Goal: Task Accomplishment & Management: Complete application form

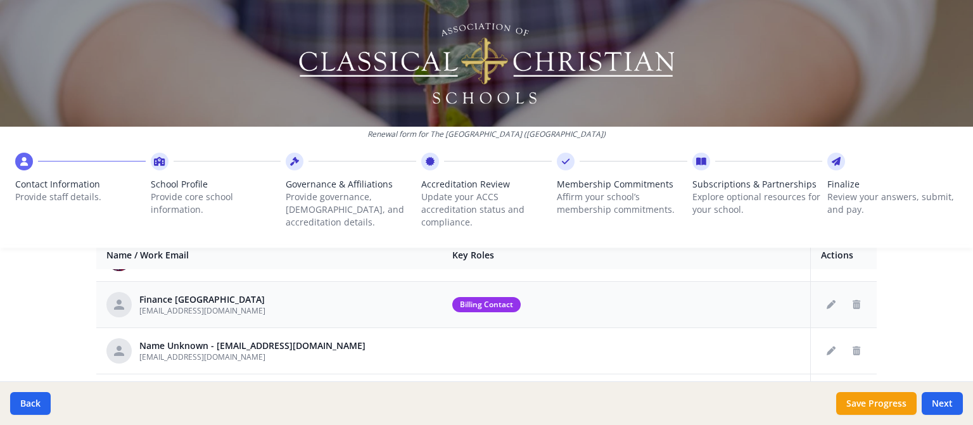
scroll to position [190, 0]
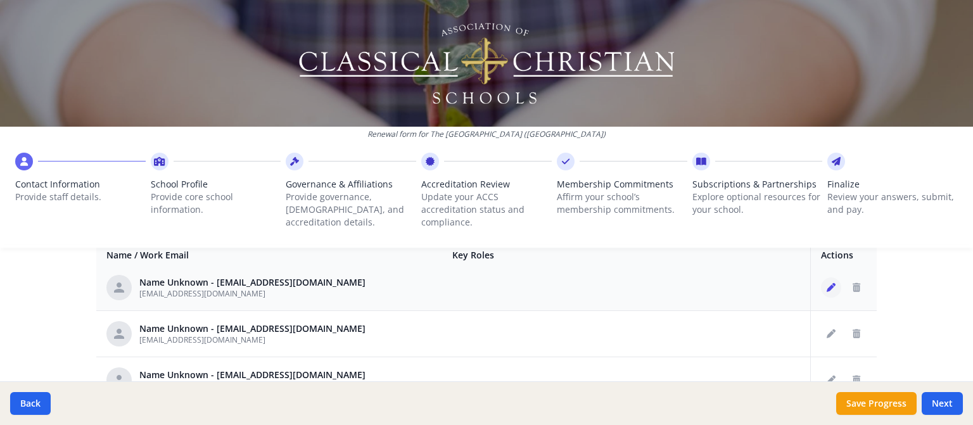
click at [826, 286] on icon "Edit staff" at bounding box center [830, 287] width 9 height 9
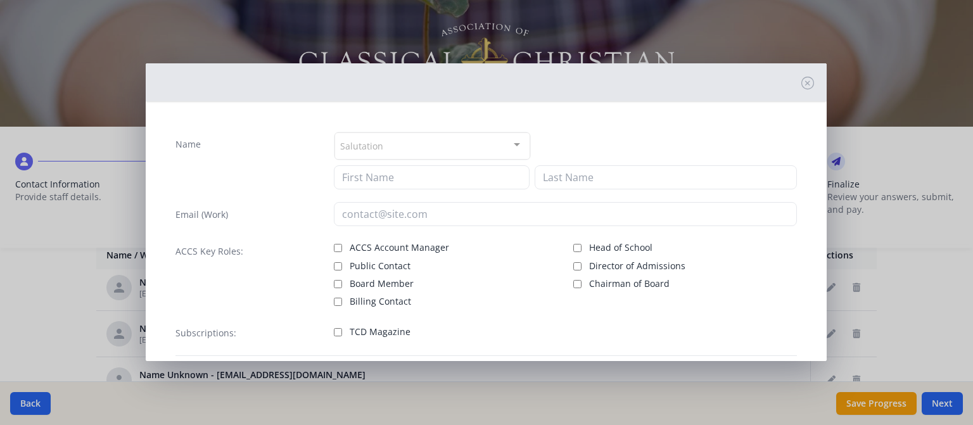
type input "[EMAIL_ADDRESS][DOMAIN_NAME]"
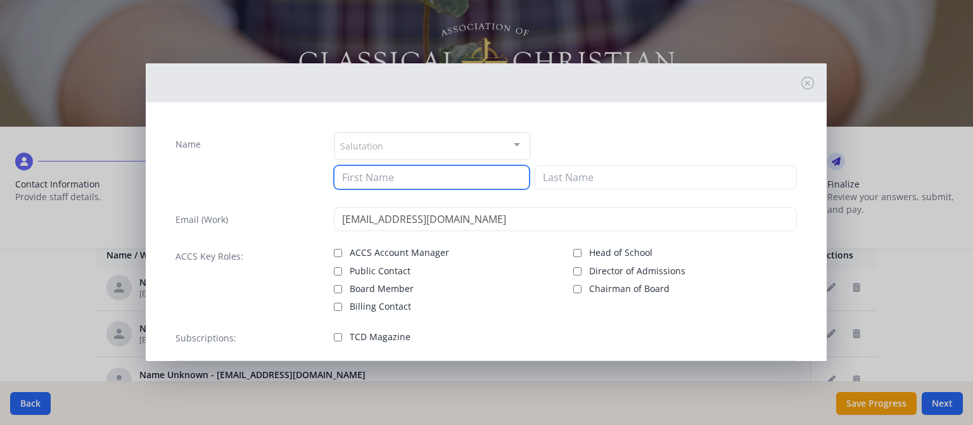
click at [372, 175] on input at bounding box center [432, 177] width 196 height 24
type input "r"
type input "[PERSON_NAME]"
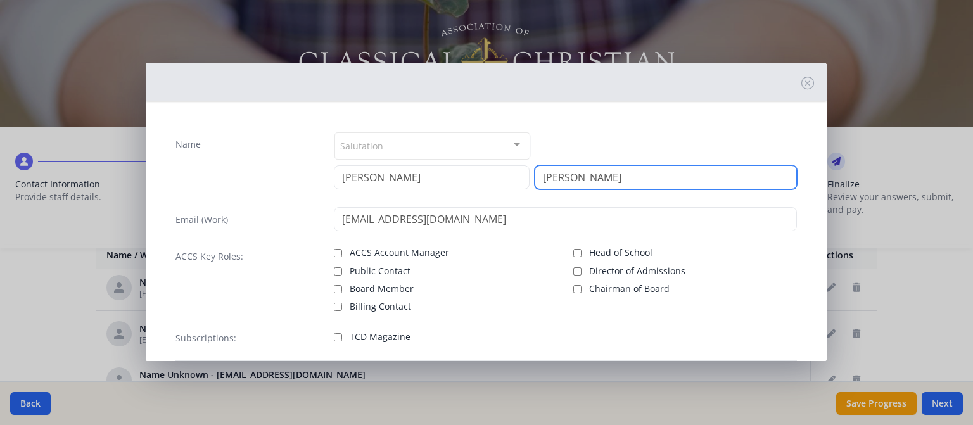
scroll to position [63, 0]
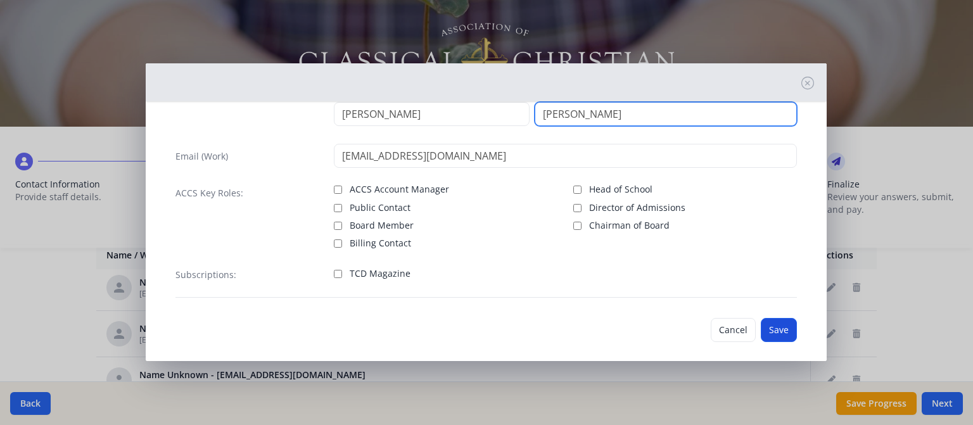
type input "[PERSON_NAME]"
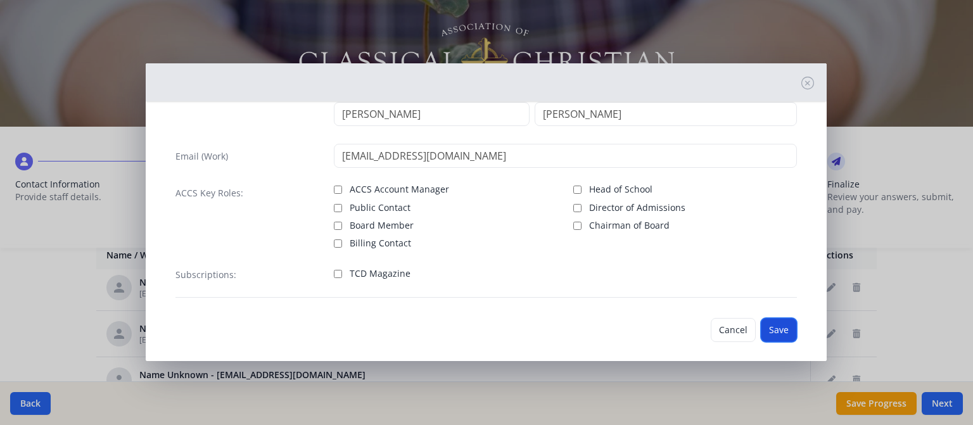
click at [761, 327] on button "Save" at bounding box center [779, 330] width 36 height 24
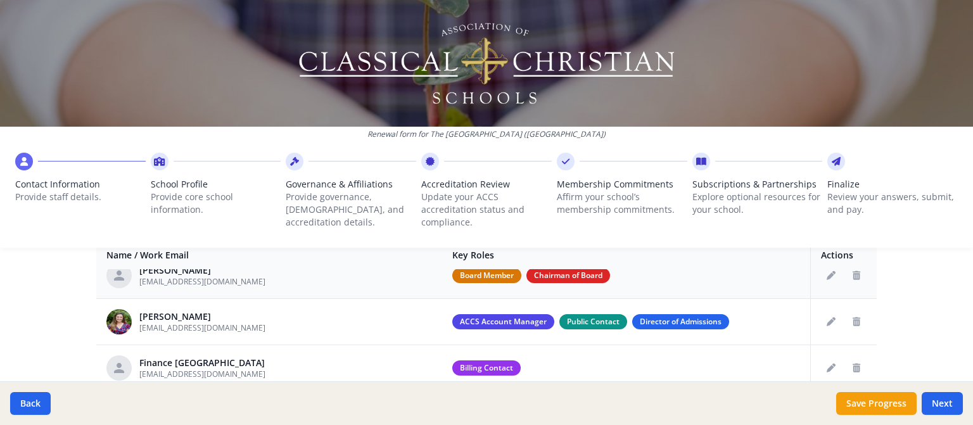
scroll to position [127, 0]
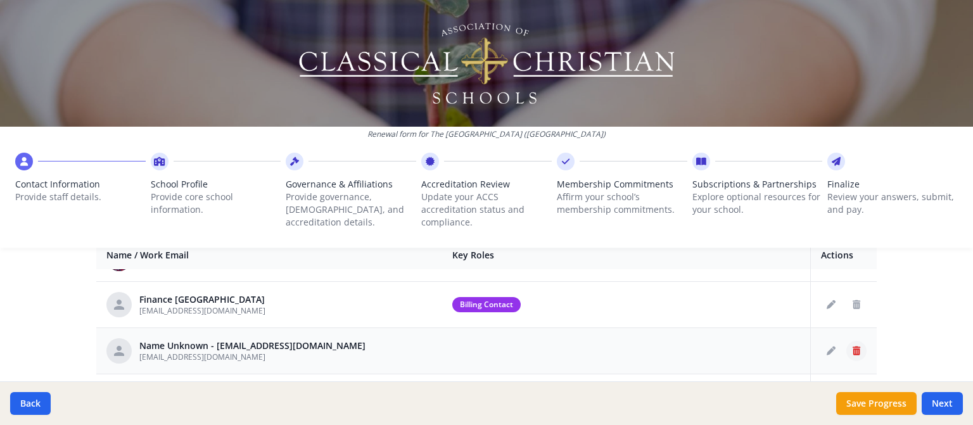
click at [852, 348] on icon "Delete staff" at bounding box center [856, 350] width 8 height 9
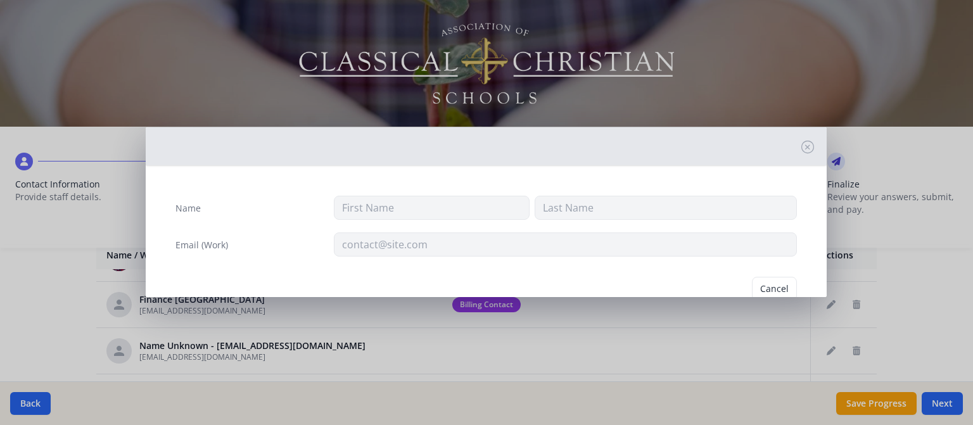
type input "[EMAIL_ADDRESS][DOMAIN_NAME]"
click at [769, 286] on button "Delete" at bounding box center [775, 289] width 44 height 24
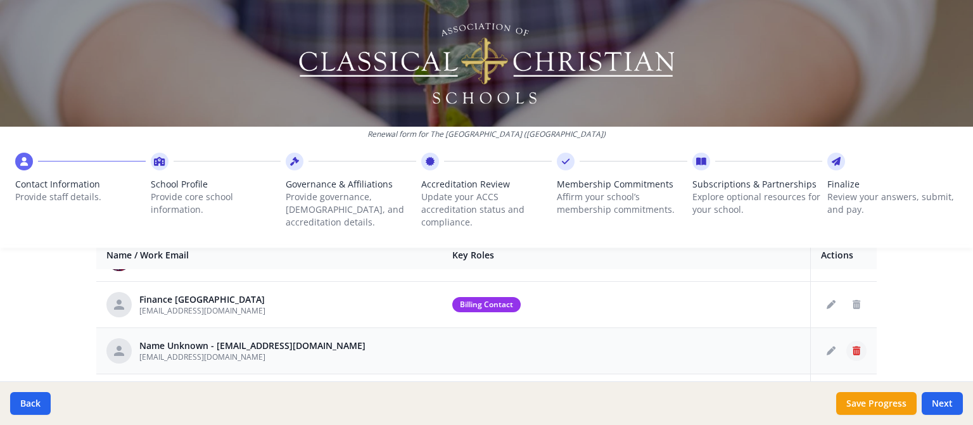
click at [846, 348] on button "Delete staff" at bounding box center [856, 351] width 20 height 20
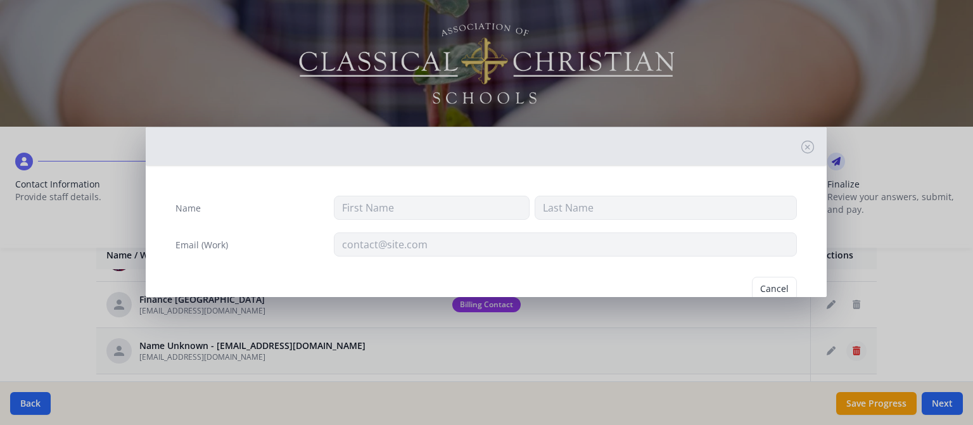
type input "[EMAIL_ADDRESS][DOMAIN_NAME]"
click at [762, 291] on button "Delete" at bounding box center [775, 294] width 44 height 24
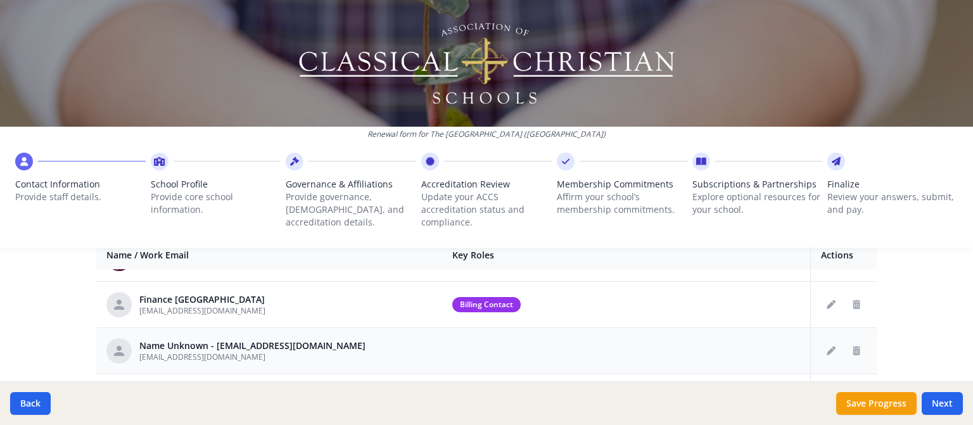
scroll to position [190, 0]
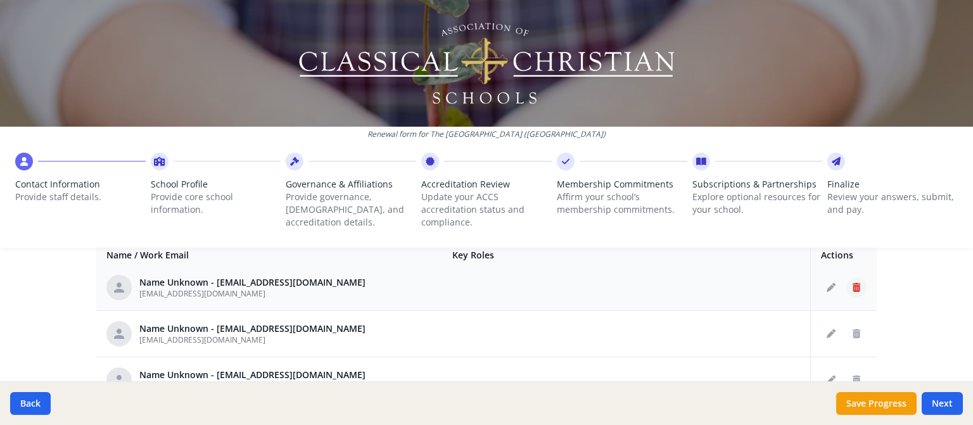
click at [846, 290] on button "Delete staff" at bounding box center [856, 287] width 20 height 20
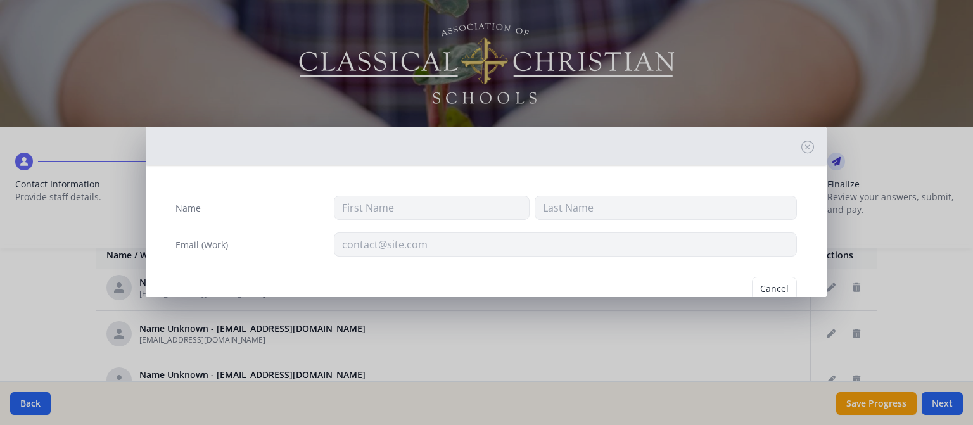
type input "[EMAIL_ADDRESS][DOMAIN_NAME]"
click at [773, 286] on button "Delete" at bounding box center [775, 294] width 44 height 24
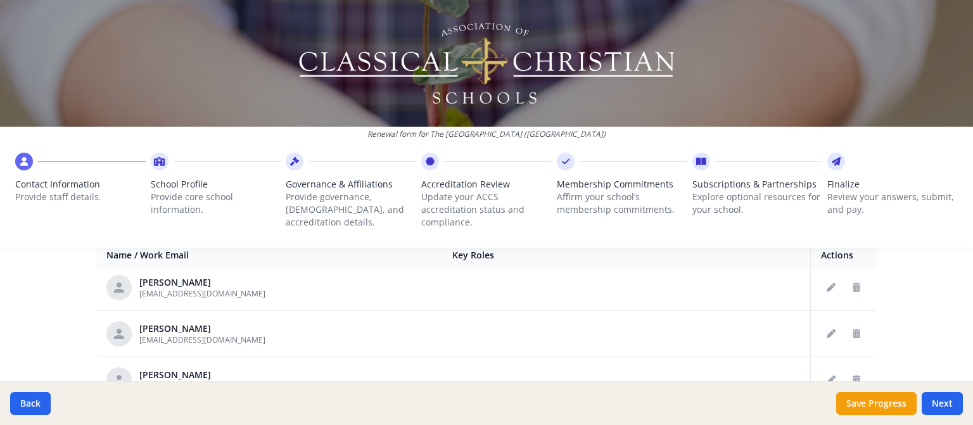
scroll to position [443, 0]
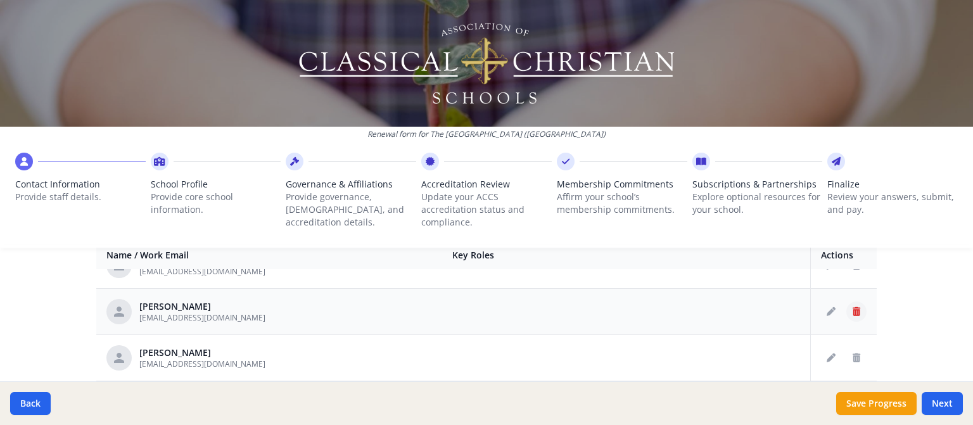
click at [847, 313] on button "Delete staff" at bounding box center [856, 311] width 20 height 20
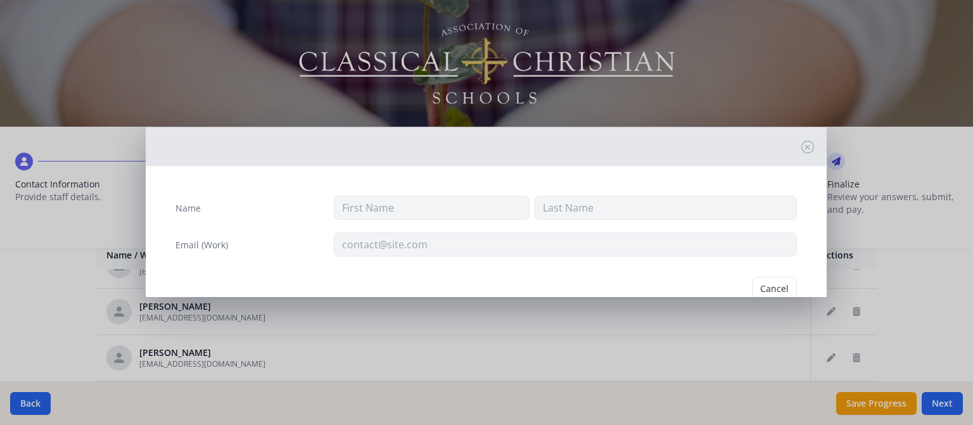
type input "[PERSON_NAME]"
type input "[EMAIL_ADDRESS][DOMAIN_NAME]"
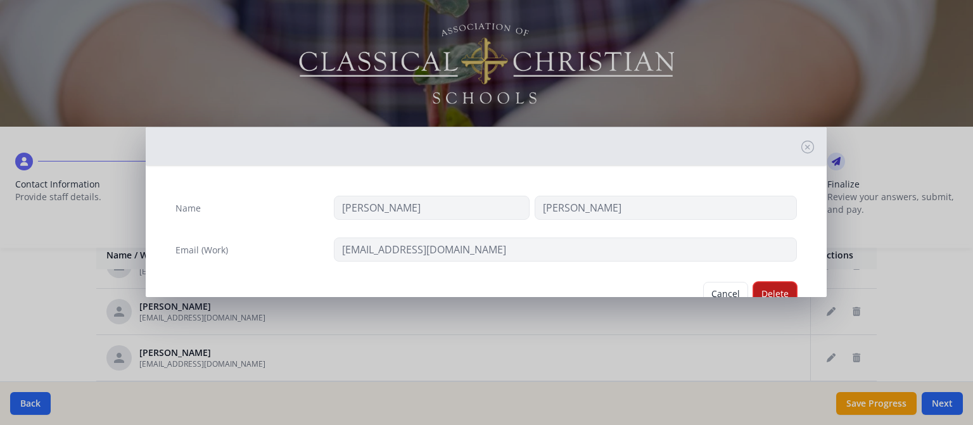
click at [761, 282] on button "Delete" at bounding box center [775, 294] width 44 height 24
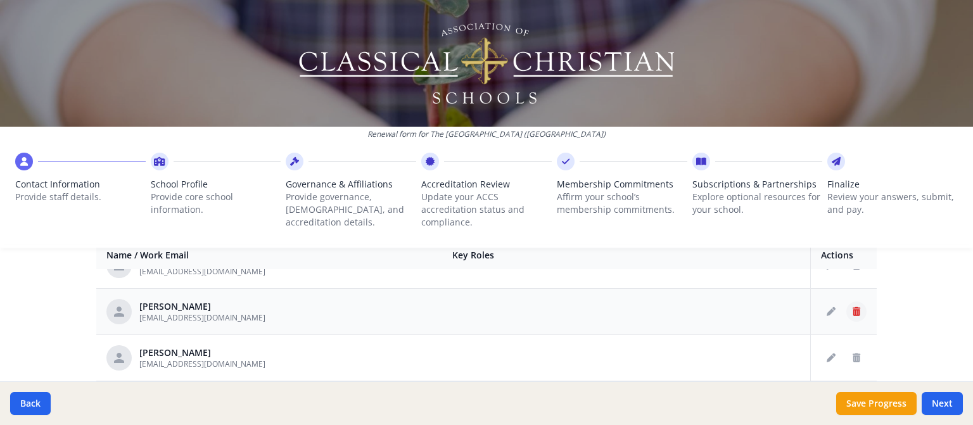
click at [852, 312] on icon "Delete staff" at bounding box center [856, 311] width 8 height 9
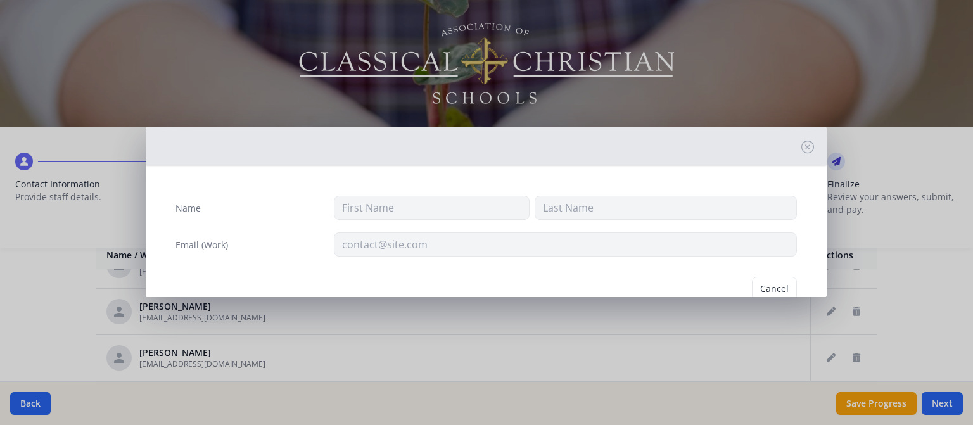
type input "[PERSON_NAME]"
type input "[EMAIL_ADDRESS][DOMAIN_NAME]"
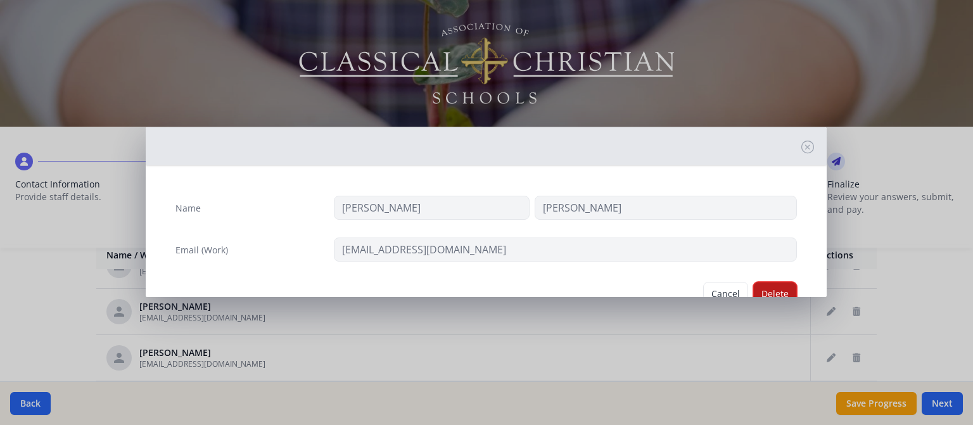
click at [762, 289] on button "Delete" at bounding box center [775, 294] width 44 height 24
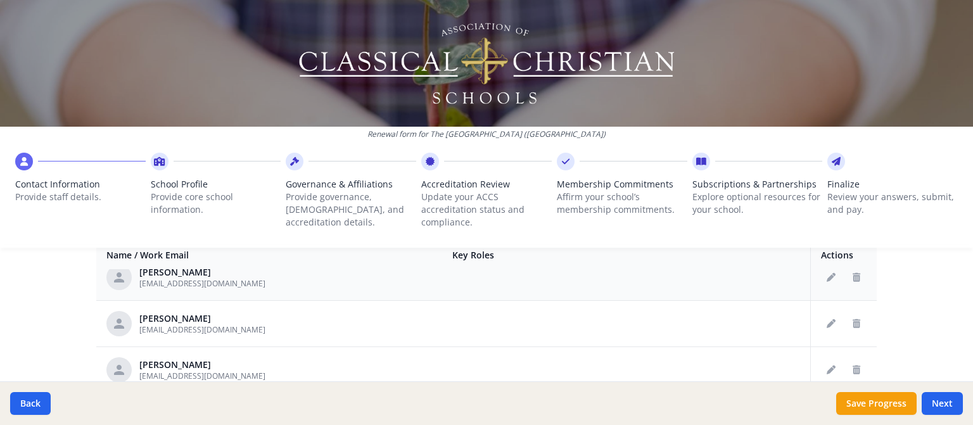
scroll to position [507, 0]
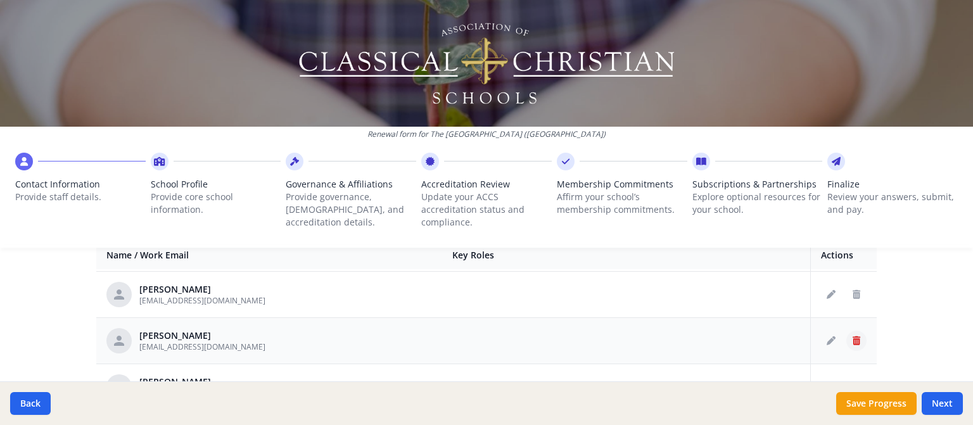
click at [846, 335] on button "Delete staff" at bounding box center [856, 341] width 20 height 20
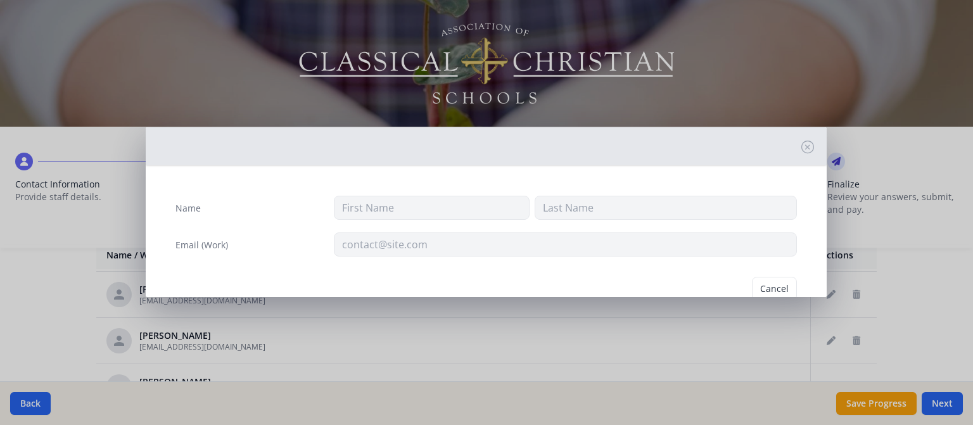
type input "[PERSON_NAME]"
type input "[EMAIL_ADDRESS][DOMAIN_NAME]"
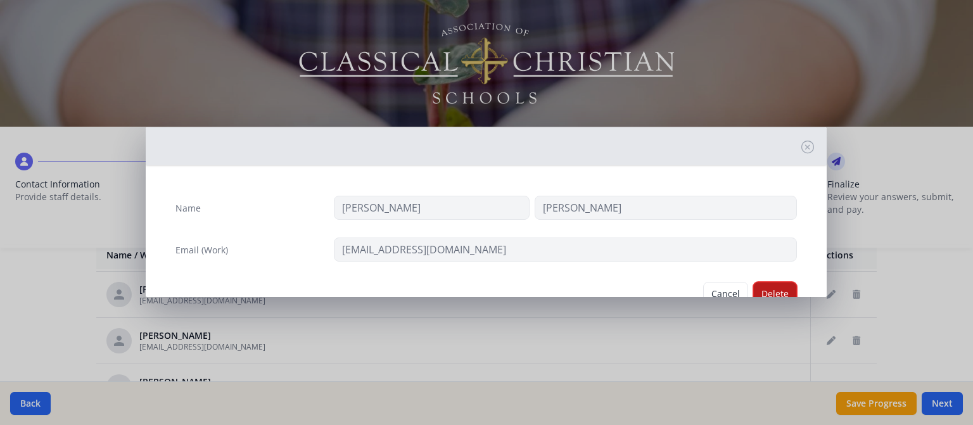
click at [771, 287] on button "Delete" at bounding box center [775, 294] width 44 height 24
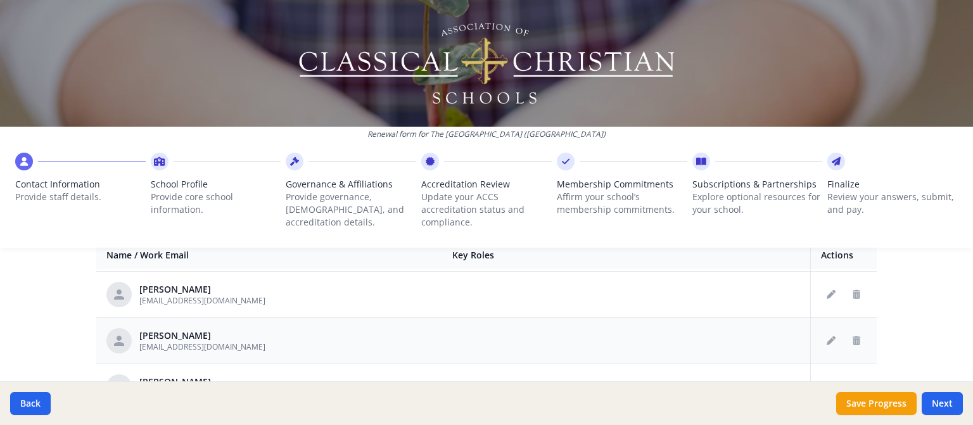
scroll to position [570, 0]
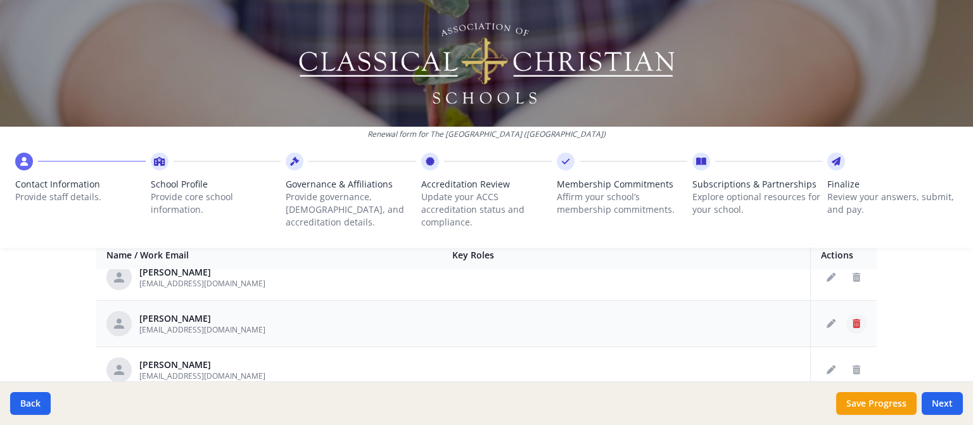
click at [846, 327] on button "Delete staff" at bounding box center [856, 323] width 20 height 20
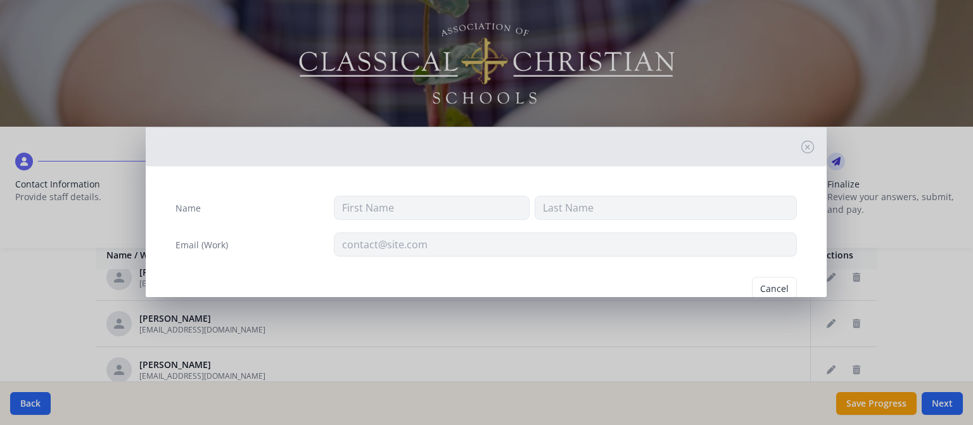
type input "[PERSON_NAME]"
type input "[EMAIL_ADDRESS][DOMAIN_NAME]"
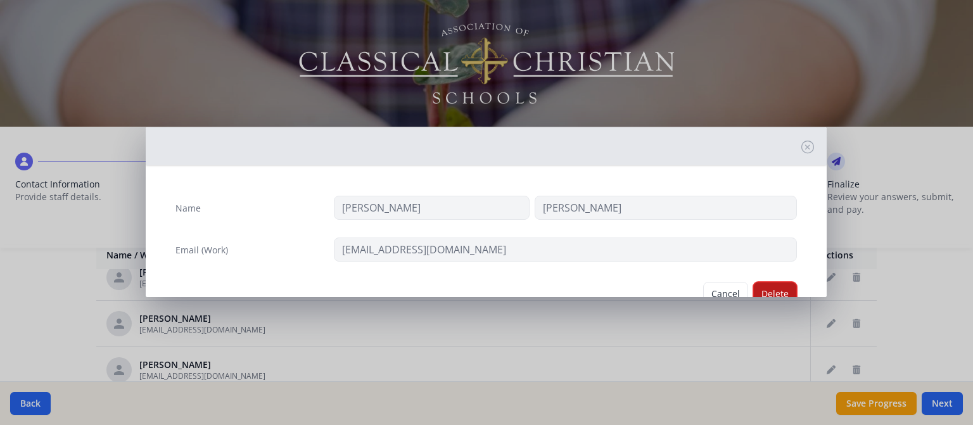
click at [757, 291] on button "Delete" at bounding box center [775, 294] width 44 height 24
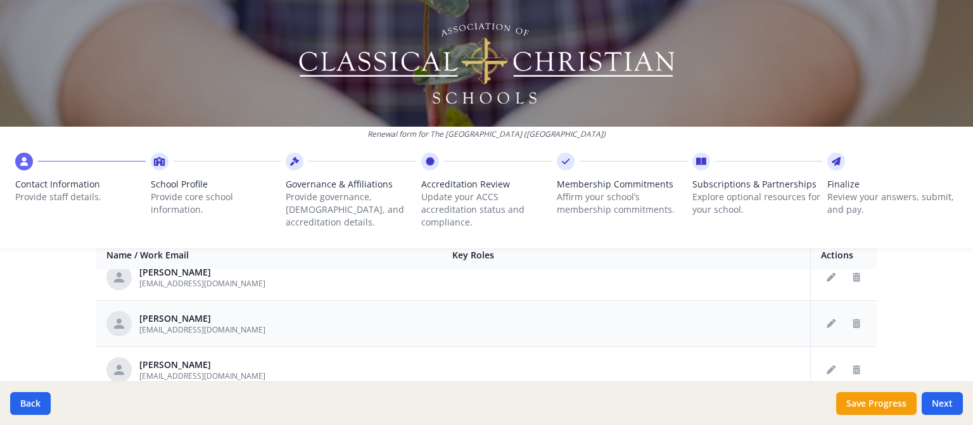
scroll to position [633, 0]
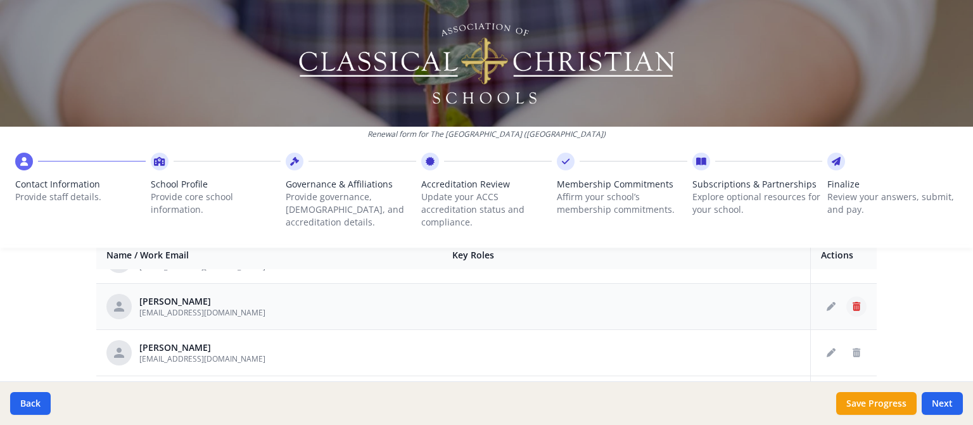
click at [852, 303] on icon "Delete staff" at bounding box center [856, 306] width 8 height 9
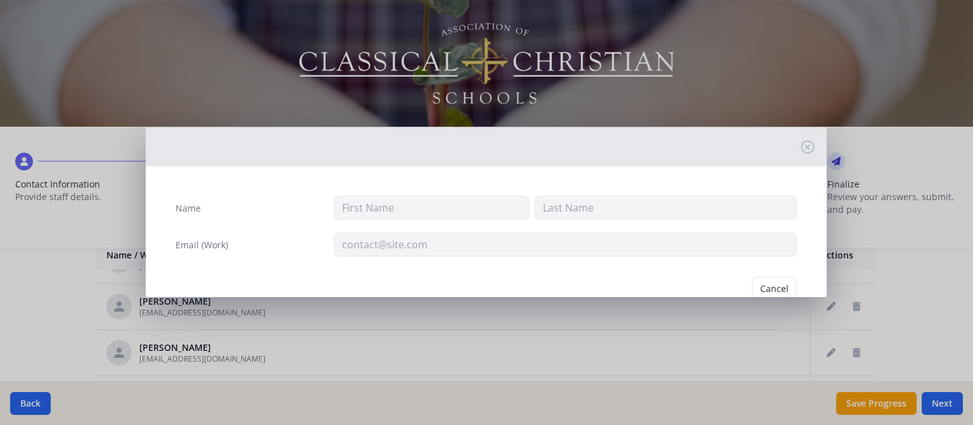
type input "[PERSON_NAME]"
type input "[EMAIL_ADDRESS][DOMAIN_NAME]"
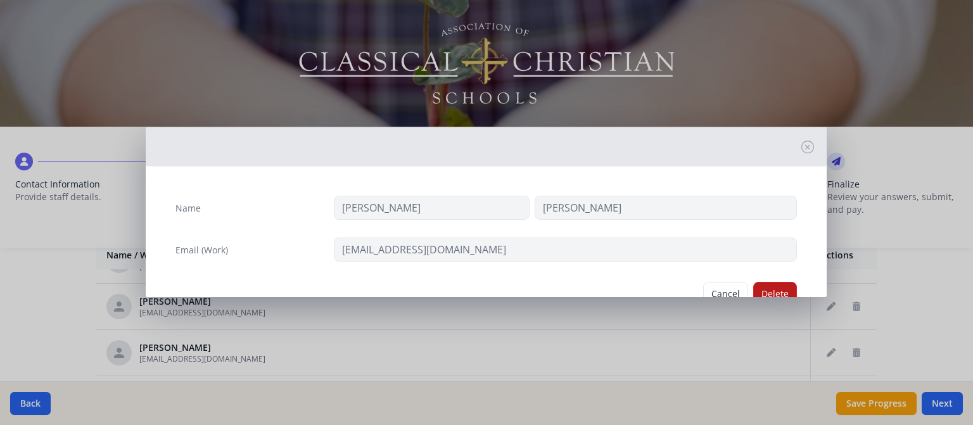
click at [770, 279] on div "Cancel [GEOGRAPHIC_DATA]" at bounding box center [485, 294] width 641 height 44
click at [772, 288] on button "Delete" at bounding box center [775, 294] width 44 height 24
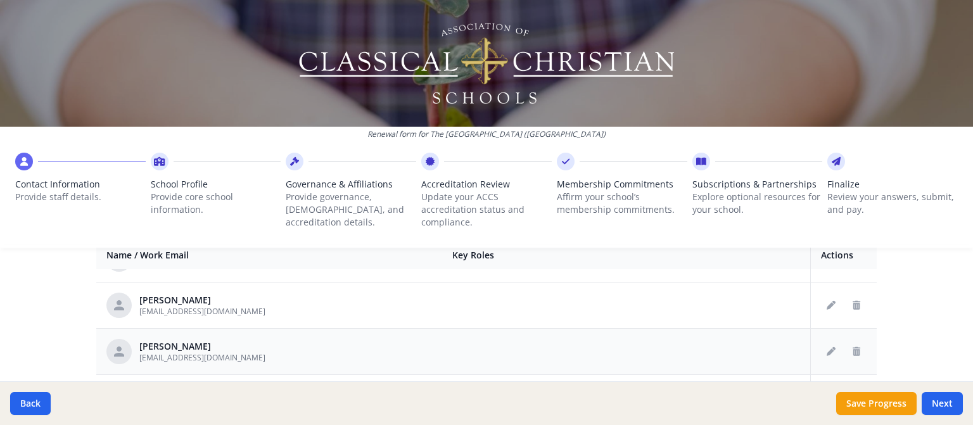
scroll to position [840, 0]
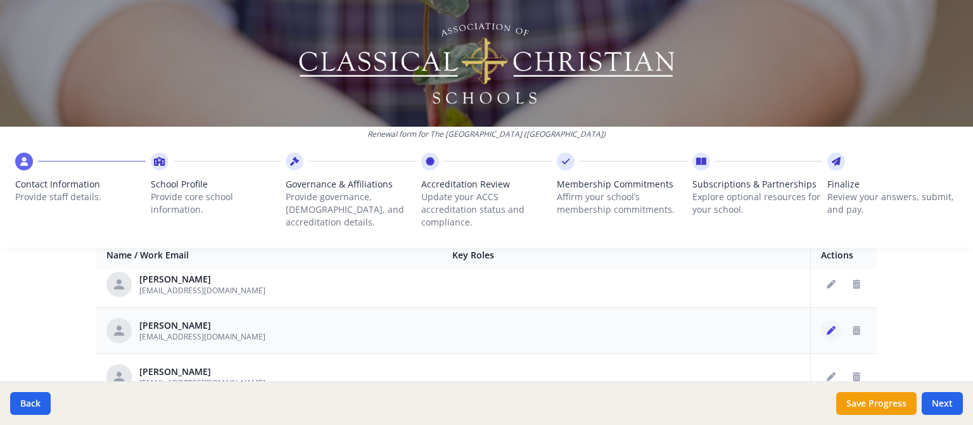
click at [826, 331] on icon "Edit staff" at bounding box center [830, 330] width 9 height 9
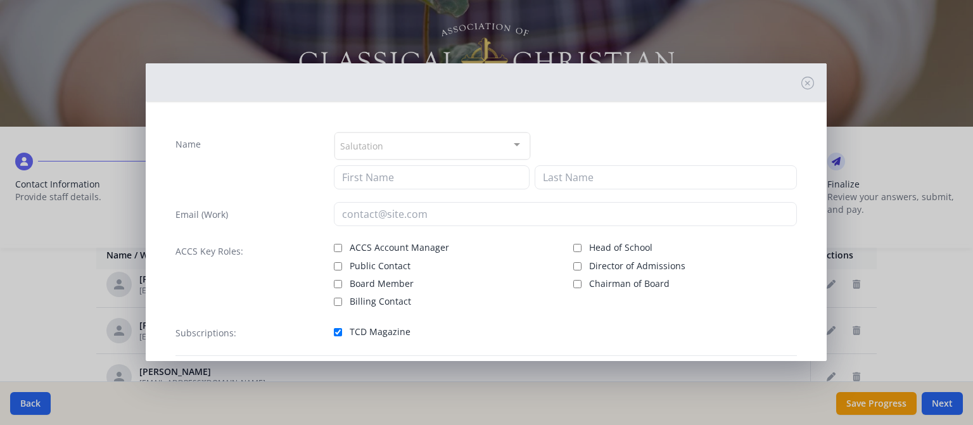
type input "[PERSON_NAME]"
type input "[EMAIL_ADDRESS][DOMAIN_NAME]"
checkbox input "true"
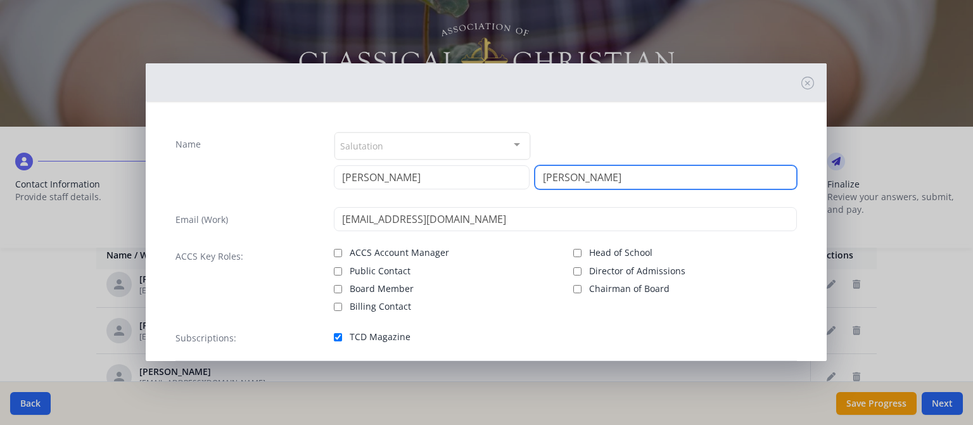
drag, startPoint x: 605, startPoint y: 180, endPoint x: 491, endPoint y: 174, distance: 113.5
click at [498, 174] on div "[PERSON_NAME]" at bounding box center [565, 177] width 463 height 24
type input "[PERSON_NAME]"
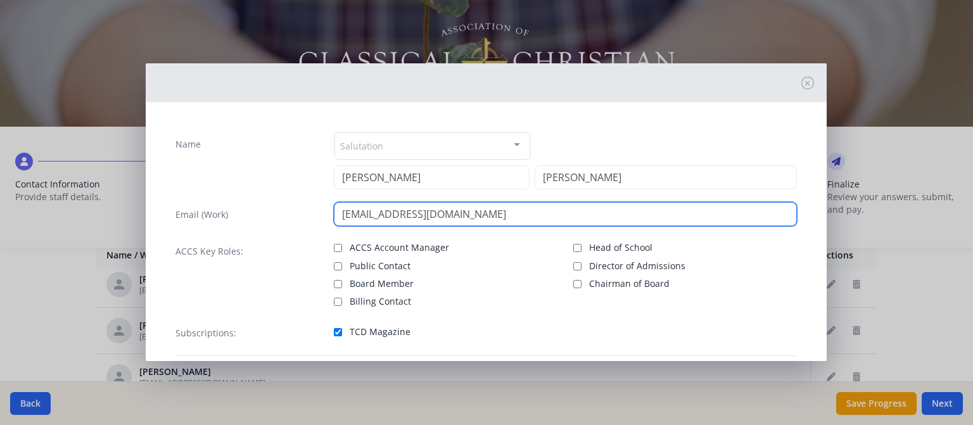
click at [381, 220] on input "[EMAIL_ADDRESS][DOMAIN_NAME]" at bounding box center [565, 214] width 463 height 24
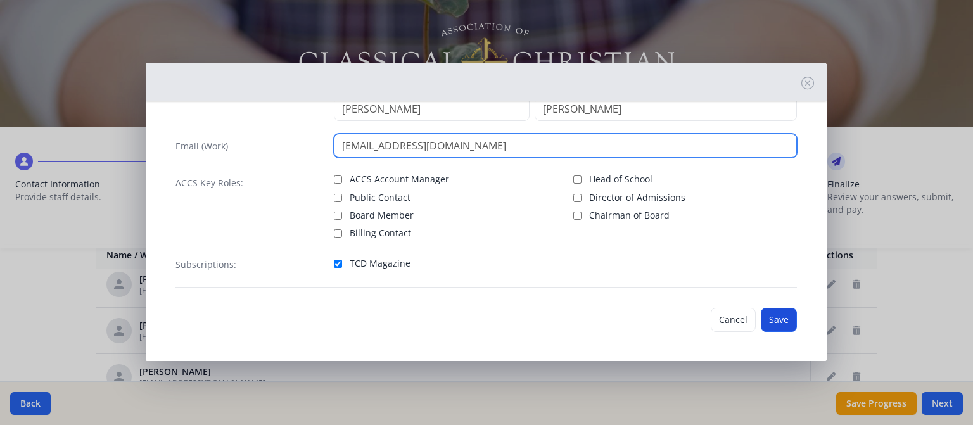
type input "[EMAIL_ADDRESS][DOMAIN_NAME]"
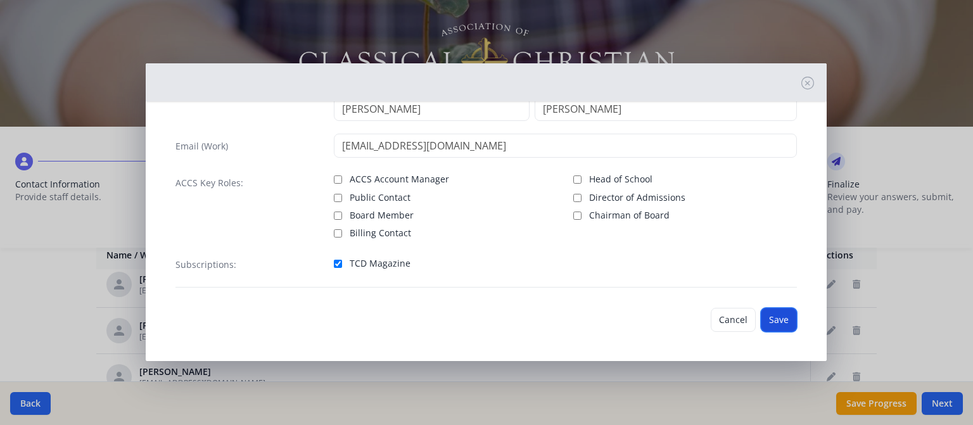
click at [762, 315] on button "Save" at bounding box center [779, 320] width 36 height 24
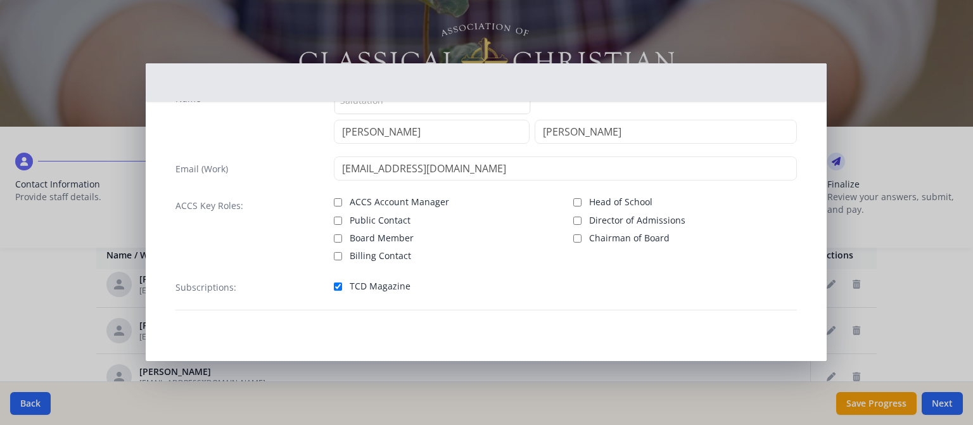
scroll to position [44, 0]
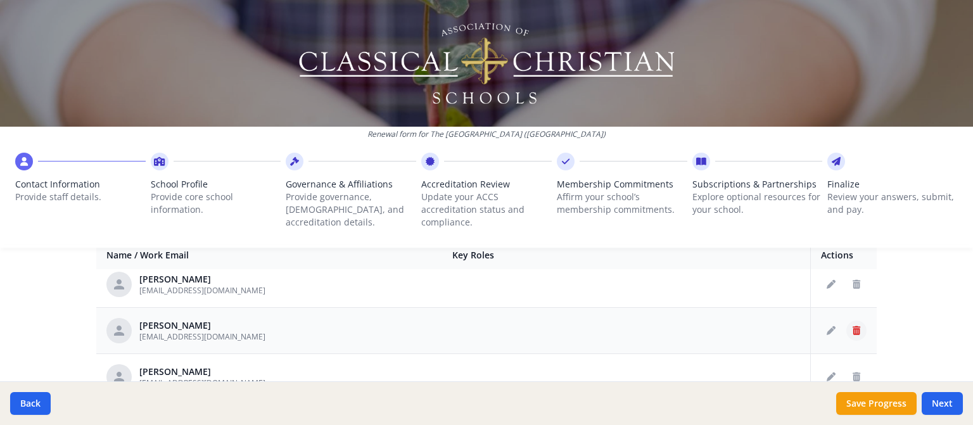
click at [852, 331] on icon "Delete staff" at bounding box center [856, 330] width 8 height 9
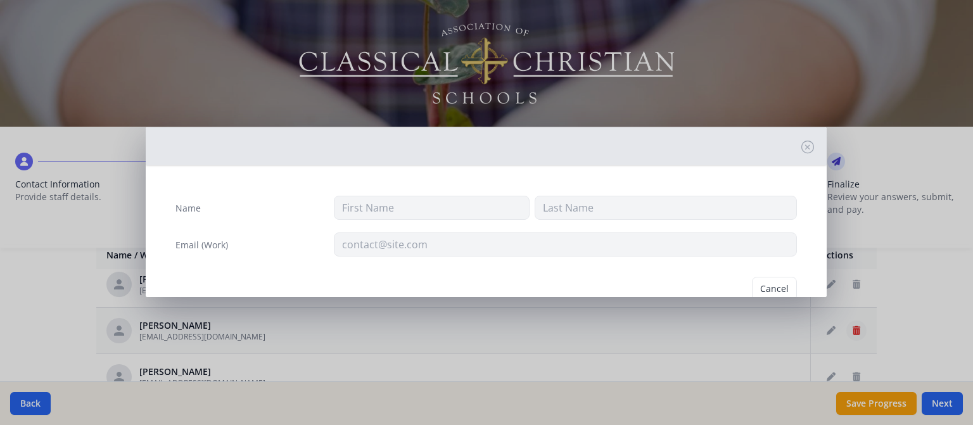
type input "[PERSON_NAME]"
type input "[EMAIL_ADDRESS][DOMAIN_NAME]"
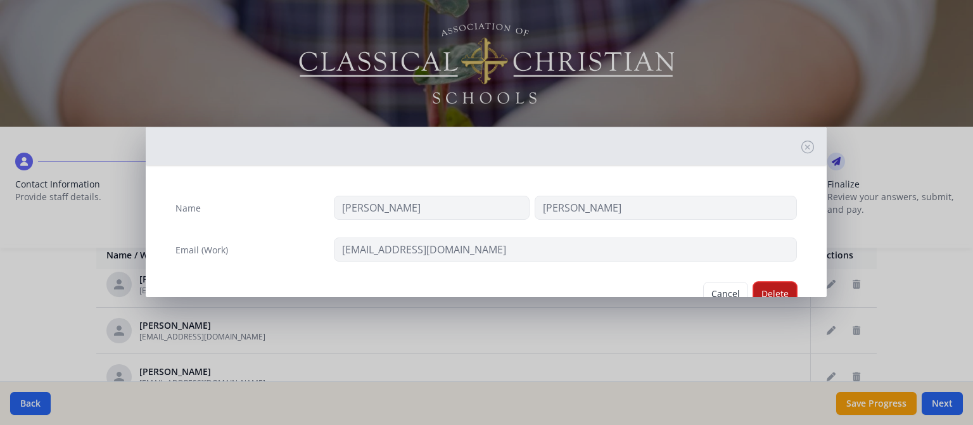
click at [770, 289] on button "Delete" at bounding box center [775, 294] width 44 height 24
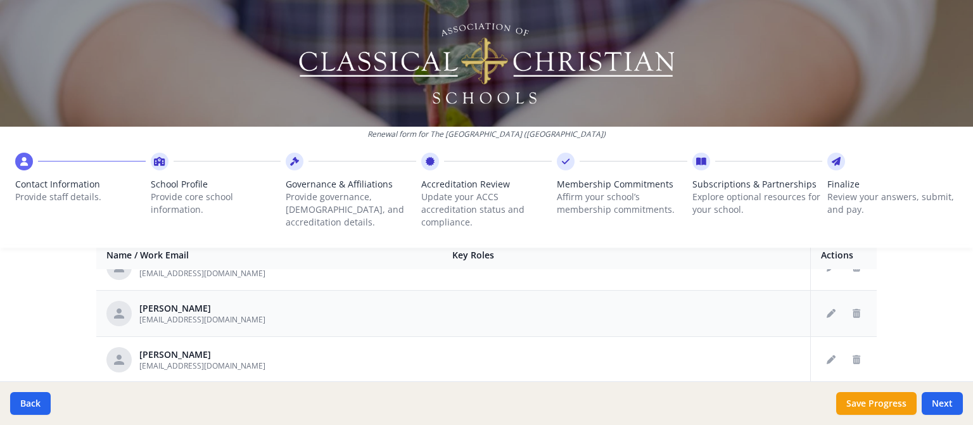
scroll to position [967, 0]
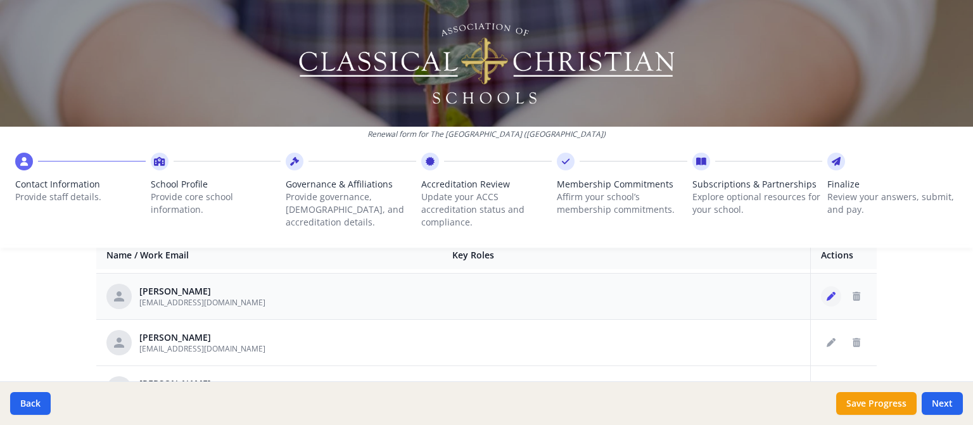
click at [826, 292] on icon "Edit staff" at bounding box center [830, 296] width 9 height 9
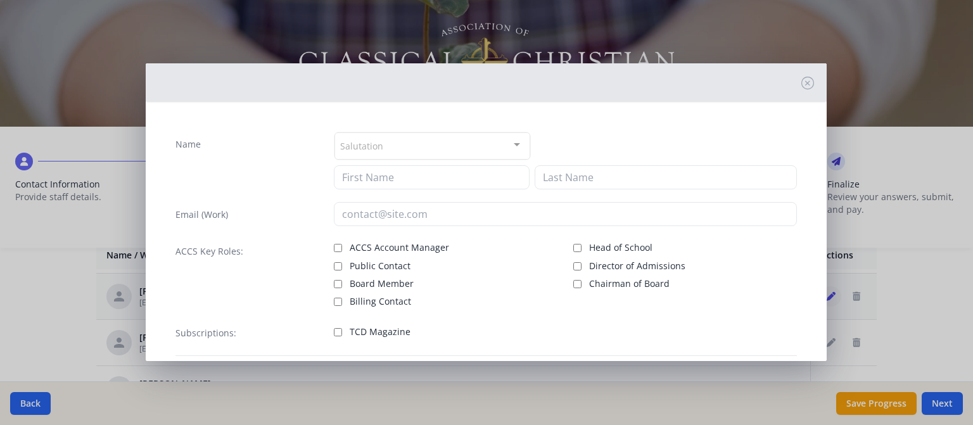
type input "Jungrok"
type input "King"
type input "[EMAIL_ADDRESS][DOMAIN_NAME]"
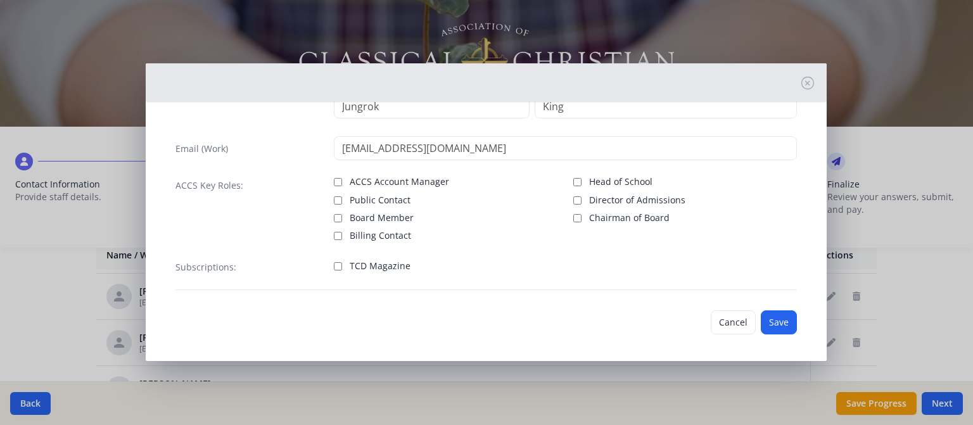
scroll to position [73, 0]
click at [339, 260] on input "TCD Magazine" at bounding box center [338, 264] width 8 height 8
checkbox input "true"
click at [771, 311] on button "Save" at bounding box center [779, 320] width 36 height 24
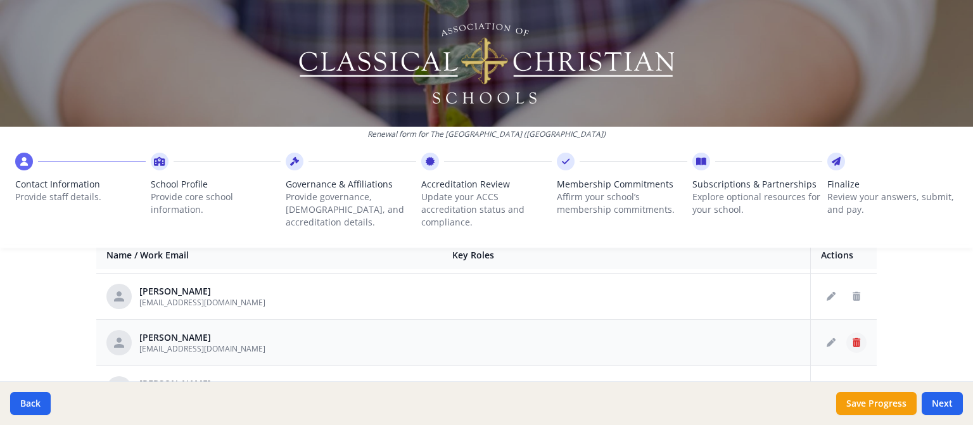
click at [852, 338] on icon "Delete staff" at bounding box center [856, 342] width 8 height 9
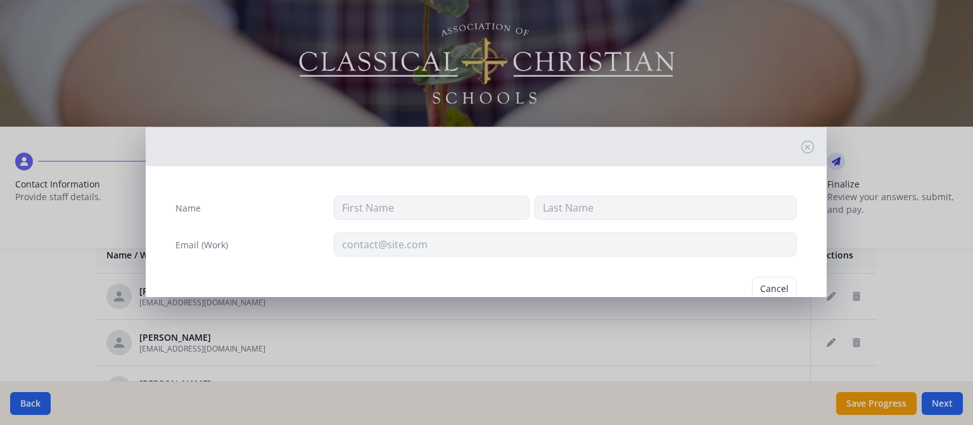
type input "Jordan"
type input "[PERSON_NAME]"
type input "[EMAIL_ADDRESS][DOMAIN_NAME]"
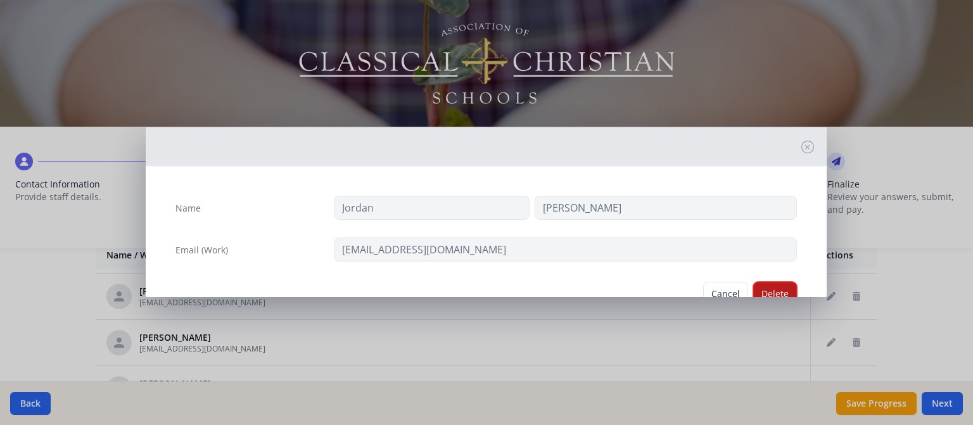
click at [764, 290] on button "Delete" at bounding box center [775, 294] width 44 height 24
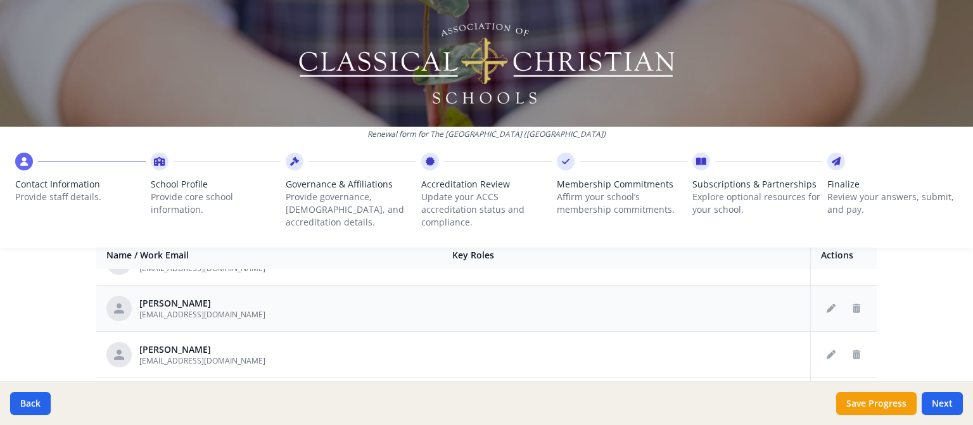
scroll to position [1157, 0]
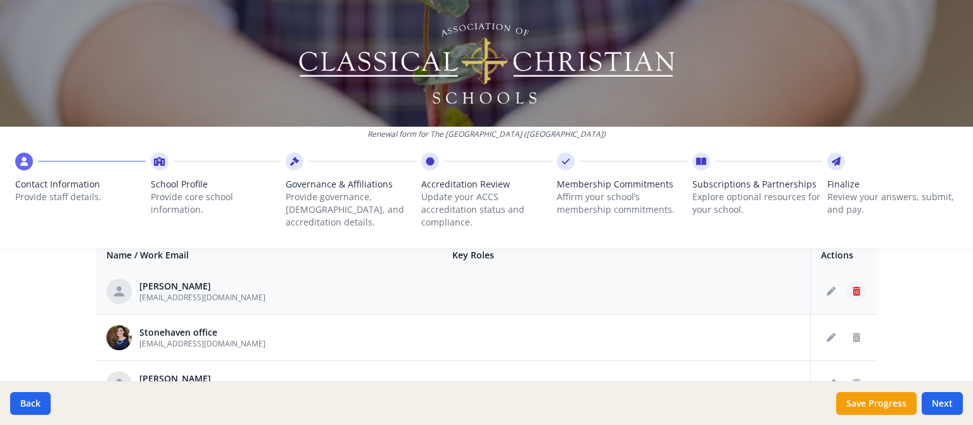
click at [852, 287] on icon "Delete staff" at bounding box center [856, 291] width 8 height 9
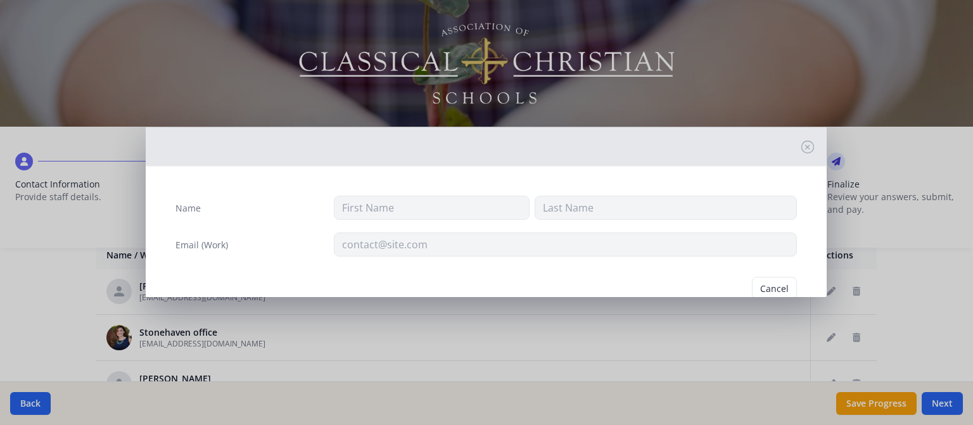
type input "Keilly"
type input "[PERSON_NAME]"
type input "[EMAIL_ADDRESS][DOMAIN_NAME]"
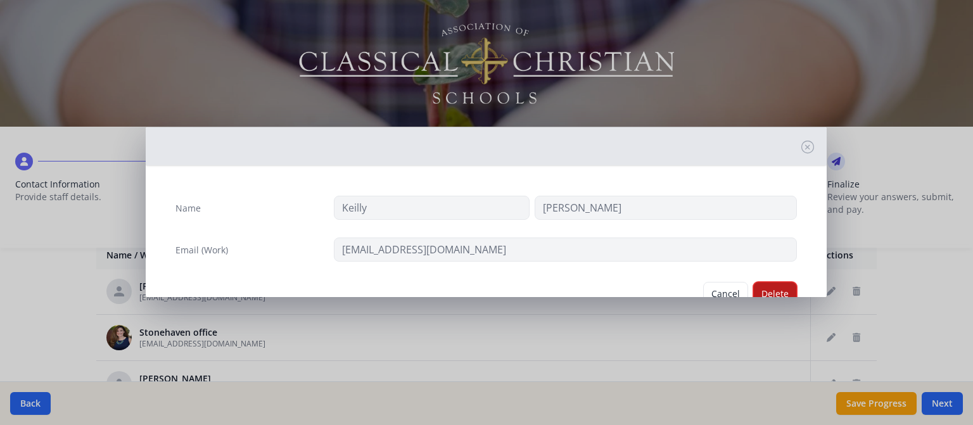
click at [764, 286] on button "Delete" at bounding box center [775, 294] width 44 height 24
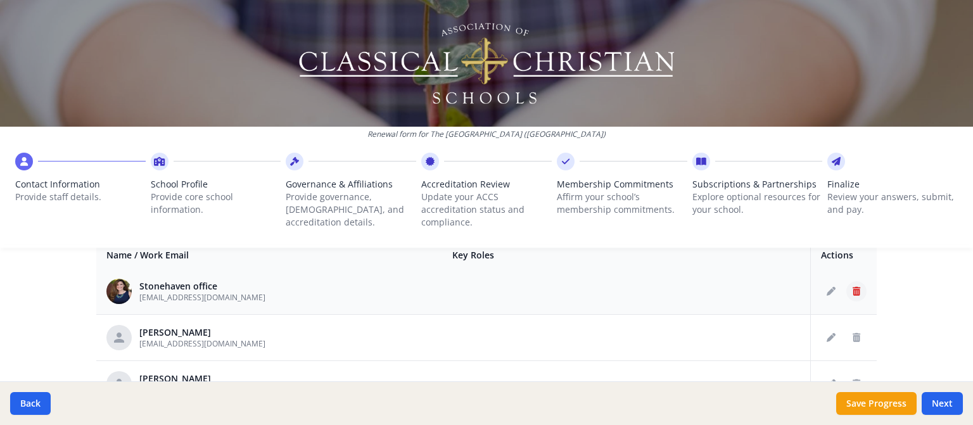
click at [852, 287] on icon "Delete staff" at bounding box center [856, 291] width 8 height 9
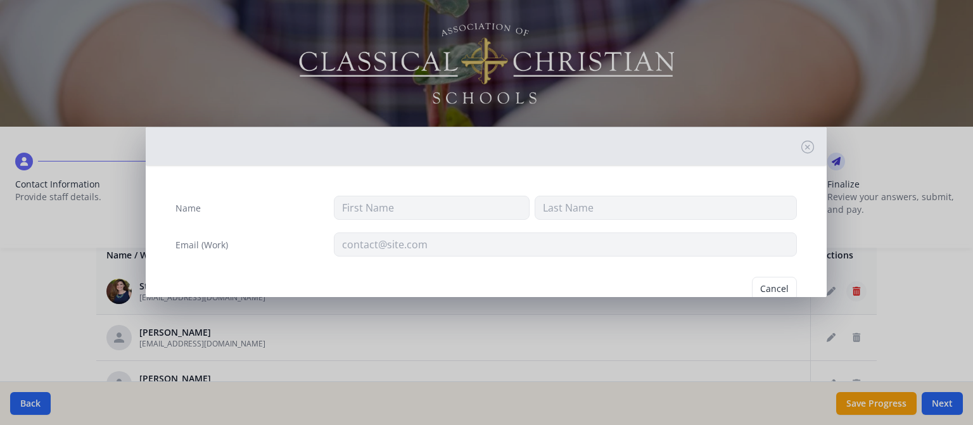
type input "[GEOGRAPHIC_DATA]"
type input "office"
type input "[EMAIL_ADDRESS][DOMAIN_NAME]"
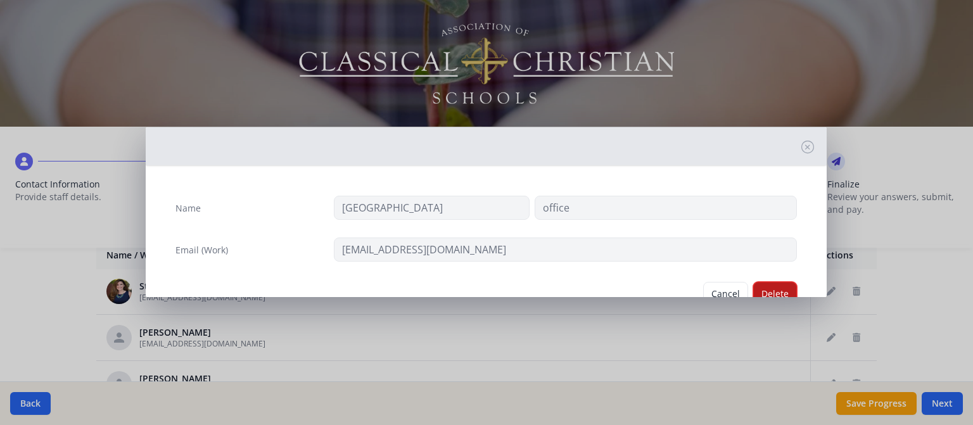
click at [764, 282] on button "Delete" at bounding box center [775, 294] width 44 height 24
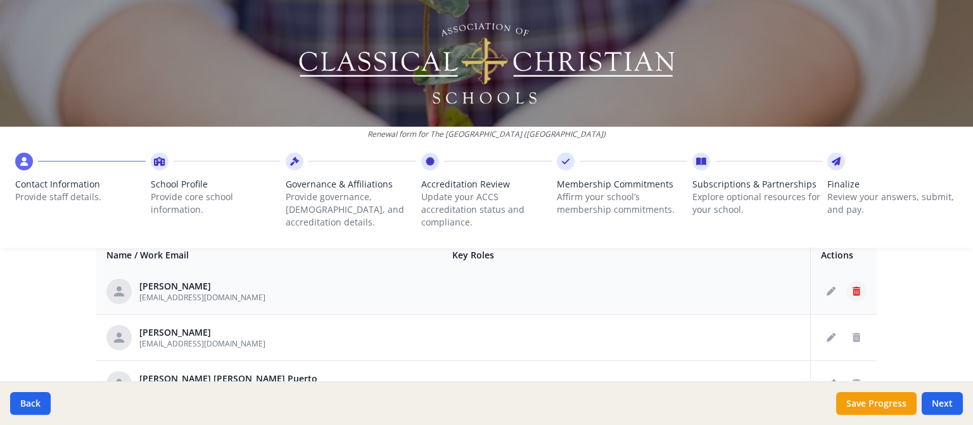
click at [852, 287] on icon "Delete staff" at bounding box center [856, 291] width 8 height 9
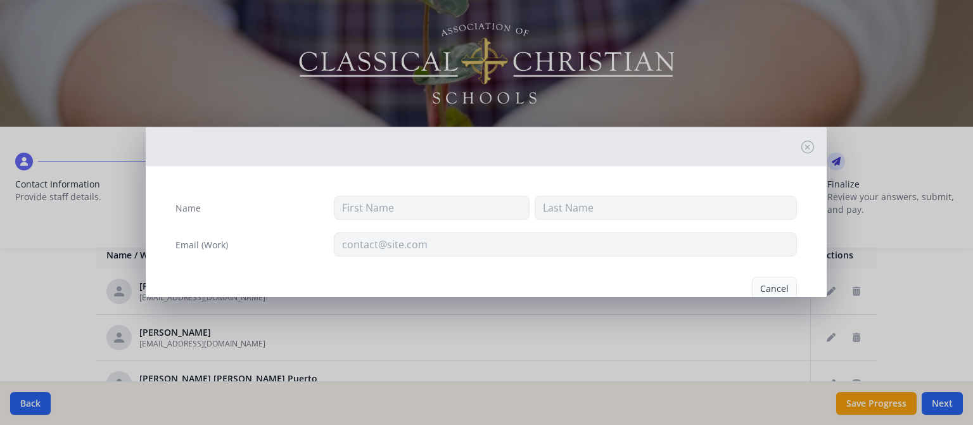
type input "Grace"
type input "Potter"
type input "[EMAIL_ADDRESS][DOMAIN_NAME]"
click at [770, 284] on button "Delete" at bounding box center [775, 294] width 44 height 24
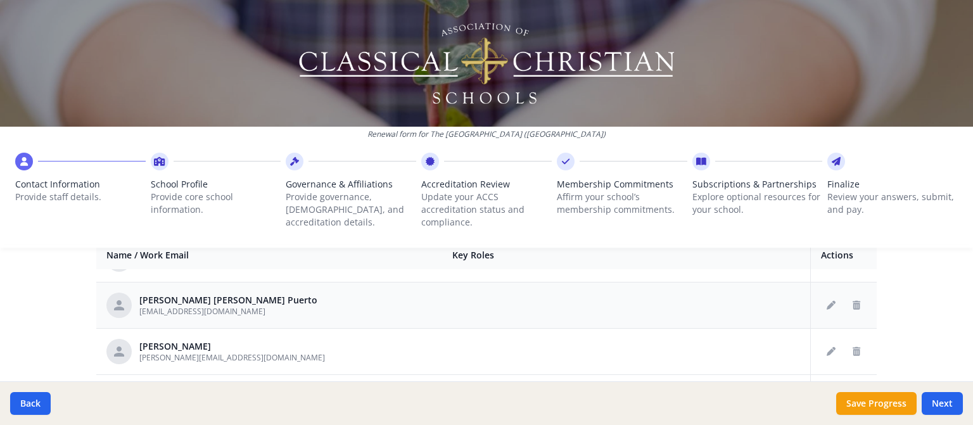
scroll to position [1190, 0]
click at [852, 346] on icon "Delete staff" at bounding box center [856, 350] width 8 height 9
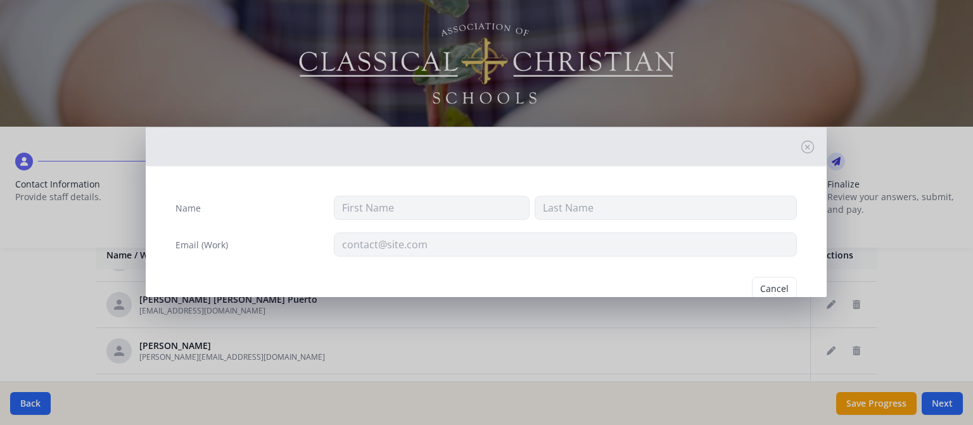
type input "[PERSON_NAME]"
type input "[PERSON_NAME][EMAIL_ADDRESS][DOMAIN_NAME]"
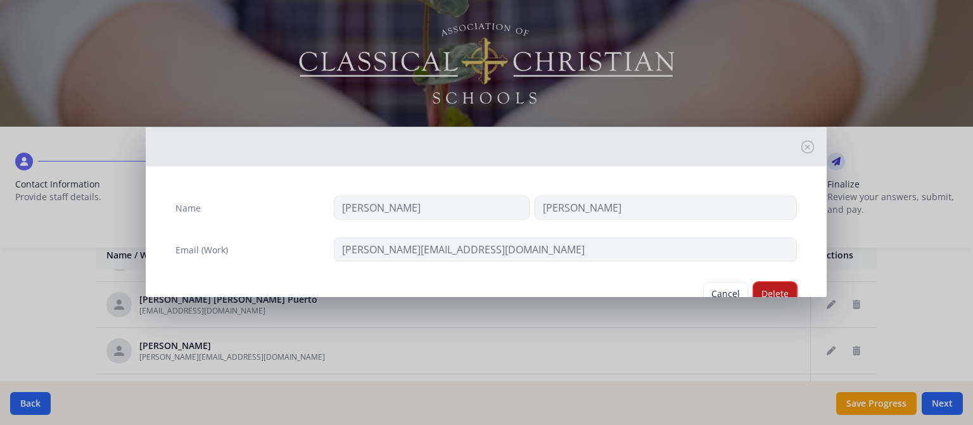
click at [773, 288] on button "Delete" at bounding box center [775, 294] width 44 height 24
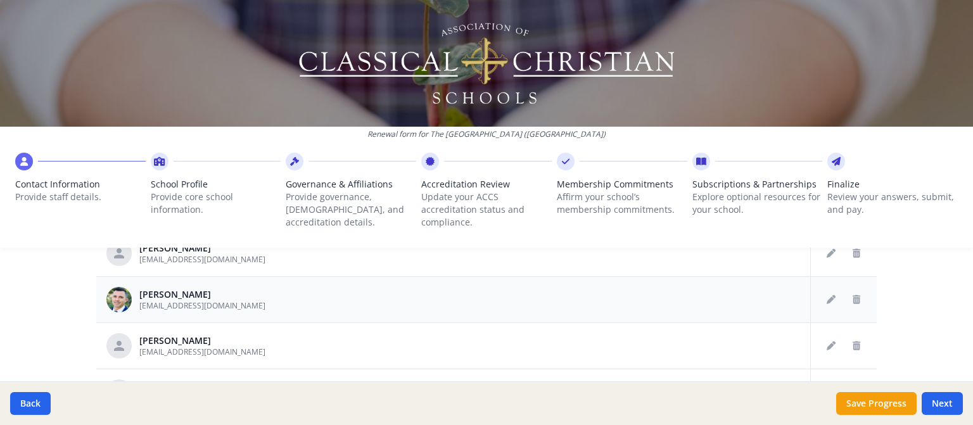
scroll to position [760, 0]
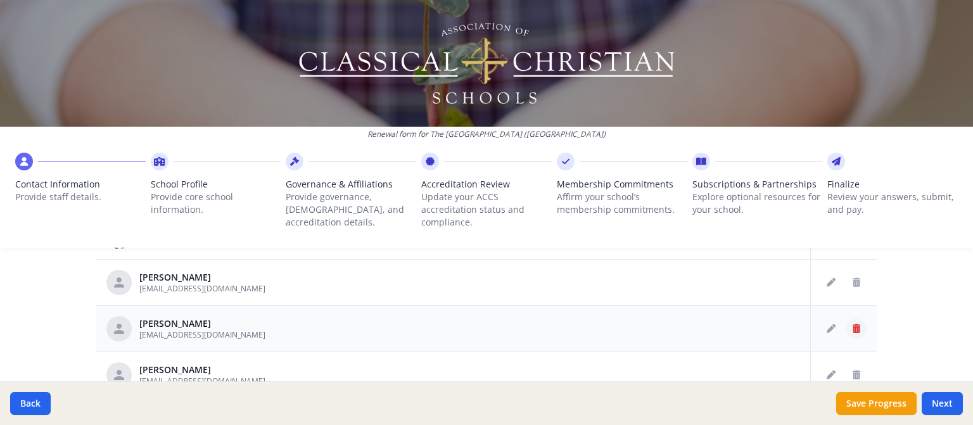
click at [846, 329] on button "Delete staff" at bounding box center [856, 329] width 20 height 20
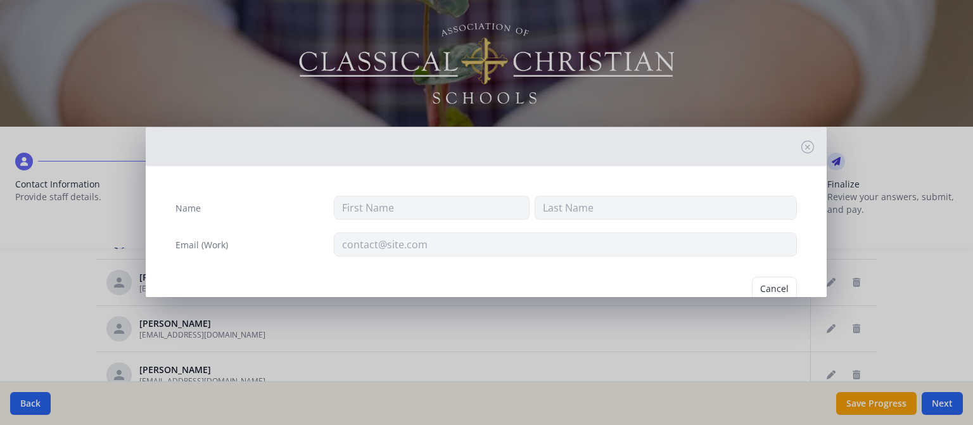
type input "Jemma"
type input "[PERSON_NAME]"
type input "[EMAIL_ADDRESS][DOMAIN_NAME]"
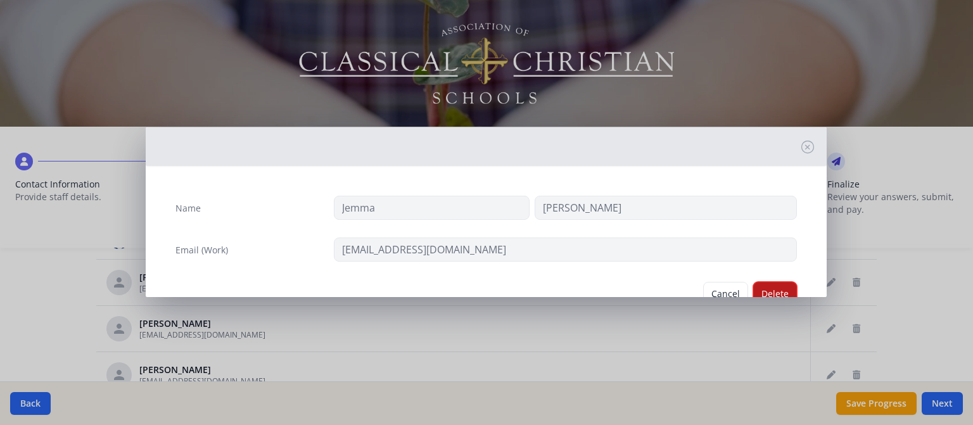
click at [767, 292] on button "Delete" at bounding box center [775, 294] width 44 height 24
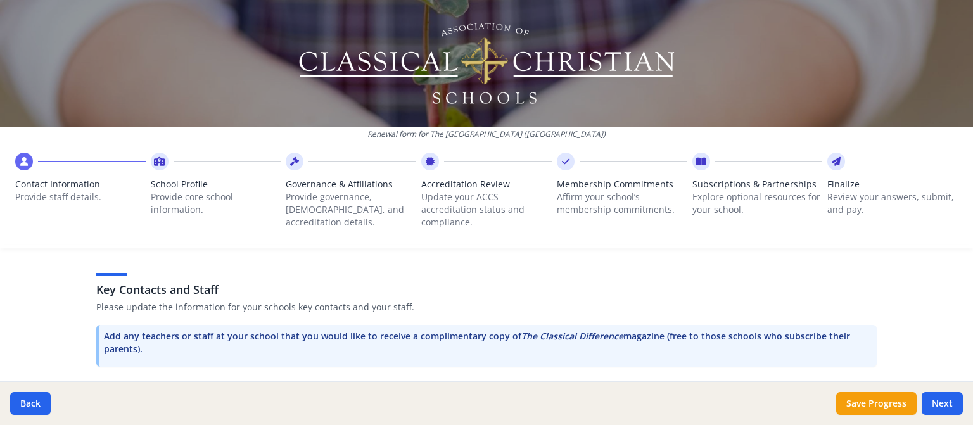
scroll to position [381, 0]
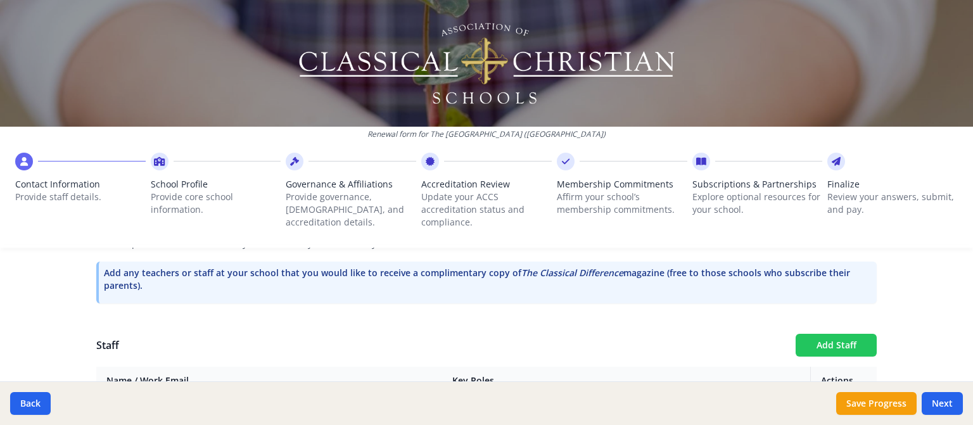
click at [842, 336] on button "Add Staff" at bounding box center [835, 345] width 81 height 23
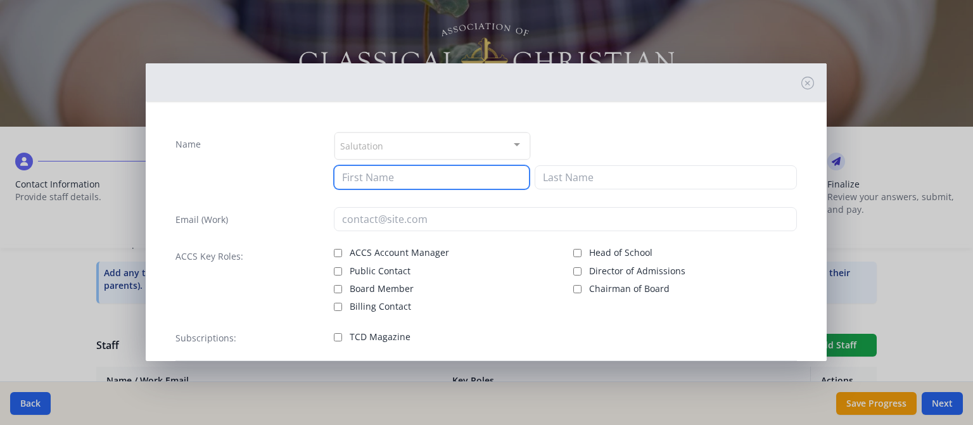
drag, startPoint x: 428, startPoint y: 175, endPoint x: 441, endPoint y: 180, distance: 13.9
click at [428, 175] on input at bounding box center [432, 177] width 196 height 24
type input "[PERSON_NAME]"
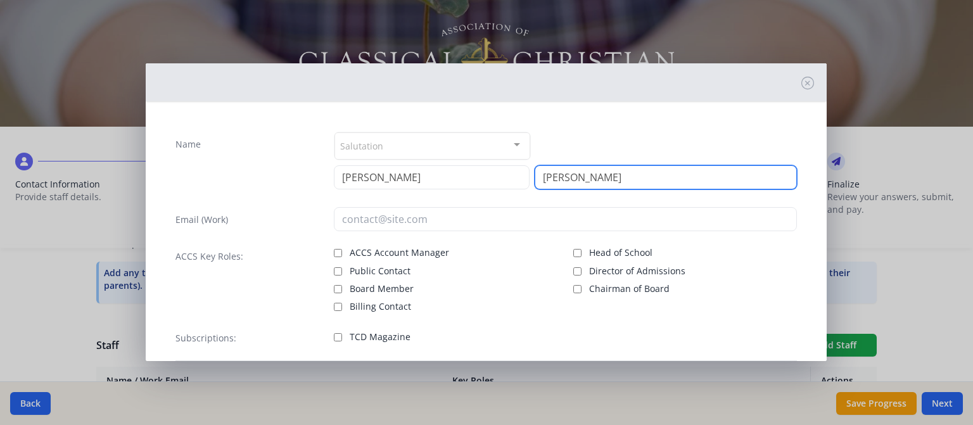
type input "[PERSON_NAME]"
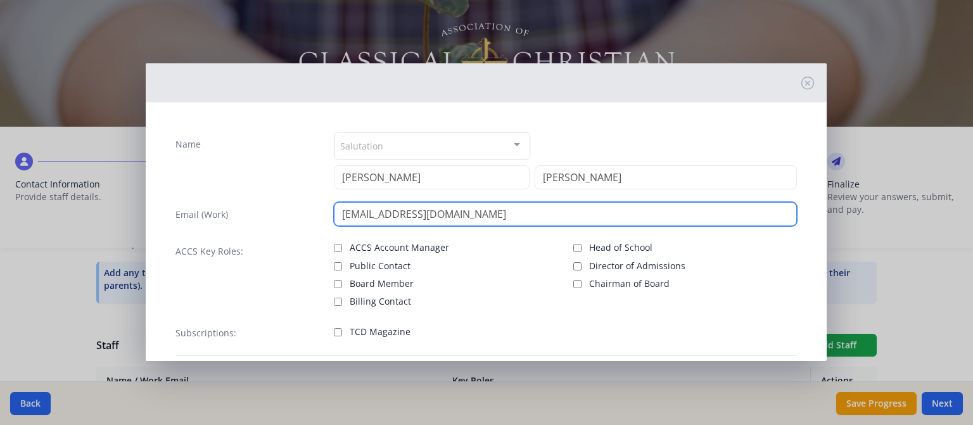
drag, startPoint x: 508, startPoint y: 215, endPoint x: 335, endPoint y: 212, distance: 172.9
click at [335, 212] on input "[EMAIL_ADDRESS][DOMAIN_NAME]" at bounding box center [565, 214] width 463 height 24
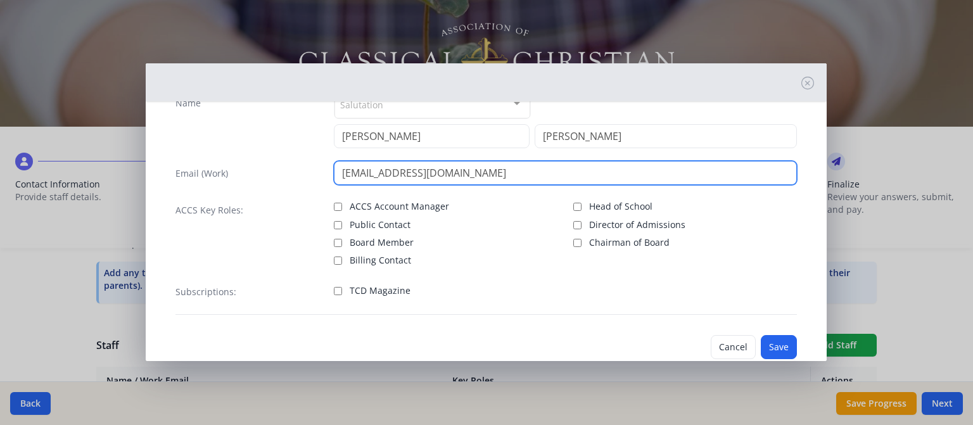
scroll to position [68, 0]
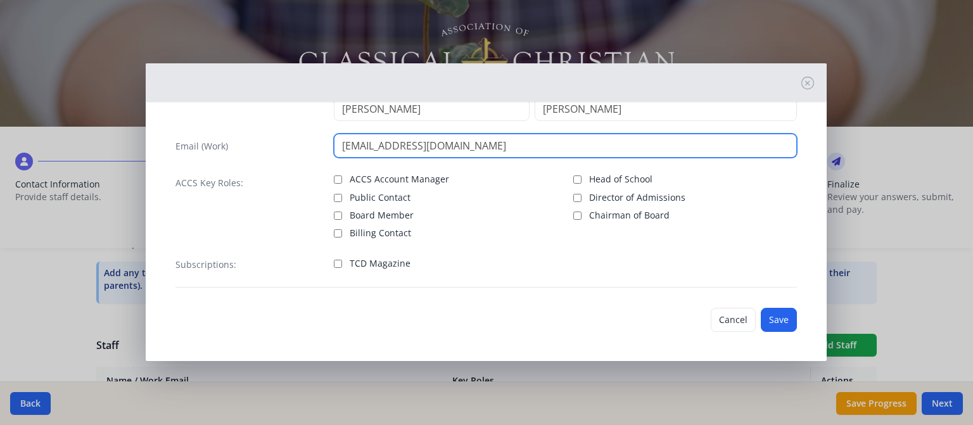
type input "[EMAIL_ADDRESS][DOMAIN_NAME]"
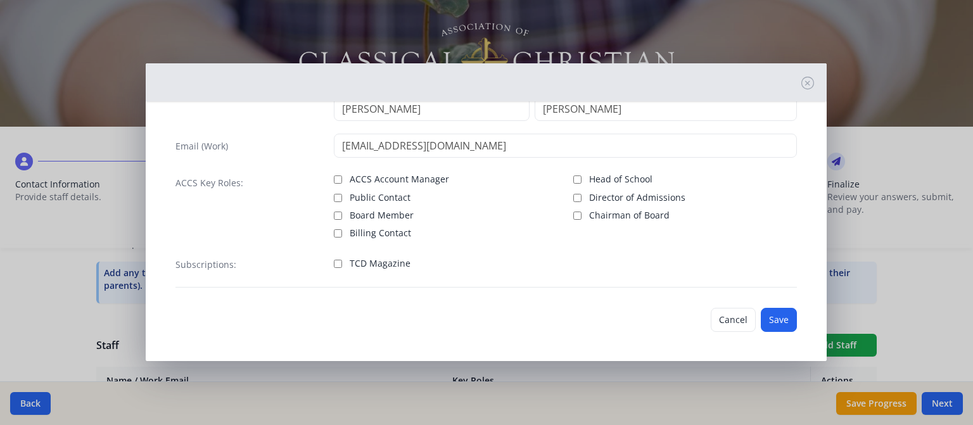
click at [401, 261] on span "TCD Magazine" at bounding box center [380, 263] width 61 height 13
click at [342, 261] on input "TCD Magazine" at bounding box center [338, 264] width 8 height 8
checkbox input "true"
click at [761, 316] on button "Save" at bounding box center [779, 320] width 36 height 24
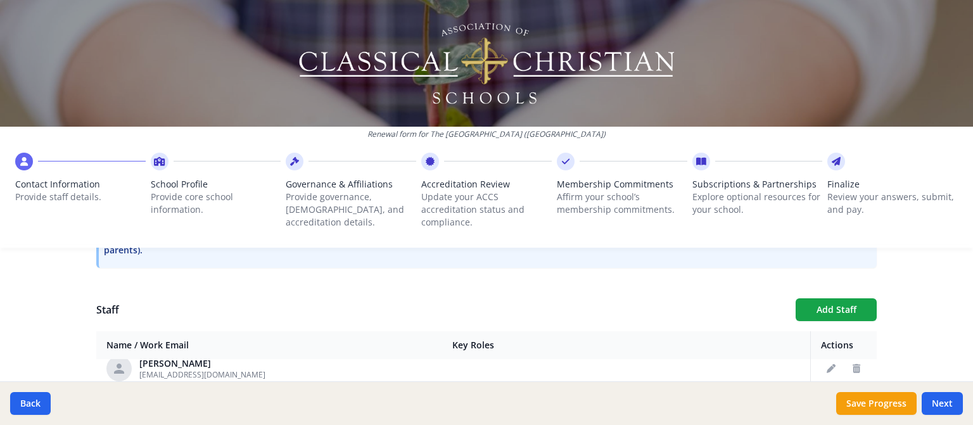
scroll to position [445, 0]
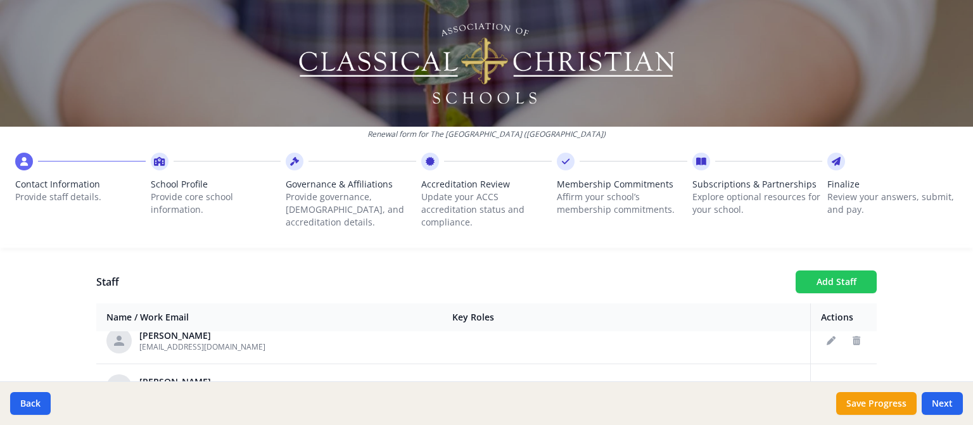
click at [843, 283] on button "Add Staff" at bounding box center [835, 281] width 81 height 23
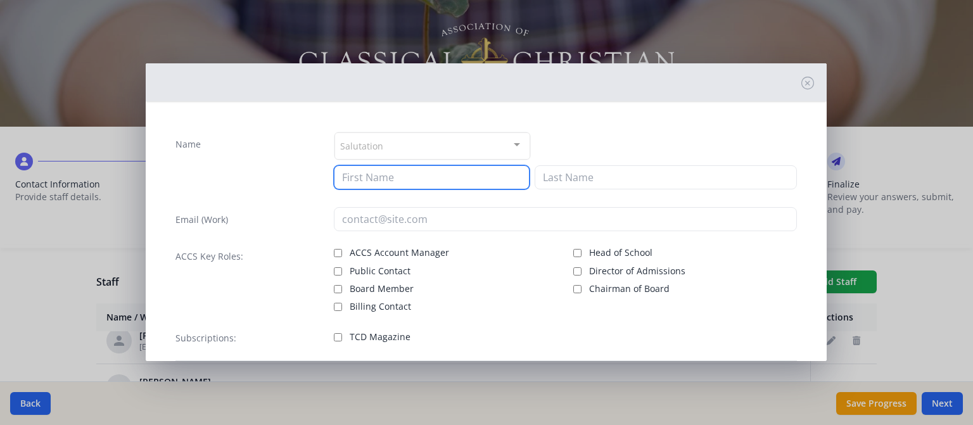
click at [372, 179] on input at bounding box center [432, 177] width 196 height 24
type input "[PERSON_NAME]"
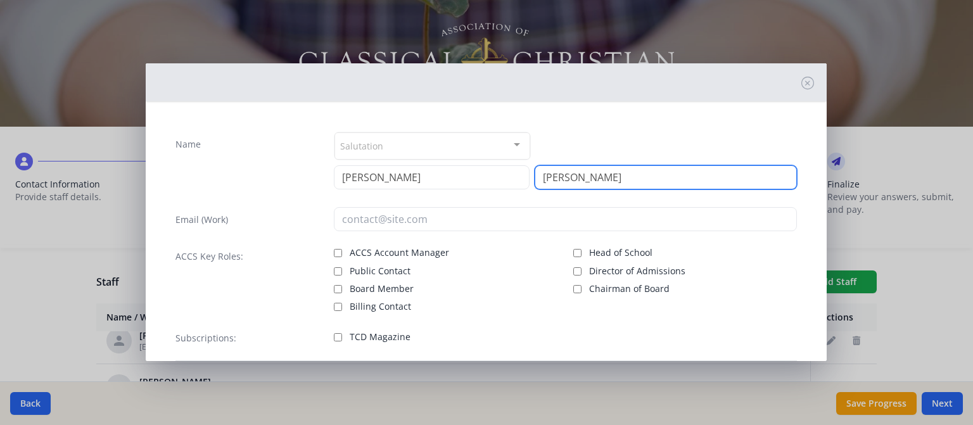
type input "[PERSON_NAME]"
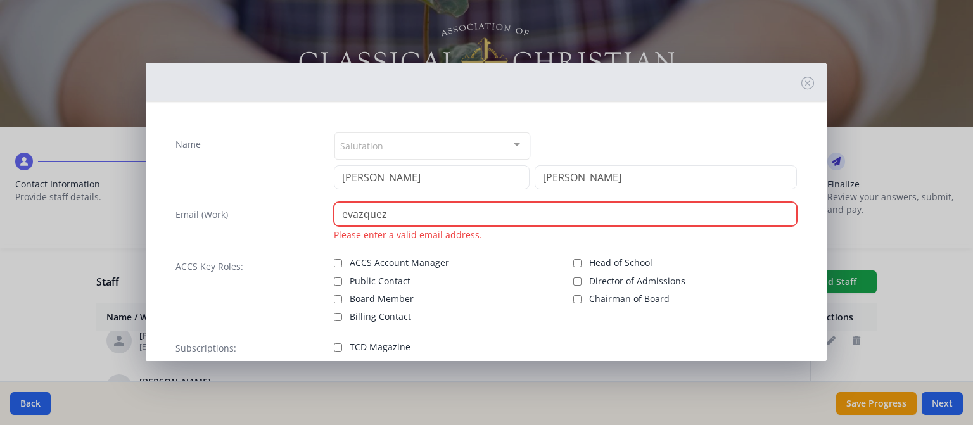
paste input "[EMAIL_ADDRESS][DOMAIN_NAME]"
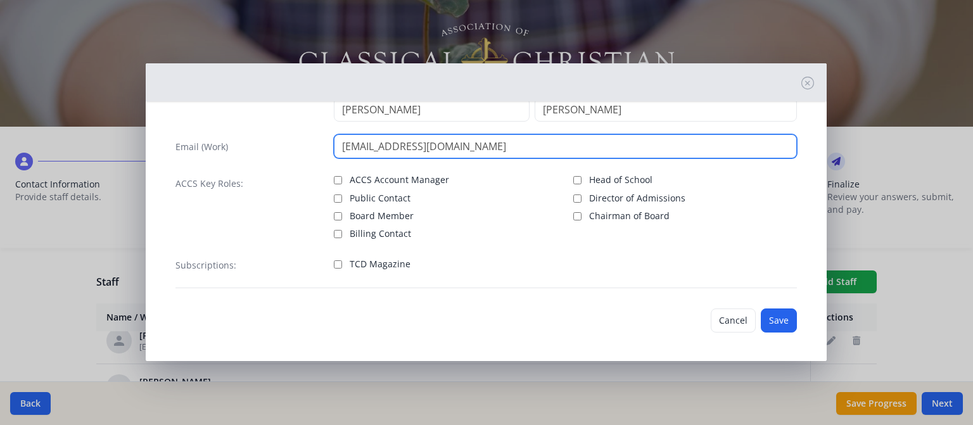
scroll to position [68, 0]
type input "[EMAIL_ADDRESS][DOMAIN_NAME]"
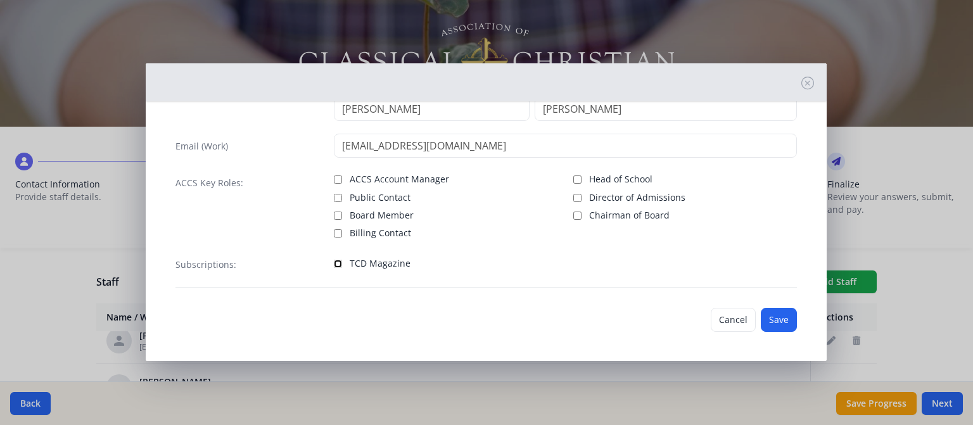
drag, startPoint x: 332, startPoint y: 260, endPoint x: 380, endPoint y: 264, distance: 47.6
click at [336, 262] on input "TCD Magazine" at bounding box center [338, 264] width 8 height 8
checkbox input "true"
click at [764, 316] on button "Save" at bounding box center [779, 320] width 36 height 24
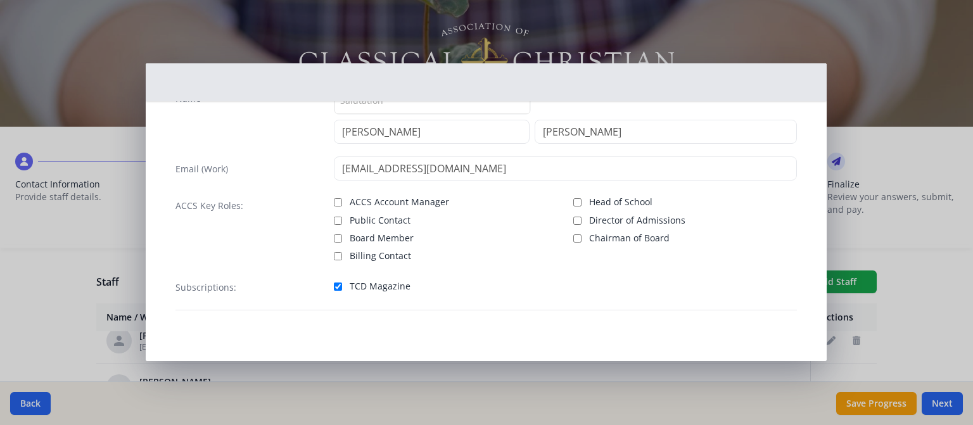
scroll to position [44, 0]
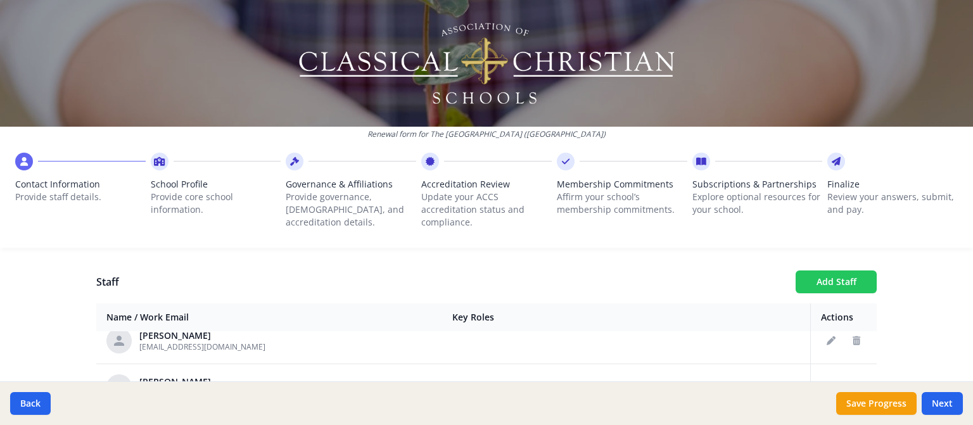
click at [811, 275] on button "Add Staff" at bounding box center [835, 281] width 81 height 23
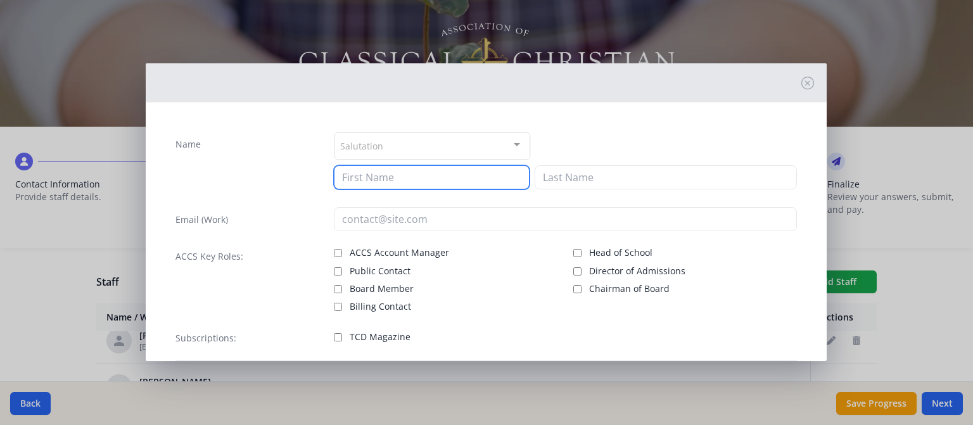
click at [433, 175] on input at bounding box center [432, 177] width 196 height 24
type input "[GEOGRAPHIC_DATA]"
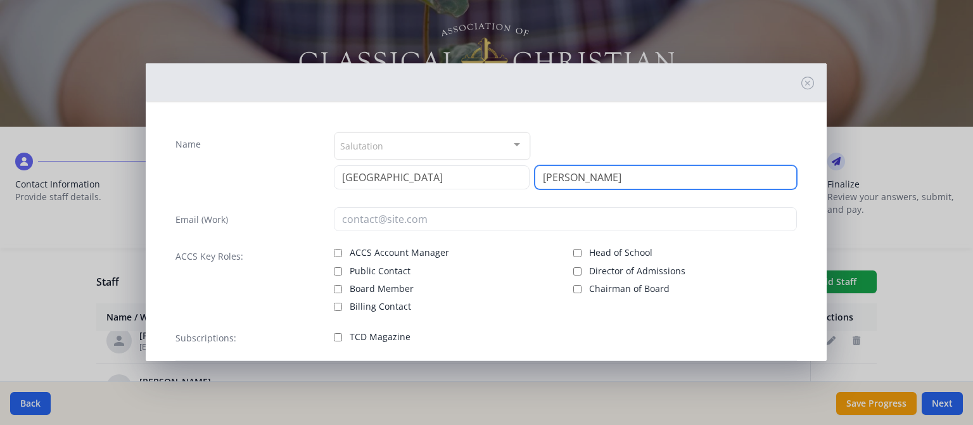
type input "[PERSON_NAME]"
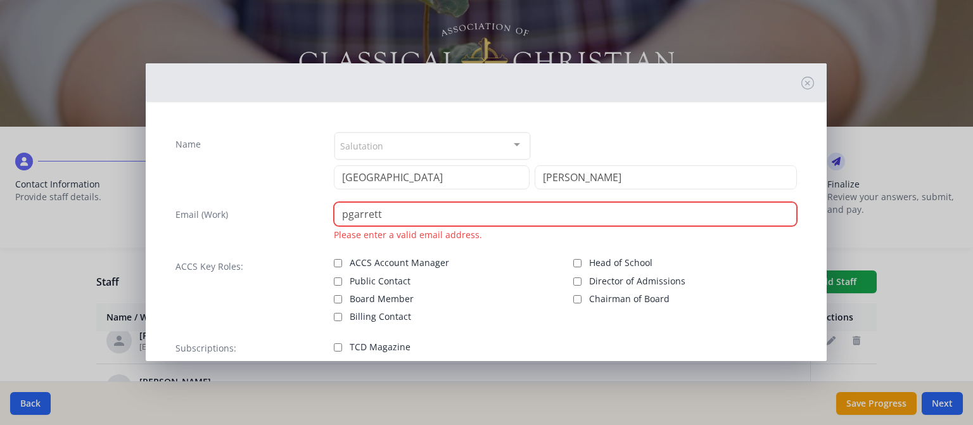
paste input "n@[DOMAIN_NAME]"
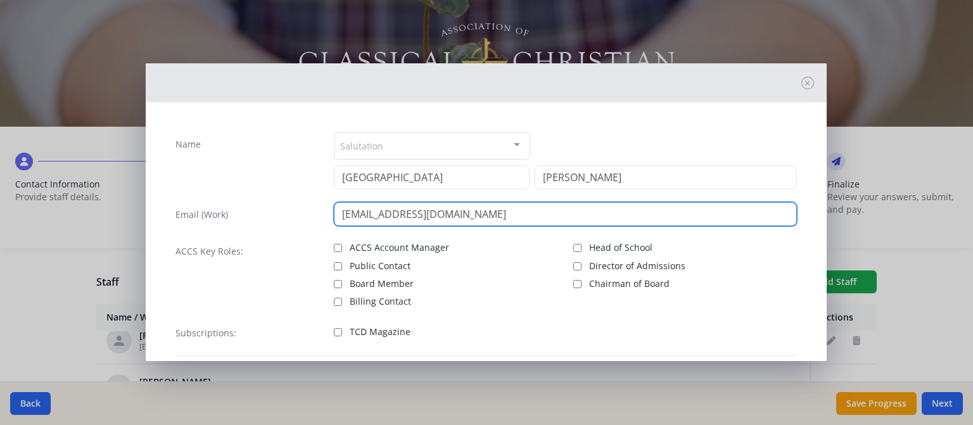
click at [384, 217] on input "[EMAIL_ADDRESS][DOMAIN_NAME]" at bounding box center [565, 214] width 463 height 24
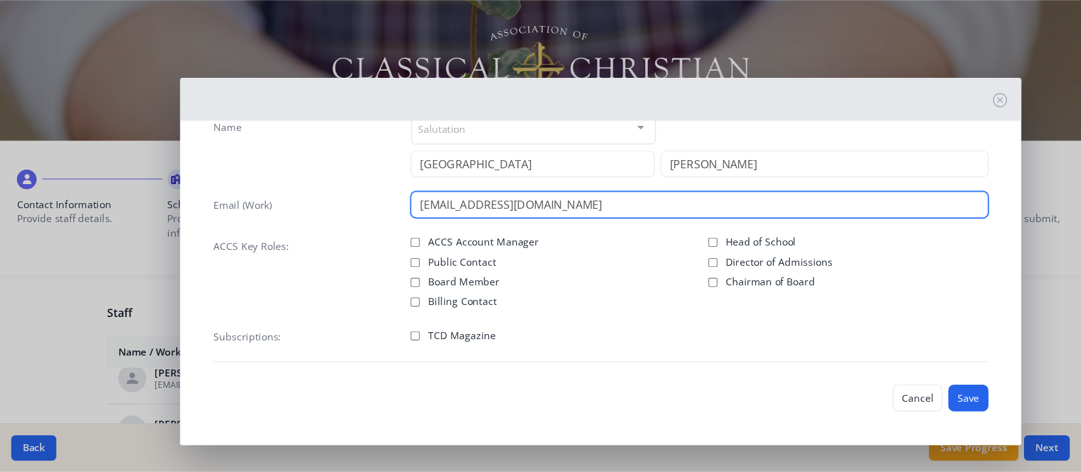
scroll to position [338, 0]
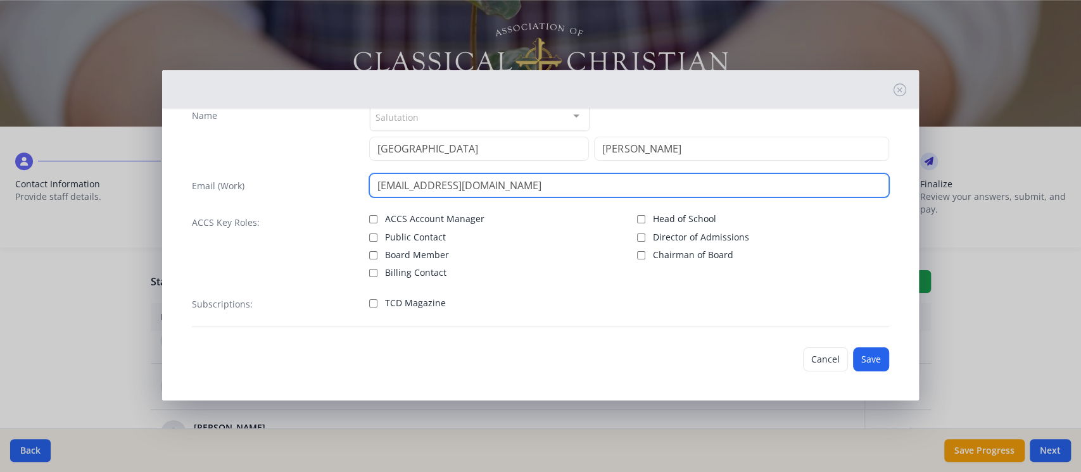
type input "[EMAIL_ADDRESS][DOMAIN_NAME]"
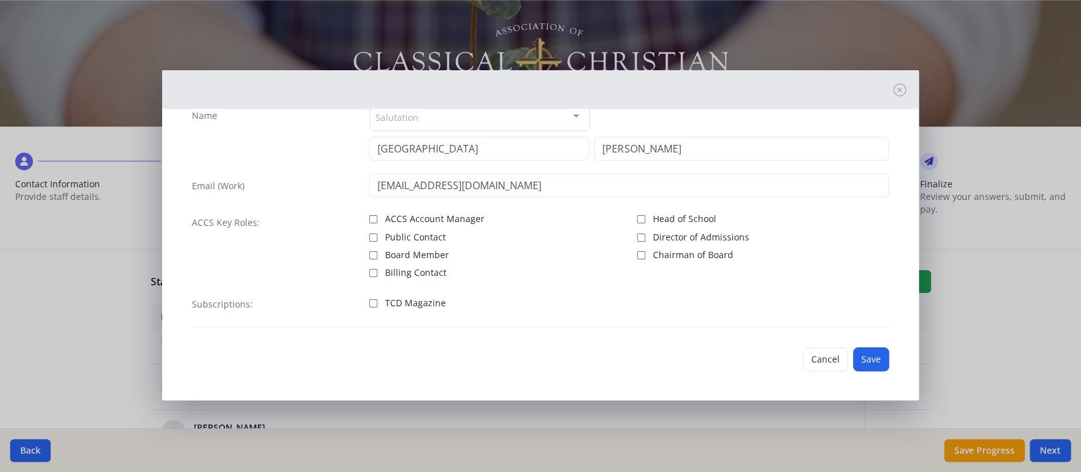
click at [429, 300] on span "TCD Magazine" at bounding box center [415, 303] width 61 height 13
click at [377, 300] on input "TCD Magazine" at bounding box center [373, 304] width 8 height 8
checkbox input "true"
click at [859, 356] on button "Save" at bounding box center [871, 360] width 36 height 24
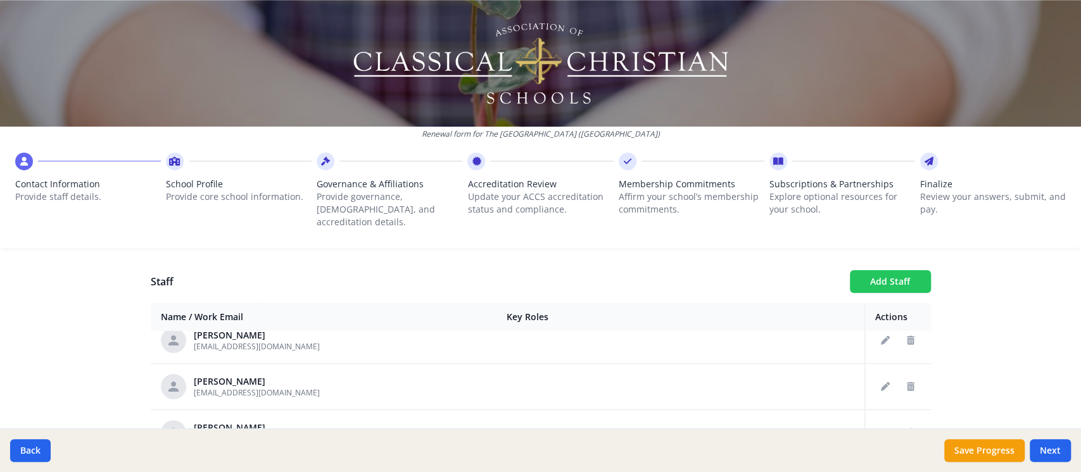
click at [869, 274] on button "Add Staff" at bounding box center [890, 281] width 81 height 23
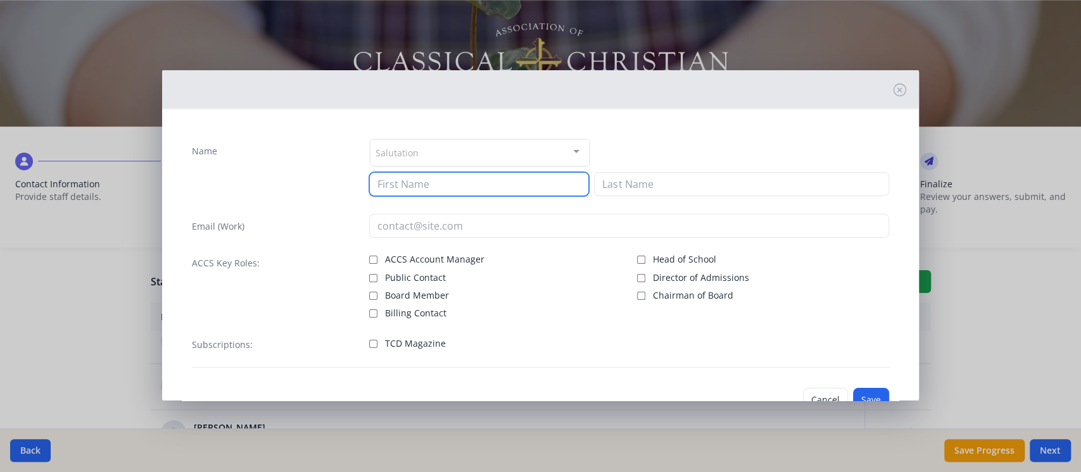
click at [458, 184] on input at bounding box center [479, 184] width 220 height 24
type input "[PERSON_NAME]"
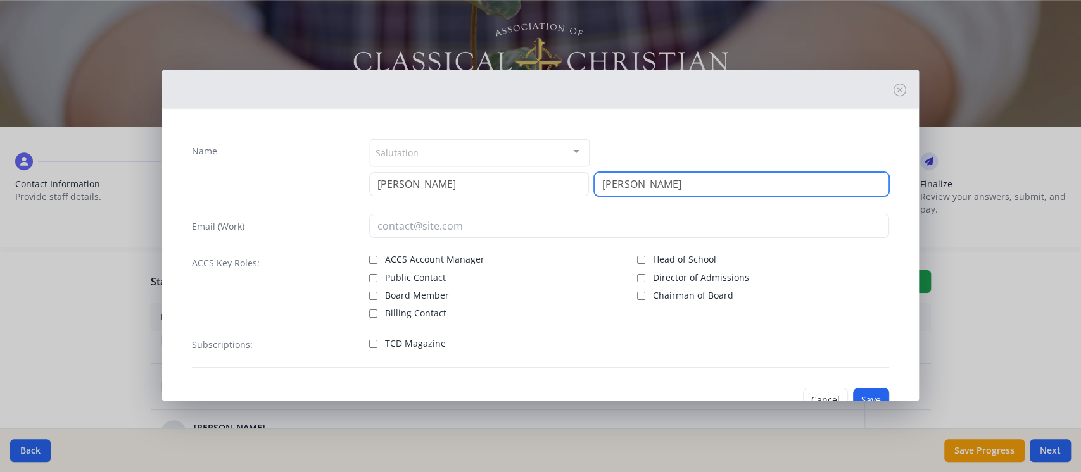
type input "[PERSON_NAME]"
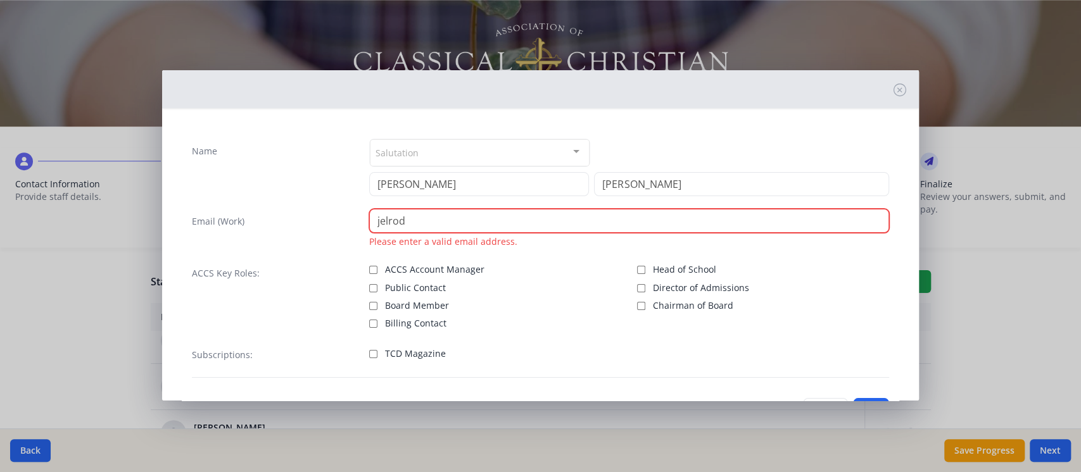
paste input "@[DOMAIN_NAME]"
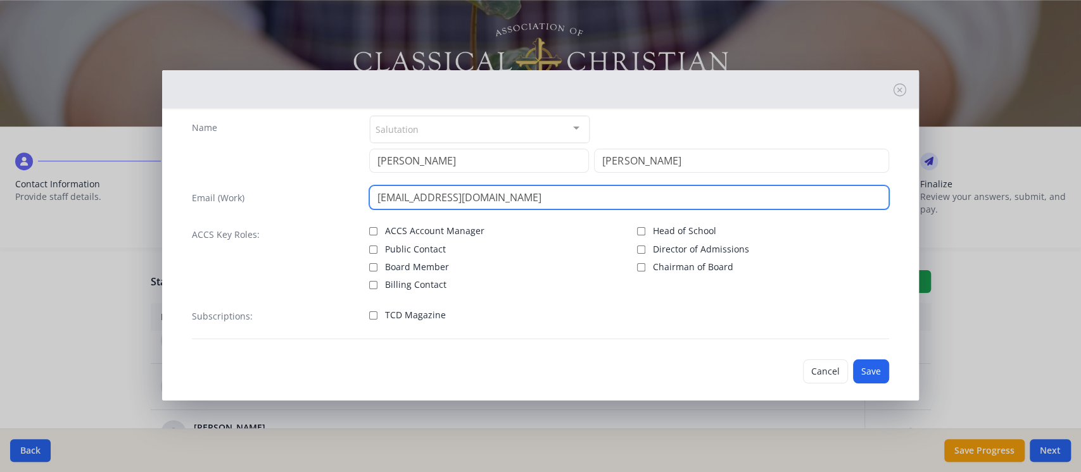
scroll to position [35, 0]
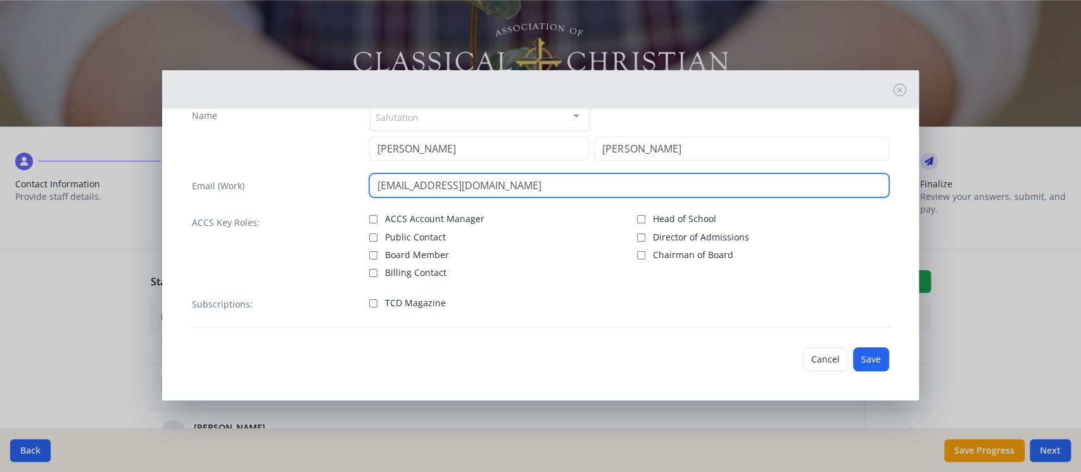
type input "[EMAIL_ADDRESS][DOMAIN_NAME]"
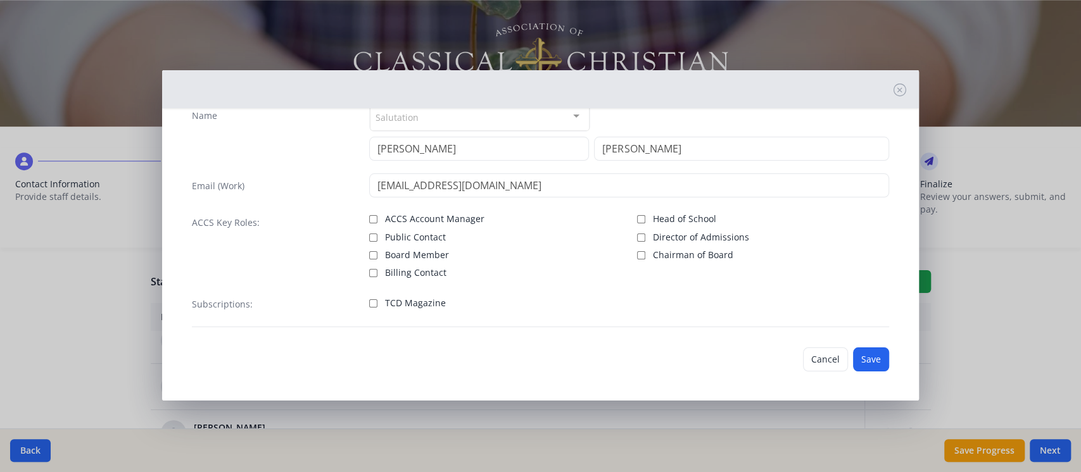
click at [434, 306] on span "TCD Magazine" at bounding box center [415, 303] width 61 height 13
click at [377, 306] on input "TCD Magazine" at bounding box center [373, 304] width 8 height 8
checkbox input "true"
click at [863, 357] on button "Save" at bounding box center [871, 360] width 36 height 24
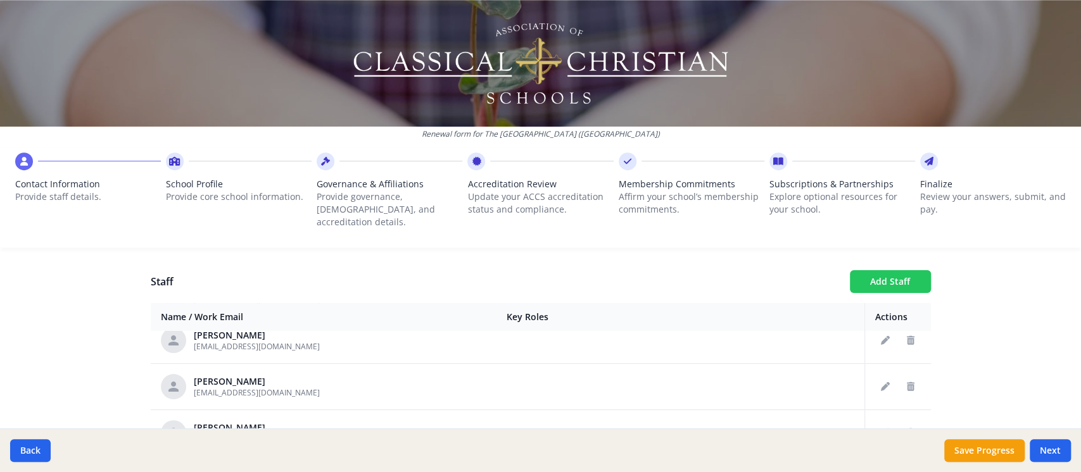
click at [859, 270] on button "Add Staff" at bounding box center [890, 281] width 81 height 23
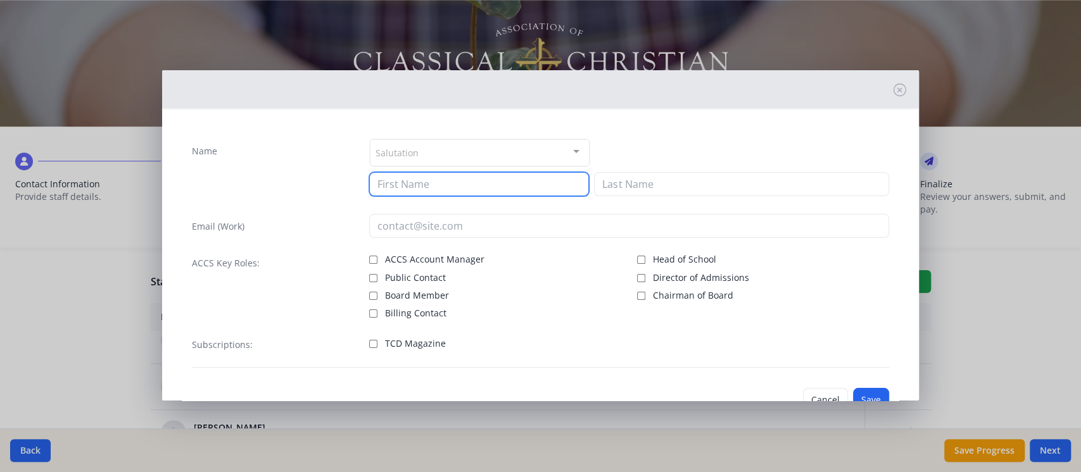
click at [454, 191] on input at bounding box center [479, 184] width 220 height 24
type input "Catie"
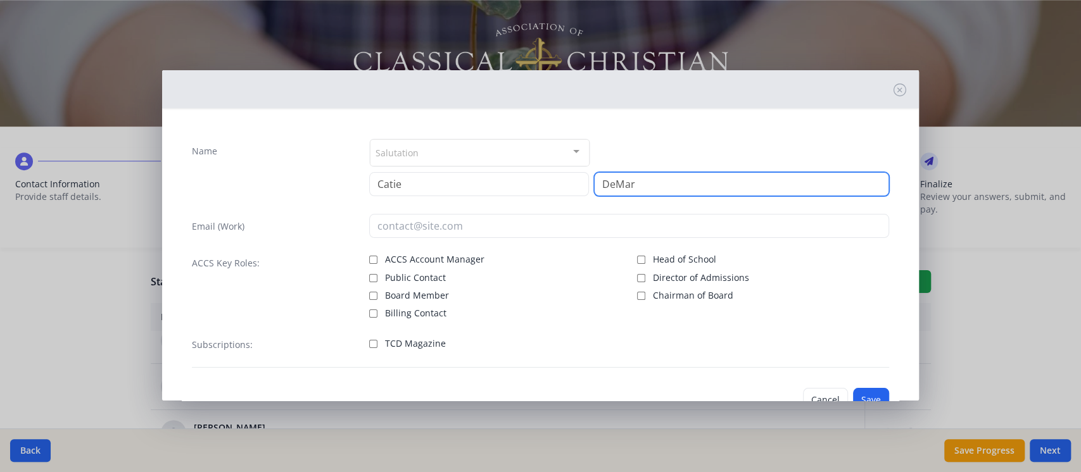
type input "DeMar"
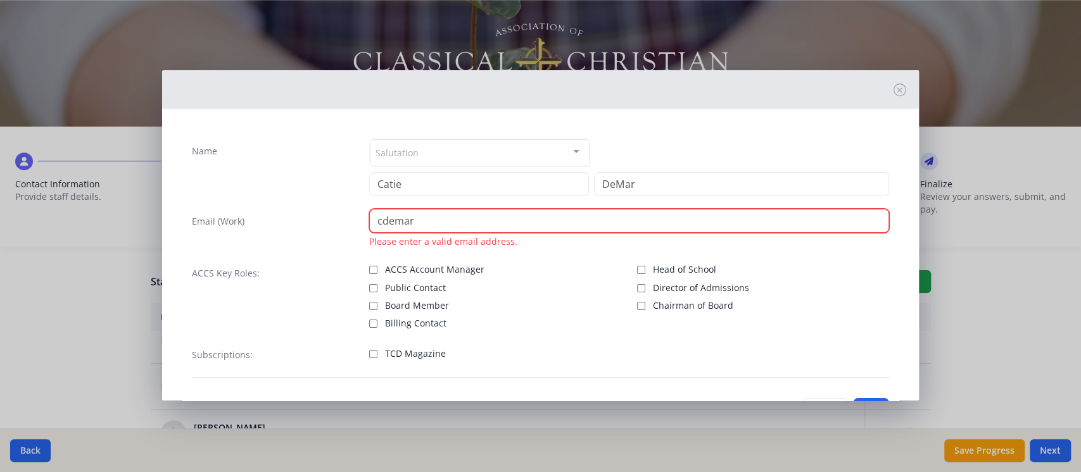
paste input "@[DOMAIN_NAME]"
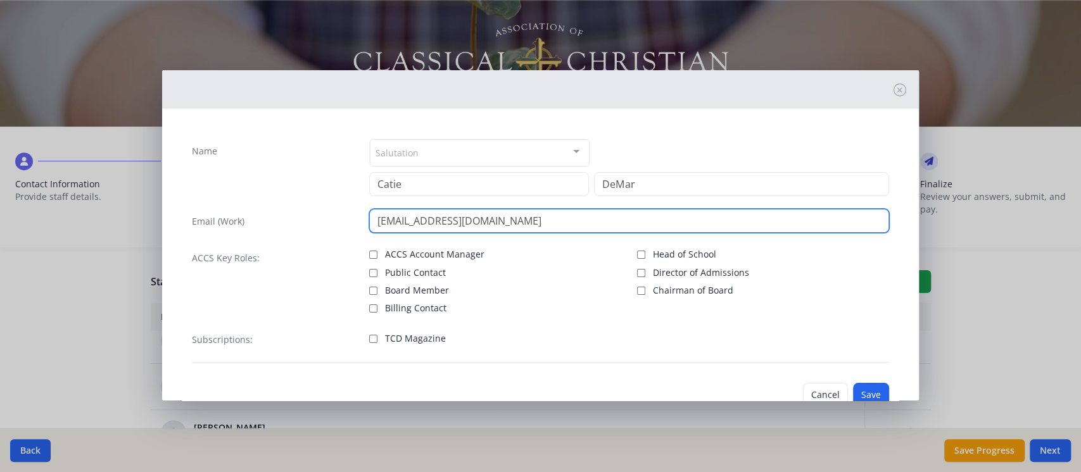
type input "[EMAIL_ADDRESS][DOMAIN_NAME]"
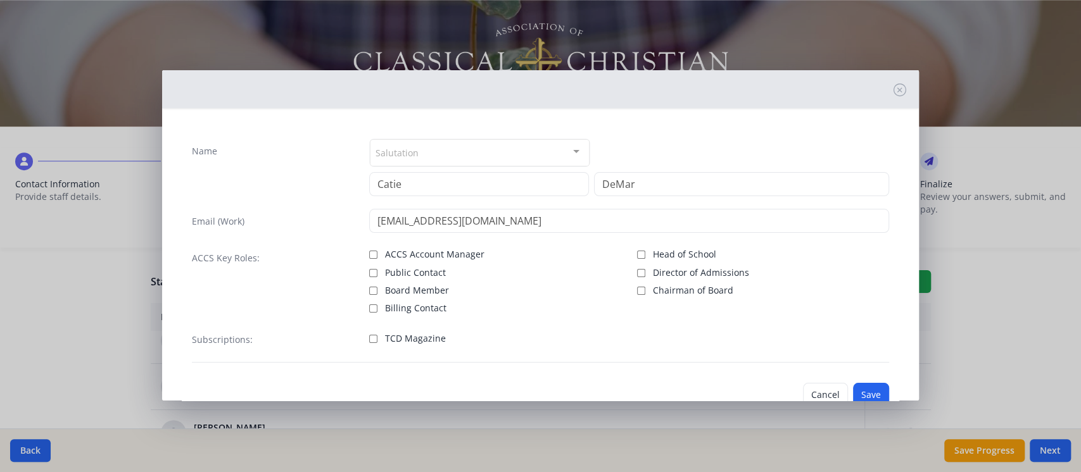
click at [417, 334] on span "TCD Magazine" at bounding box center [415, 338] width 61 height 13
click at [377, 335] on input "TCD Magazine" at bounding box center [373, 339] width 8 height 8
checkbox input "true"
click at [866, 389] on button "Save" at bounding box center [871, 395] width 36 height 24
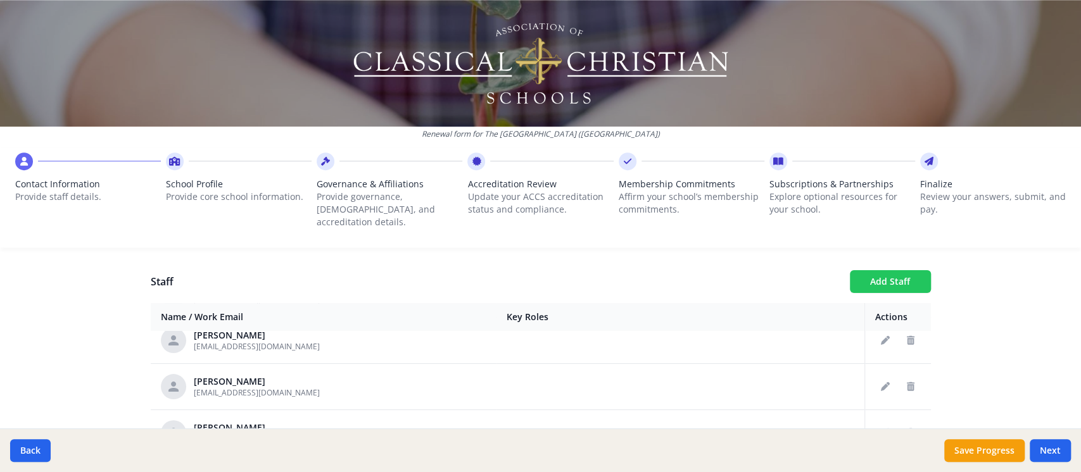
click at [881, 270] on button "Add Staff" at bounding box center [890, 281] width 81 height 23
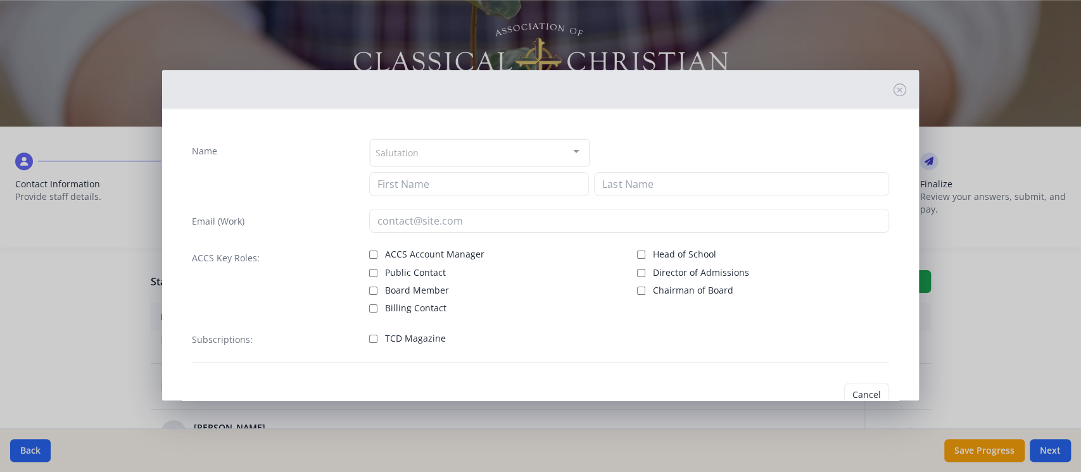
checkbox input "false"
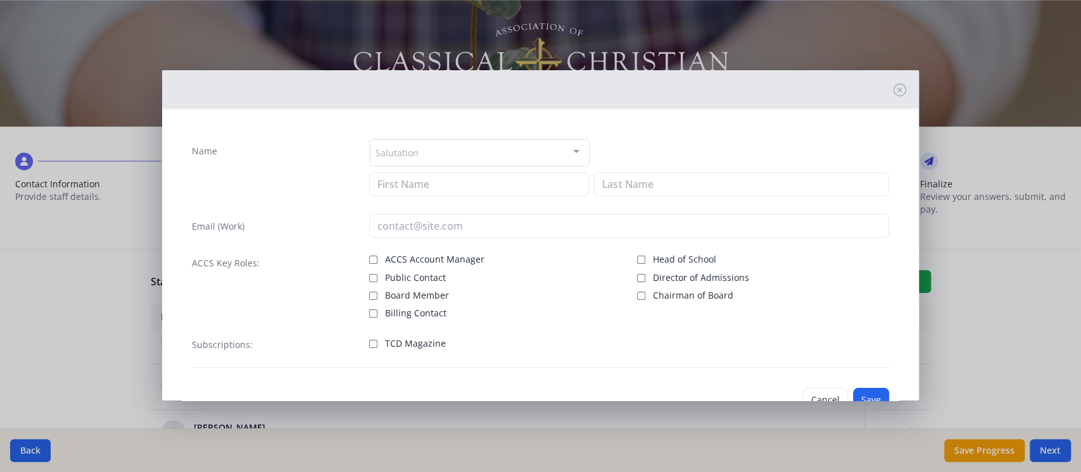
scroll to position [0, 0]
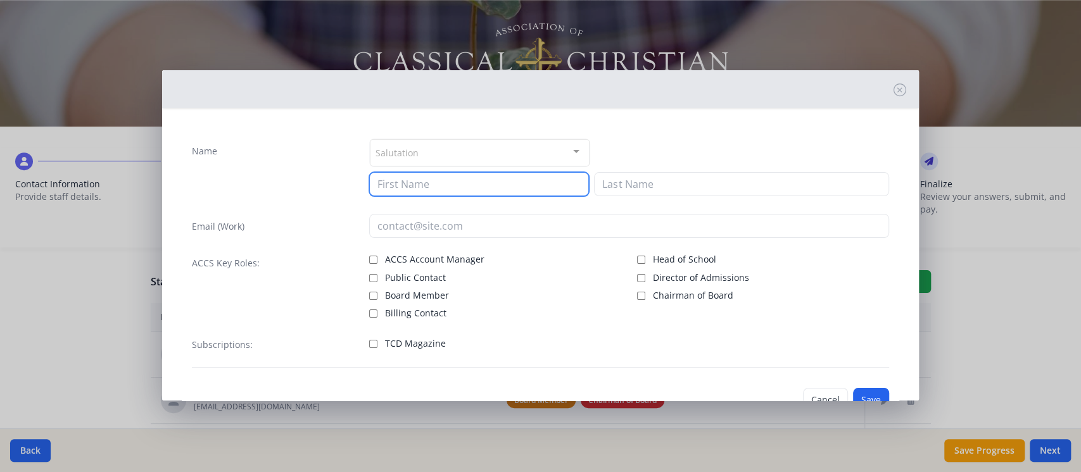
click at [483, 189] on input at bounding box center [479, 184] width 220 height 24
type input "[PERSON_NAME]"
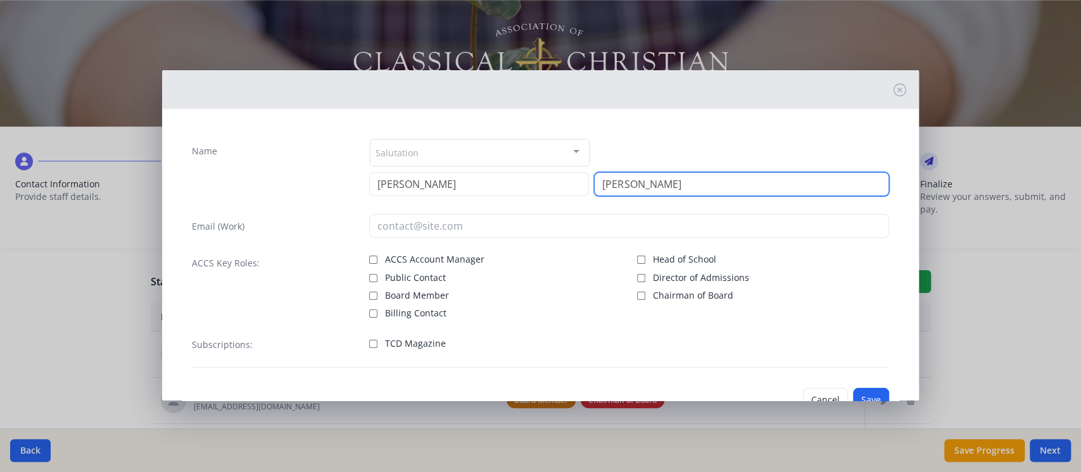
type input "[PERSON_NAME]"
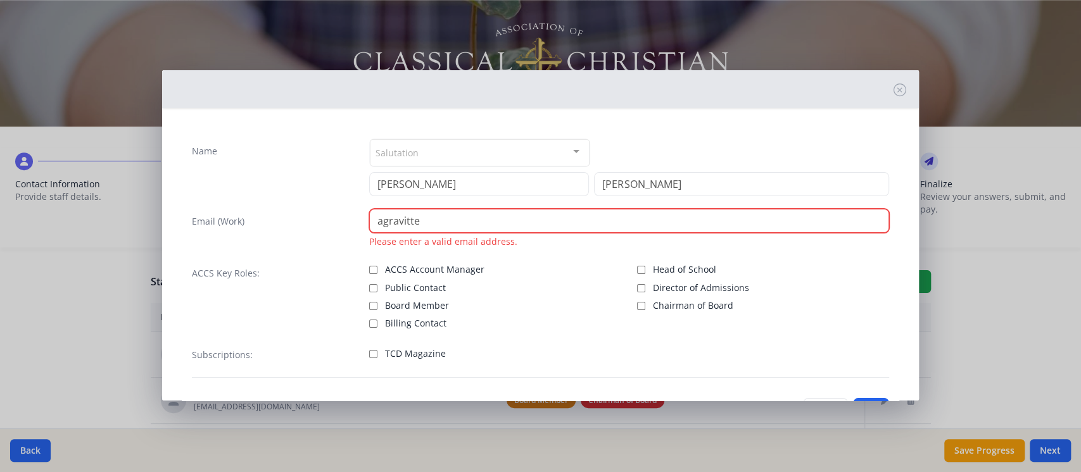
paste input "@[DOMAIN_NAME]"
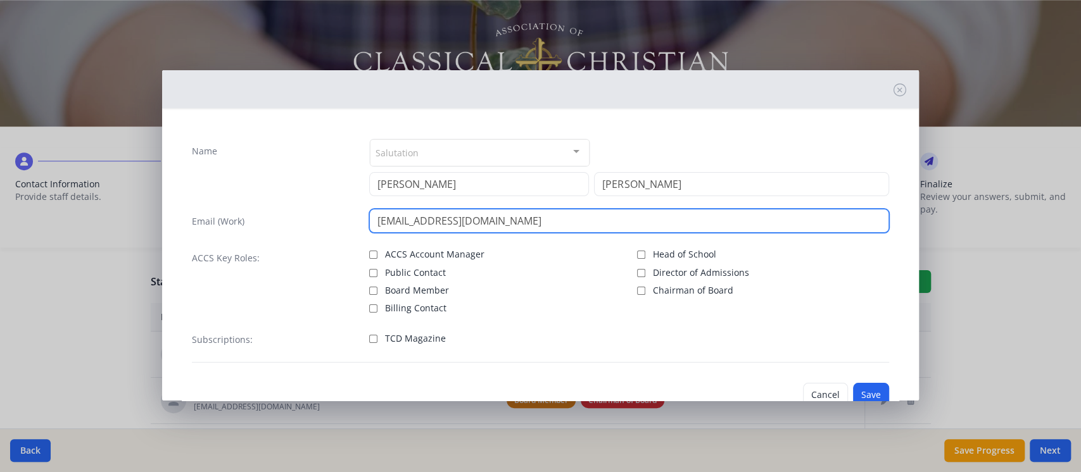
type input "[EMAIL_ADDRESS][DOMAIN_NAME]"
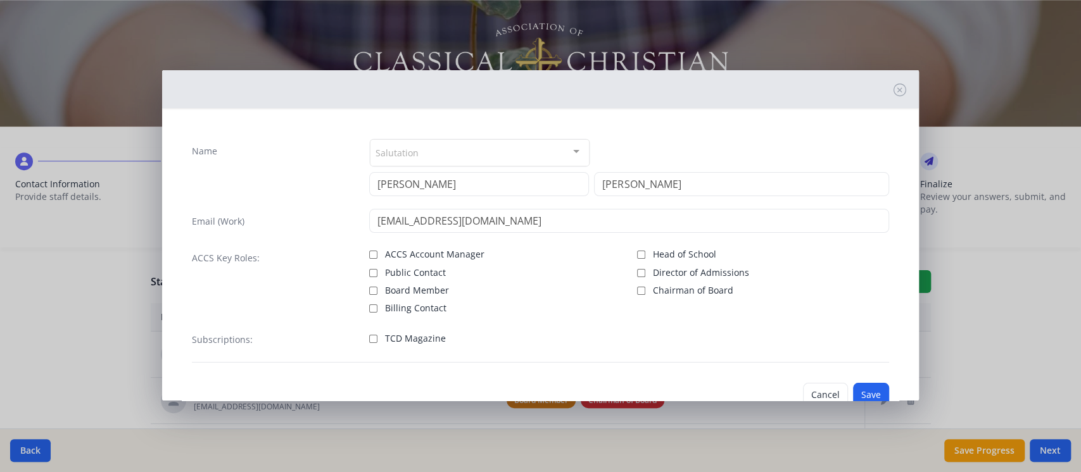
click at [434, 338] on span "TCD Magazine" at bounding box center [415, 338] width 61 height 13
click at [377, 338] on input "TCD Magazine" at bounding box center [373, 339] width 8 height 8
checkbox input "true"
click at [863, 391] on button "Save" at bounding box center [871, 395] width 36 height 24
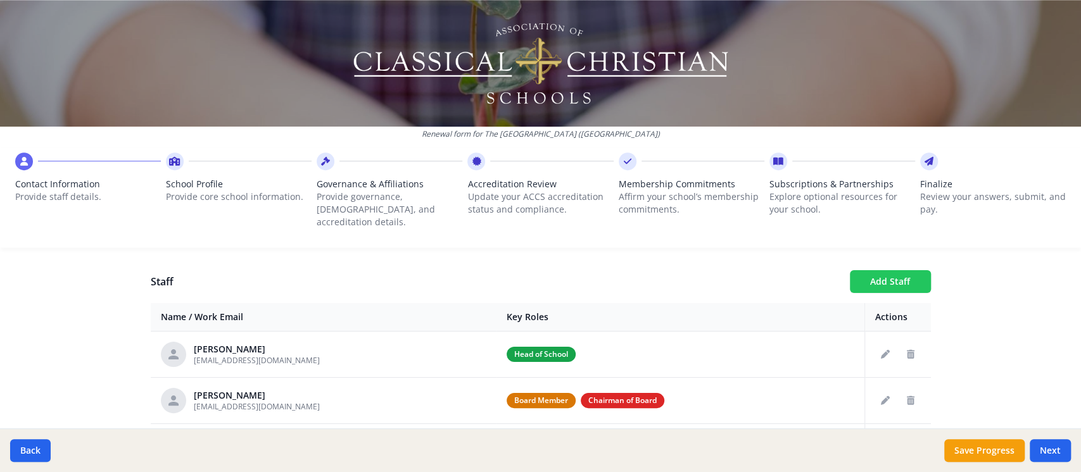
click at [903, 273] on button "Add Staff" at bounding box center [890, 281] width 81 height 23
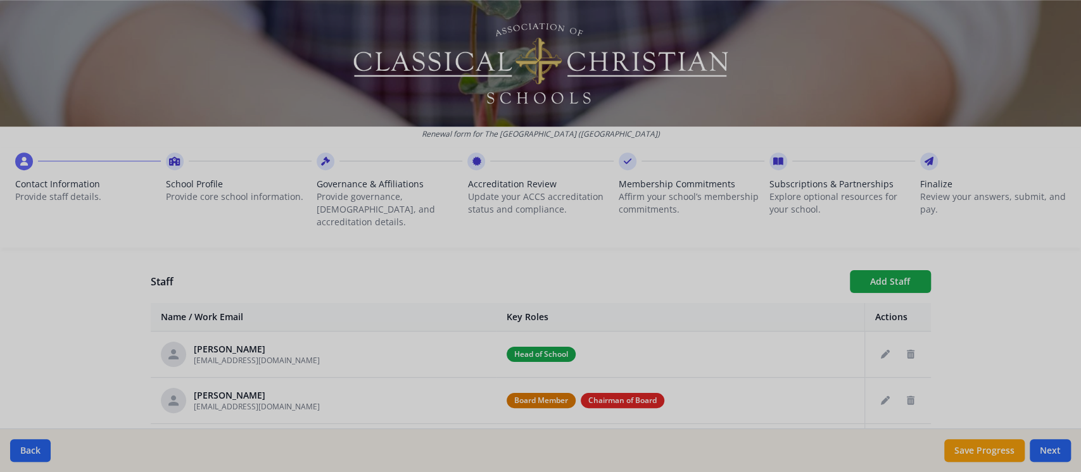
checkbox input "false"
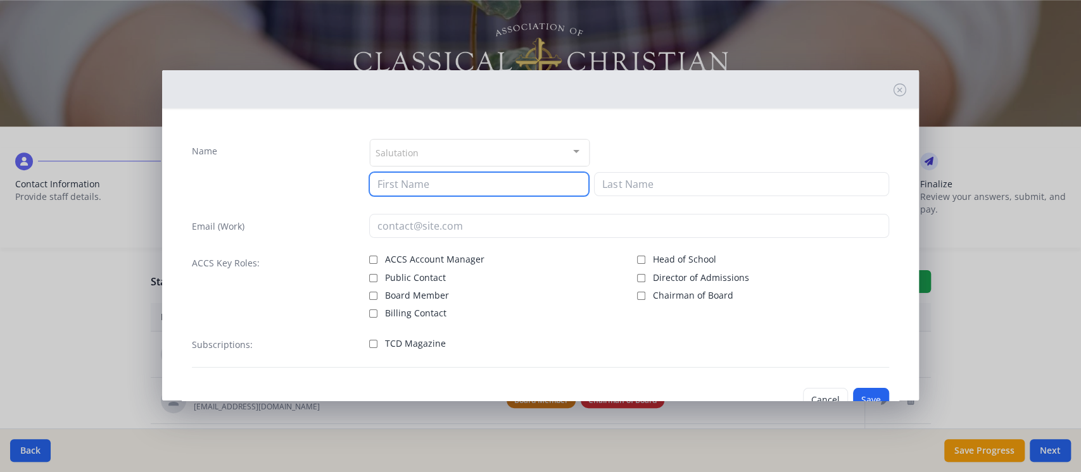
drag, startPoint x: 476, startPoint y: 182, endPoint x: 482, endPoint y: 174, distance: 10.9
click at [476, 182] on input at bounding box center [479, 184] width 220 height 24
type input "[PERSON_NAME]"
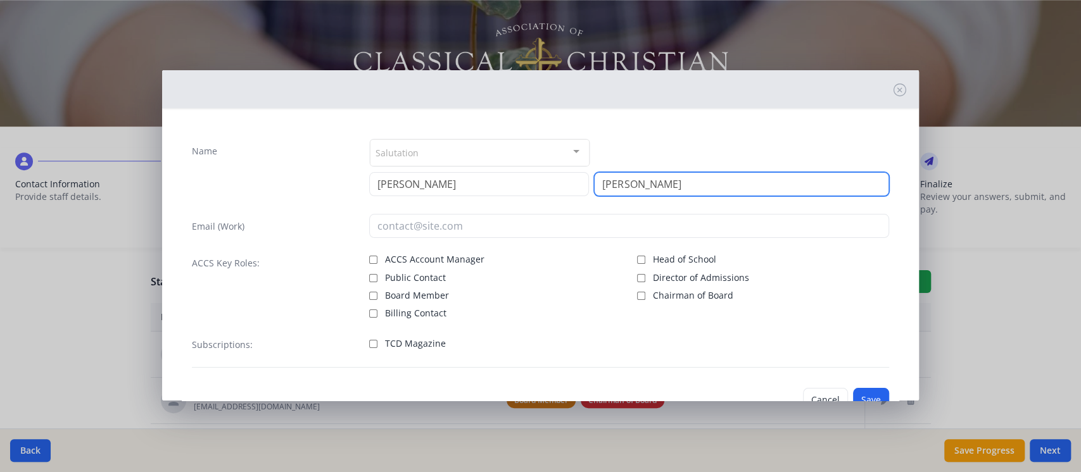
type input "[PERSON_NAME]"
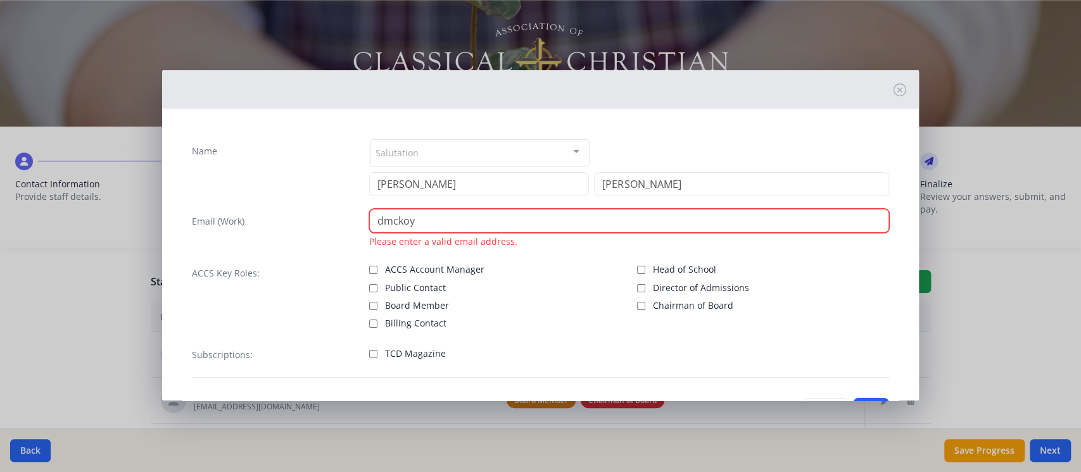
paste input "@[DOMAIN_NAME]"
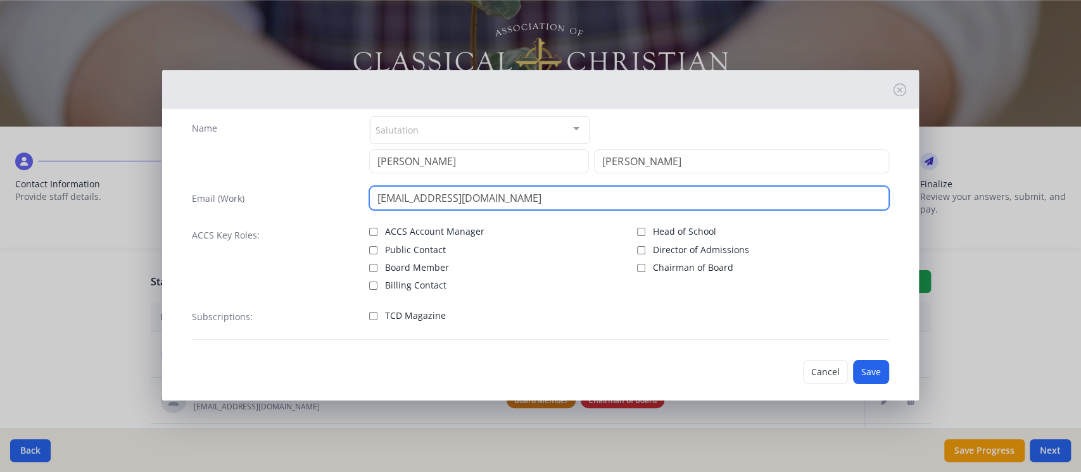
scroll to position [35, 0]
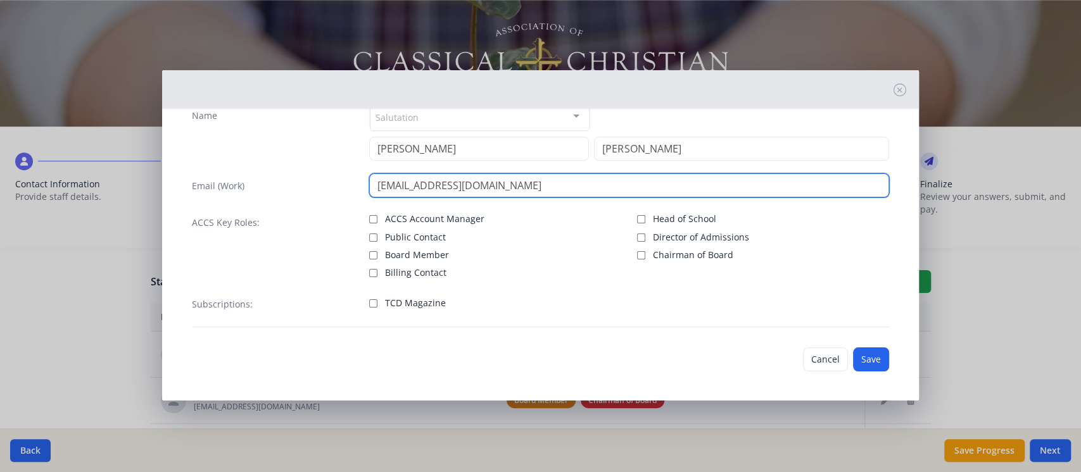
type input "[EMAIL_ADDRESS][DOMAIN_NAME]"
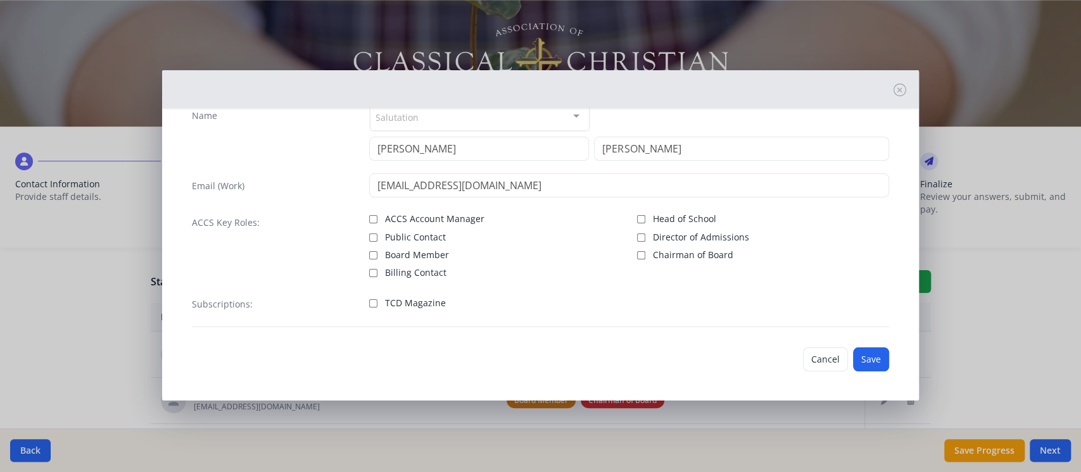
click at [437, 297] on span "TCD Magazine" at bounding box center [415, 303] width 61 height 13
click at [377, 300] on input "TCD Magazine" at bounding box center [373, 304] width 8 height 8
checkbox input "true"
click at [857, 357] on button "Save" at bounding box center [871, 360] width 36 height 24
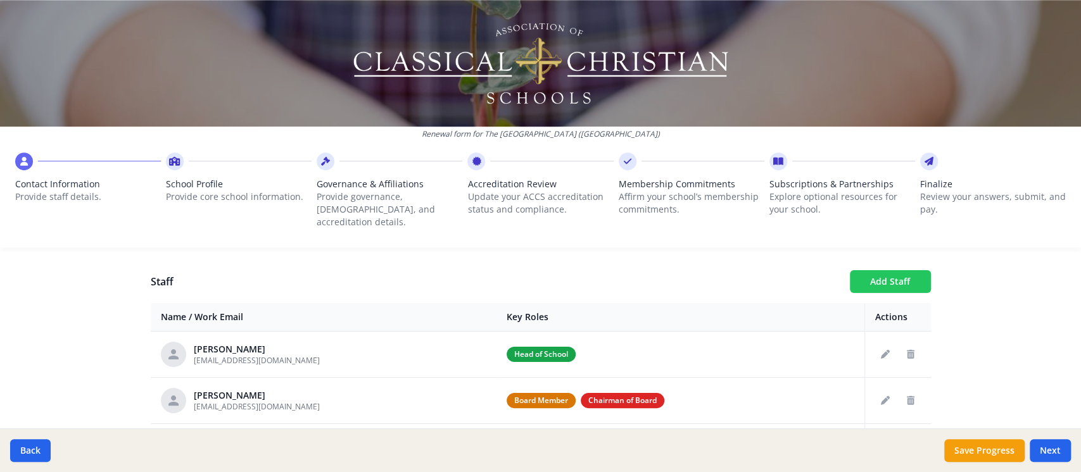
click at [892, 270] on button "Add Staff" at bounding box center [890, 281] width 81 height 23
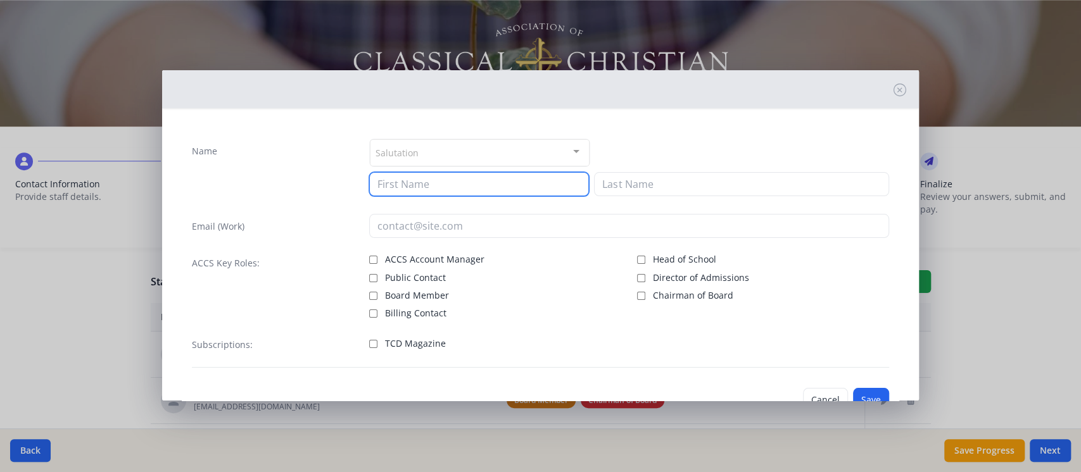
click at [471, 189] on input at bounding box center [479, 184] width 220 height 24
type input "Caden"
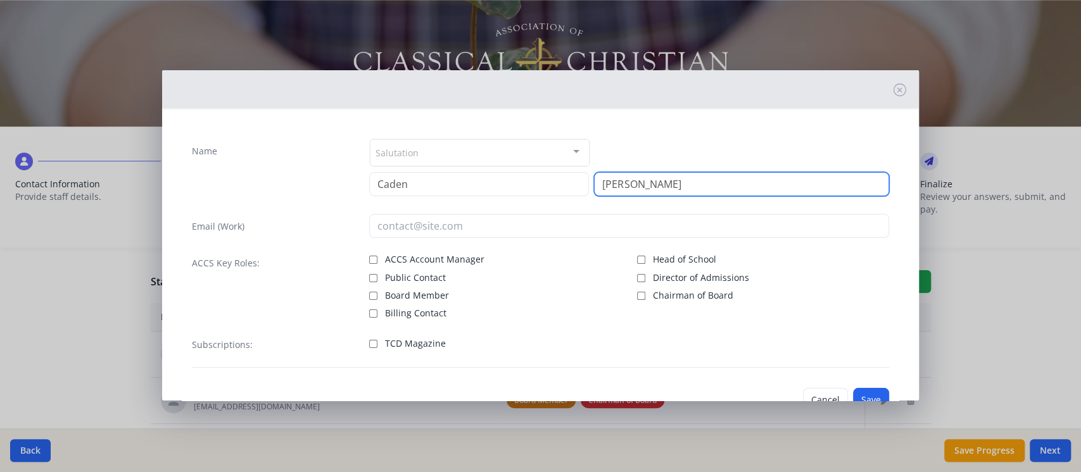
type input "[PERSON_NAME]"
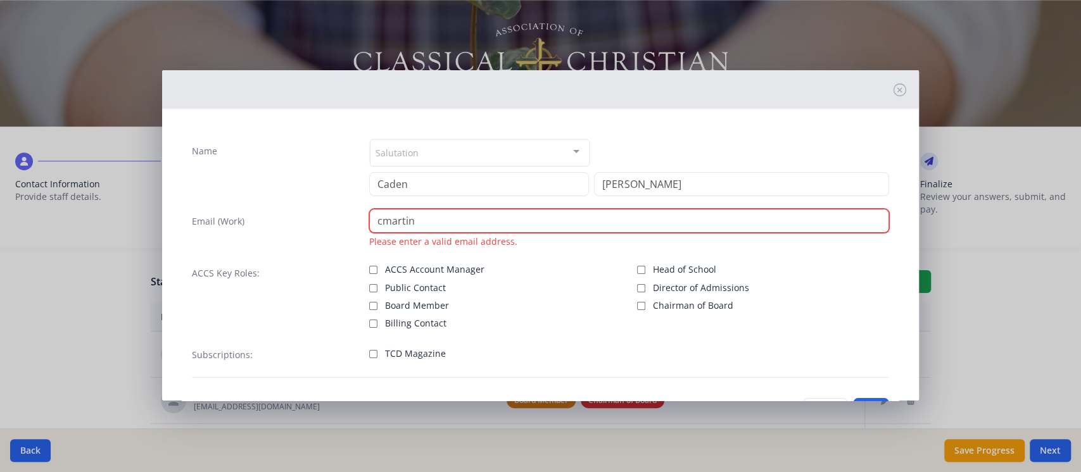
paste input "@[DOMAIN_NAME]"
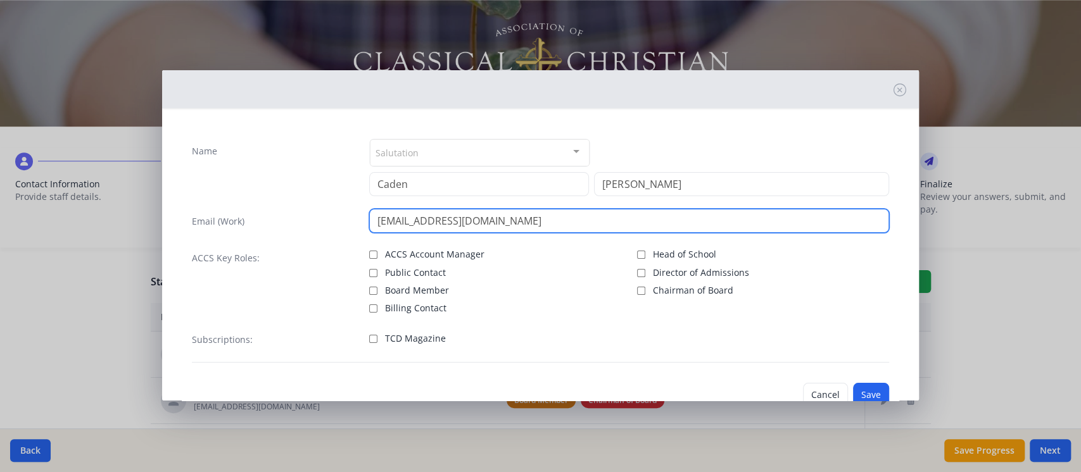
type input "[EMAIL_ADDRESS][DOMAIN_NAME]"
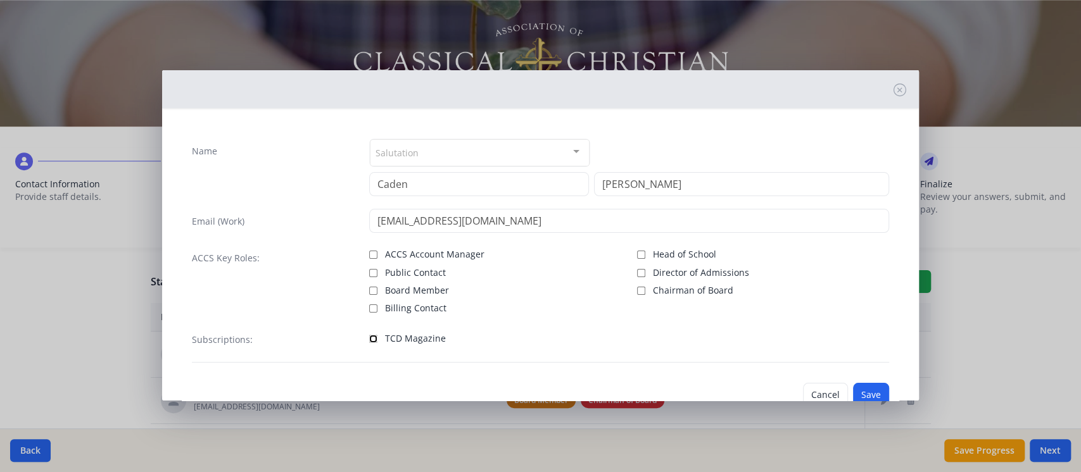
click at [372, 337] on input "TCD Magazine" at bounding box center [373, 339] width 8 height 8
checkbox input "true"
click at [853, 387] on button "Save" at bounding box center [871, 395] width 36 height 24
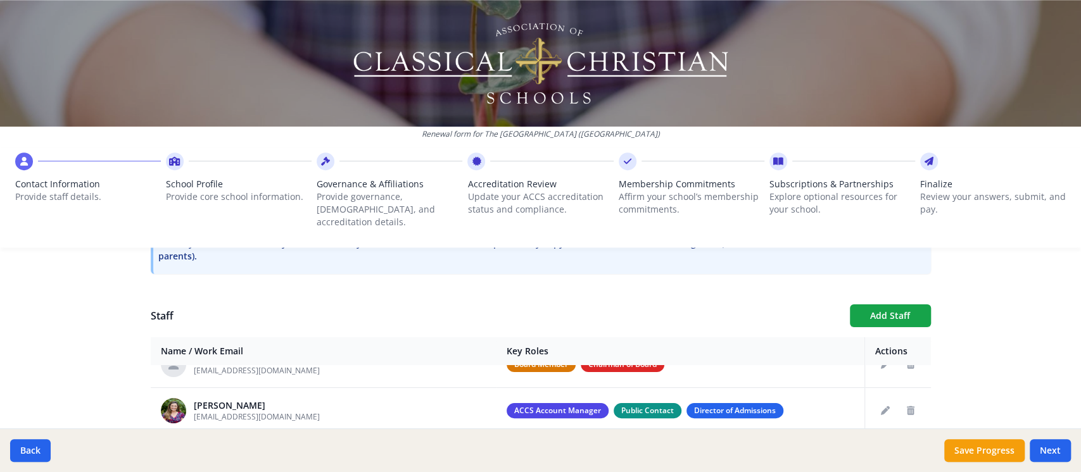
scroll to position [445, 0]
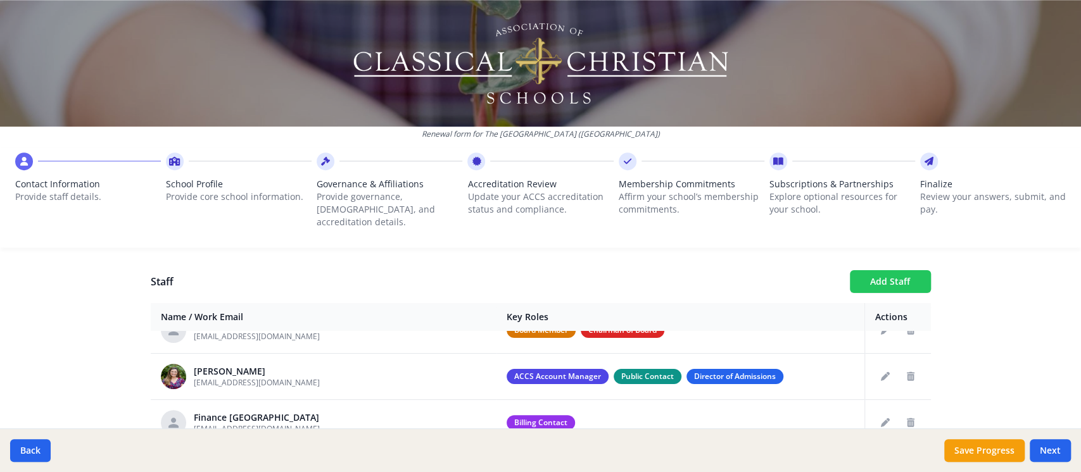
click at [888, 270] on button "Add Staff" at bounding box center [890, 281] width 81 height 23
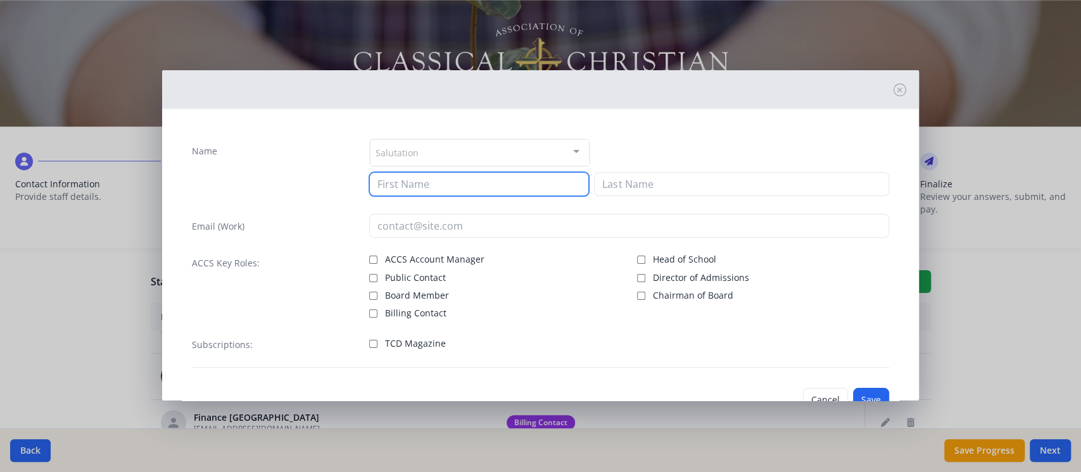
click at [494, 189] on input at bounding box center [479, 184] width 220 height 24
type input "Buddy"
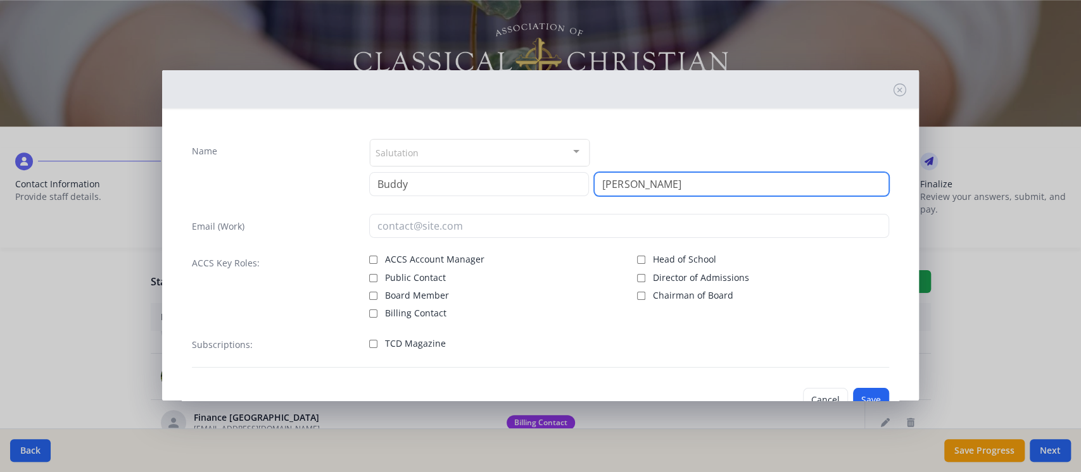
type input "[PERSON_NAME]"
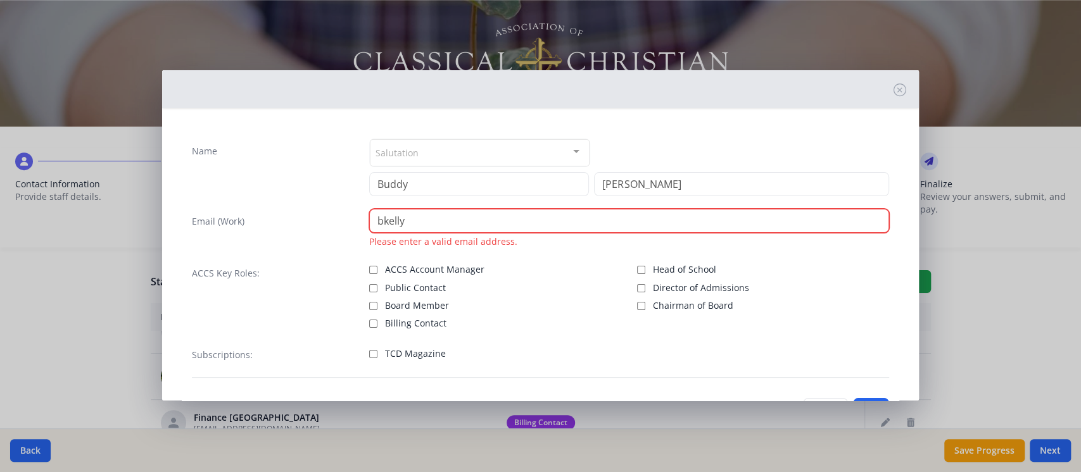
paste input "@[DOMAIN_NAME]"
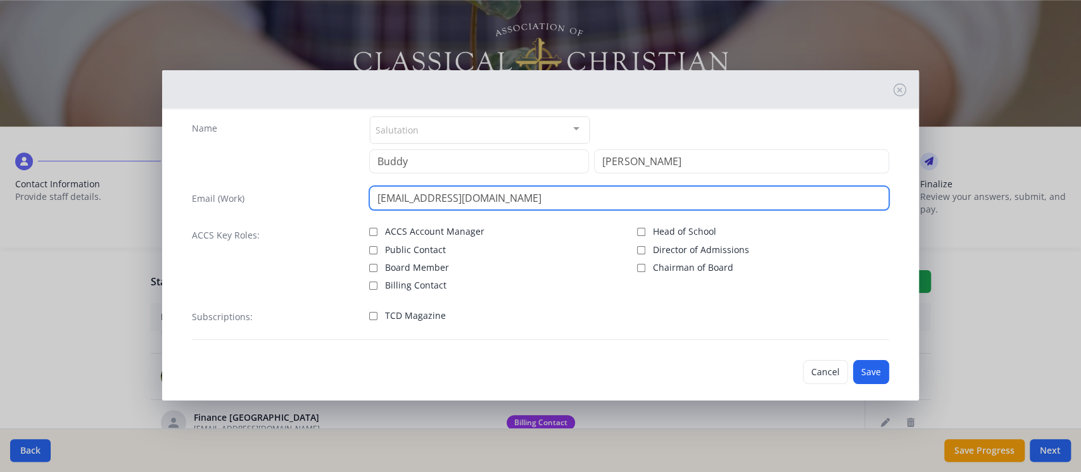
scroll to position [35, 0]
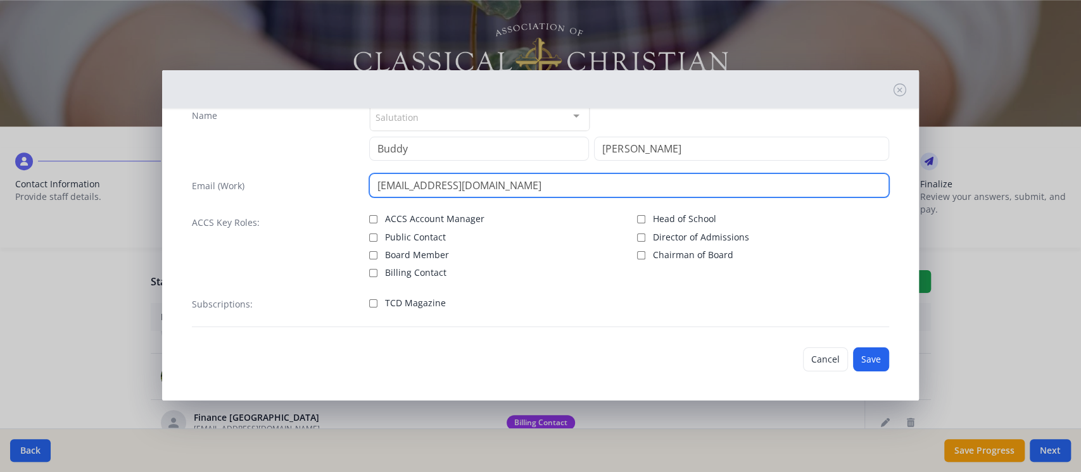
type input "[EMAIL_ADDRESS][DOMAIN_NAME]"
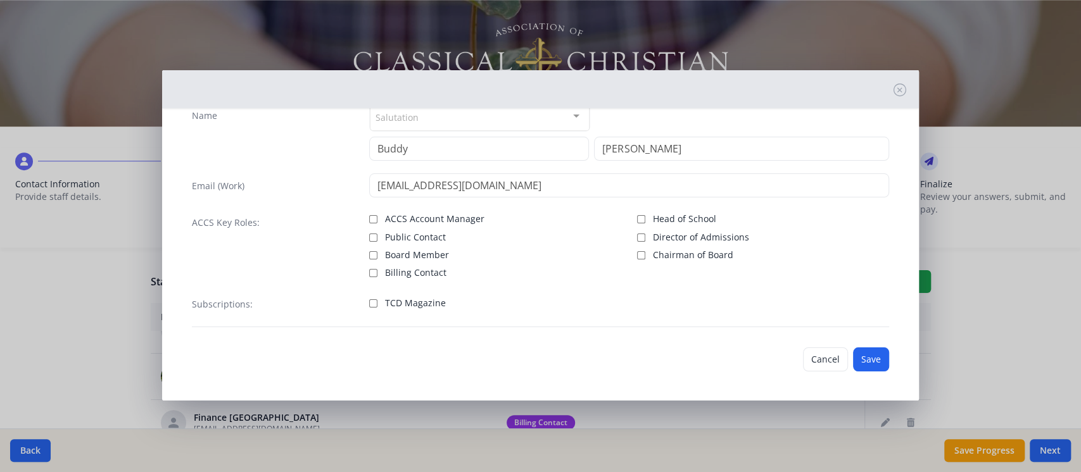
click at [434, 305] on span "TCD Magazine" at bounding box center [415, 303] width 61 height 13
click at [377, 305] on input "TCD Magazine" at bounding box center [373, 304] width 8 height 8
checkbox input "true"
click at [857, 358] on button "Save" at bounding box center [871, 360] width 36 height 24
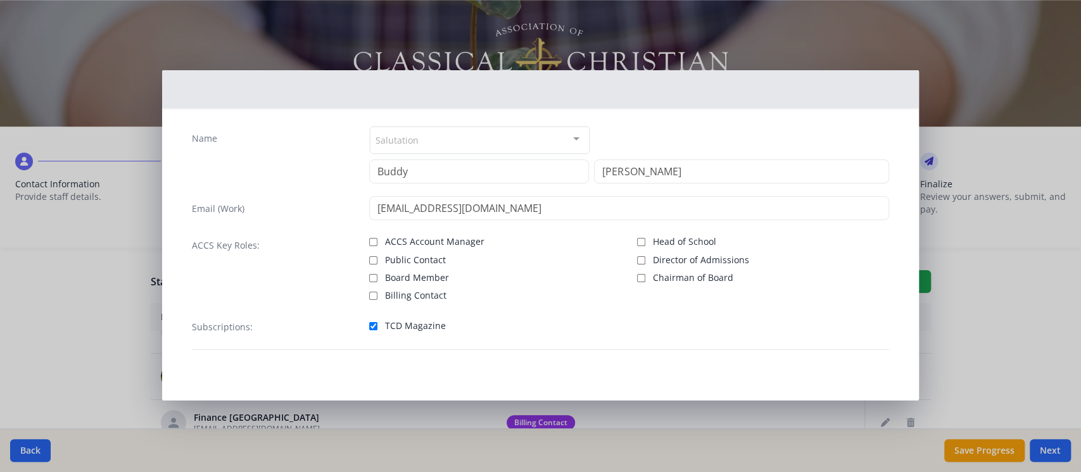
scroll to position [12, 0]
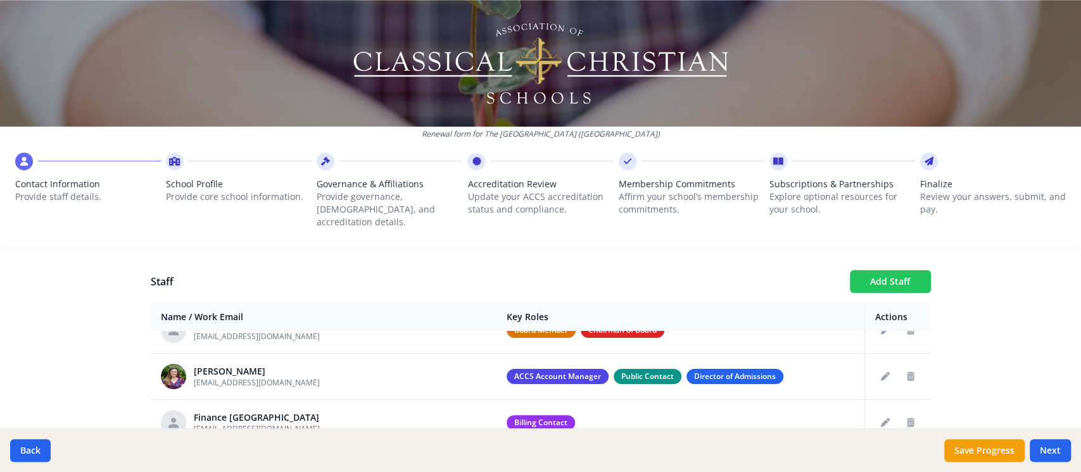
click at [862, 270] on button "Add Staff" at bounding box center [890, 281] width 81 height 23
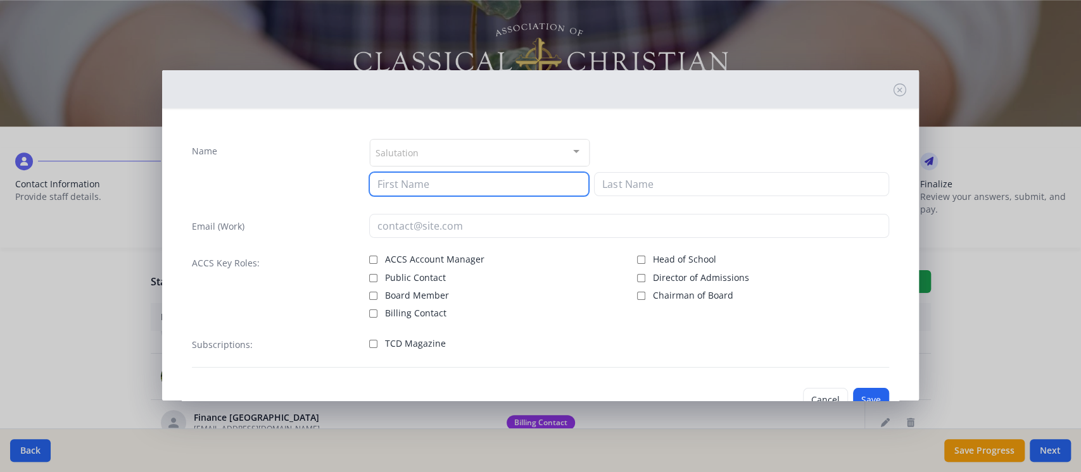
drag, startPoint x: 426, startPoint y: 182, endPoint x: 431, endPoint y: 175, distance: 9.0
click at [426, 182] on input at bounding box center [479, 184] width 220 height 24
type input "[PERSON_NAME]"
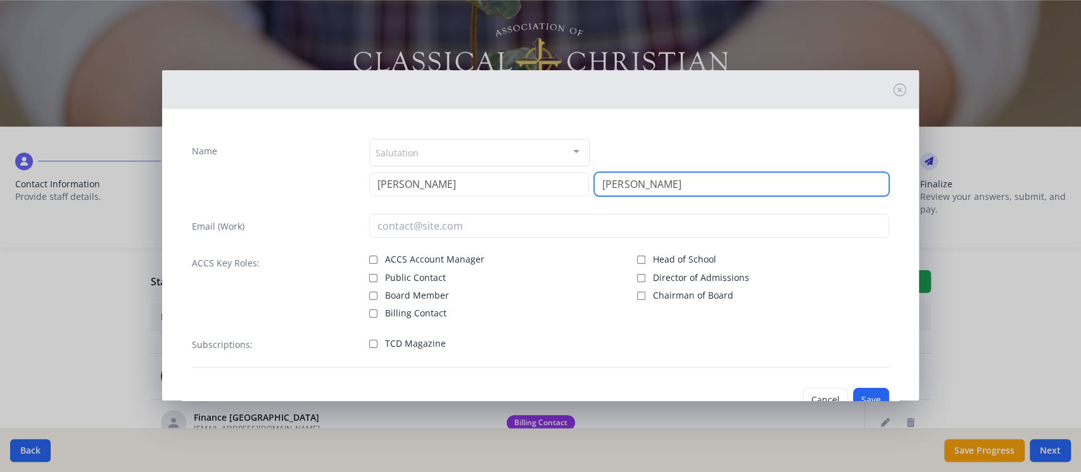
type input "[PERSON_NAME]"
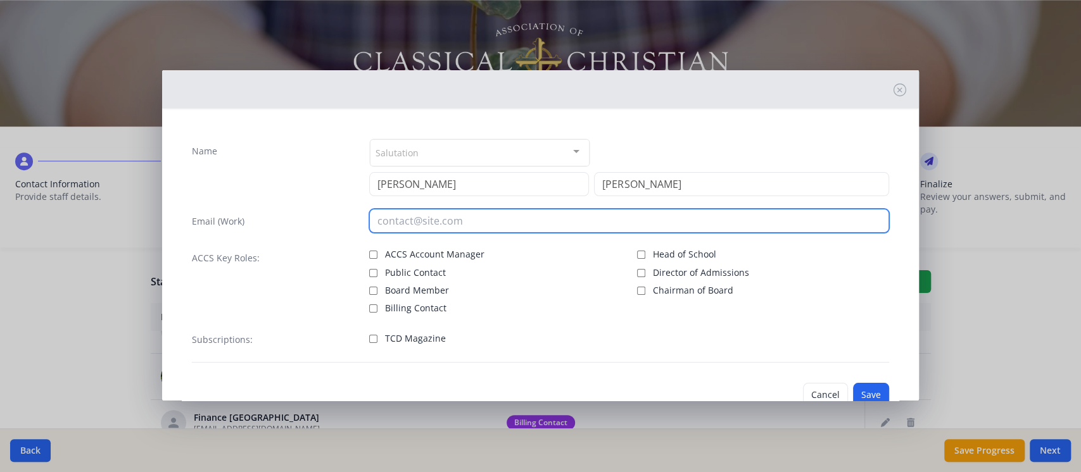
paste input "[PERSON_NAME][EMAIL_ADDRESS][PERSON_NAME][DOMAIN_NAME]"
type input "[PERSON_NAME][EMAIL_ADDRESS][PERSON_NAME][DOMAIN_NAME]"
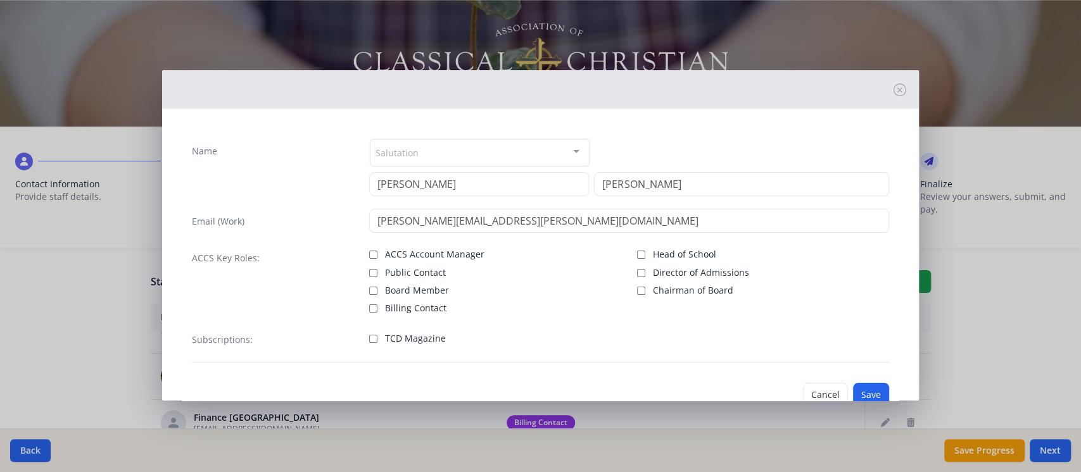
click at [416, 289] on span "Board Member" at bounding box center [417, 290] width 64 height 13
click at [377, 289] on input "Board Member" at bounding box center [373, 291] width 8 height 8
checkbox input "true"
click at [866, 390] on button "Save" at bounding box center [871, 395] width 36 height 24
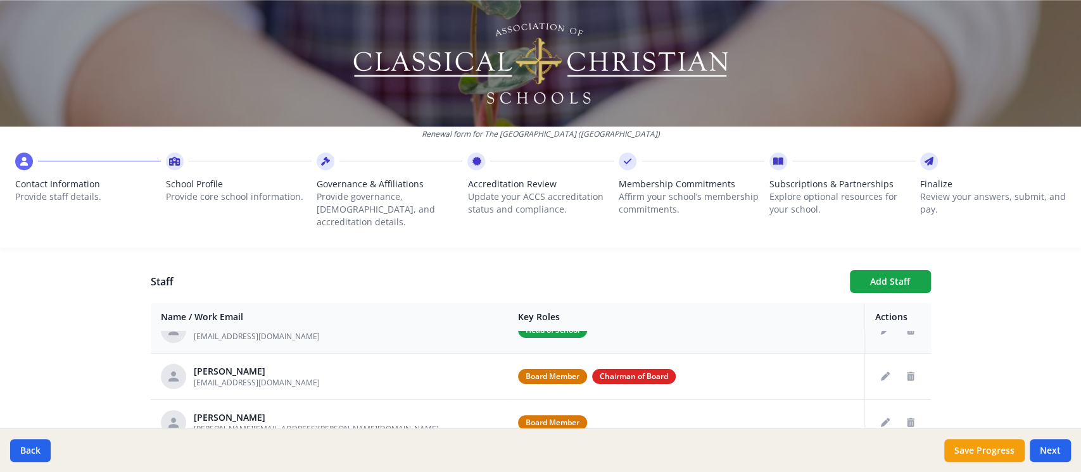
scroll to position [0, 0]
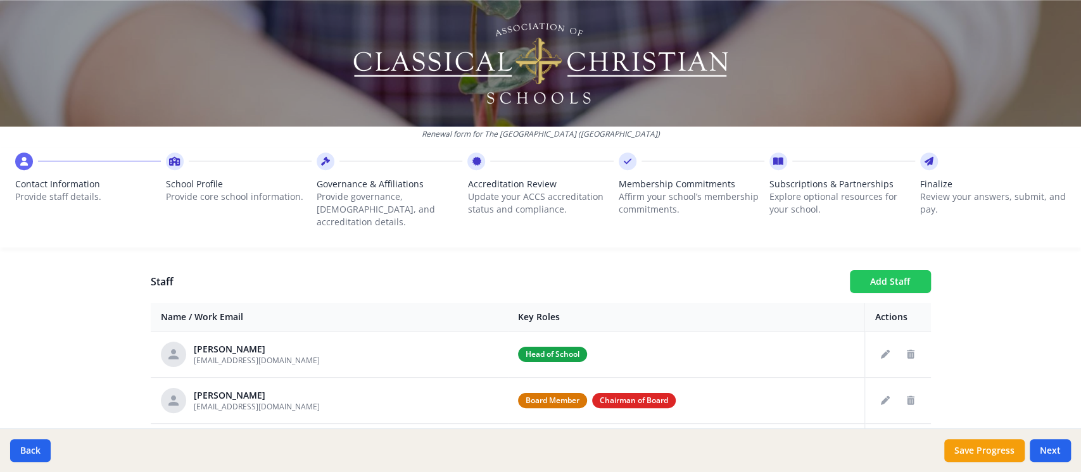
click at [875, 272] on button "Add Staff" at bounding box center [890, 281] width 81 height 23
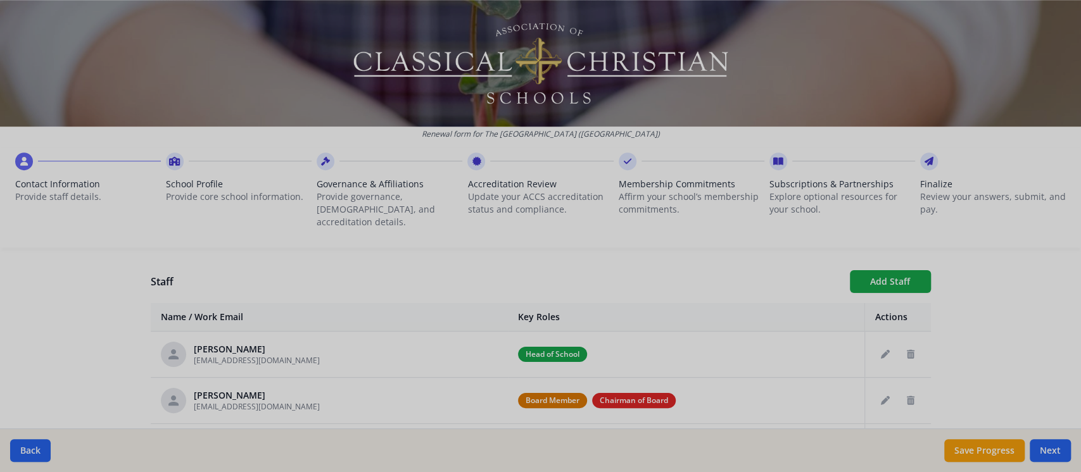
checkbox input "false"
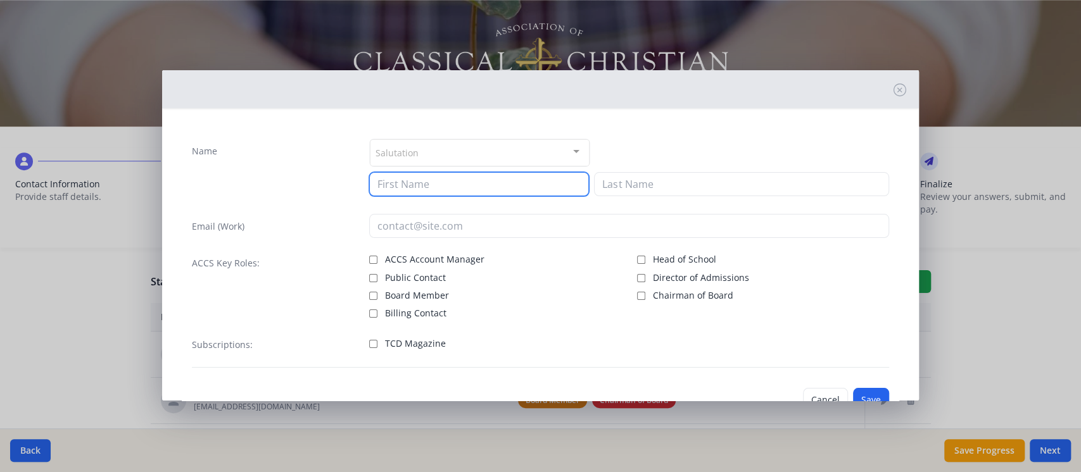
drag, startPoint x: 488, startPoint y: 186, endPoint x: 492, endPoint y: 191, distance: 6.7
click at [488, 186] on input at bounding box center [479, 184] width 220 height 24
type input "[PERSON_NAME]"
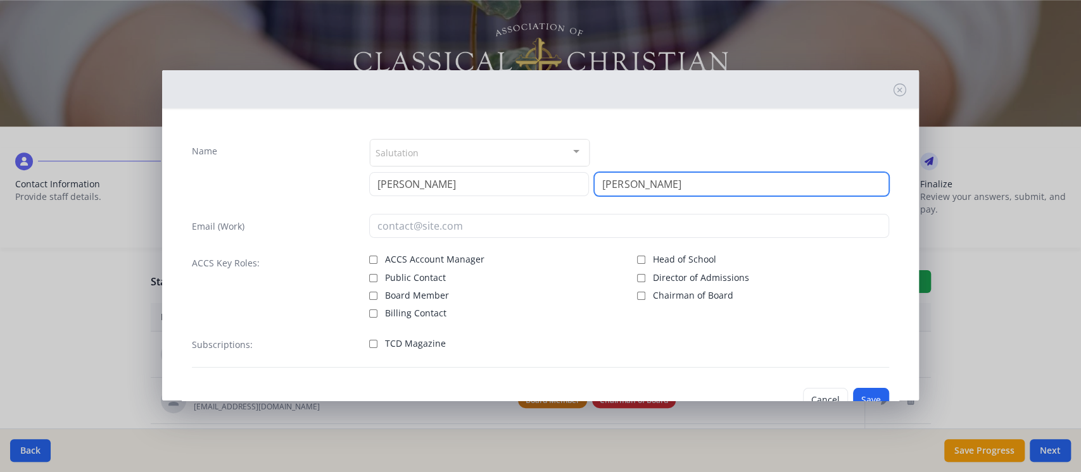
type input "[PERSON_NAME]"
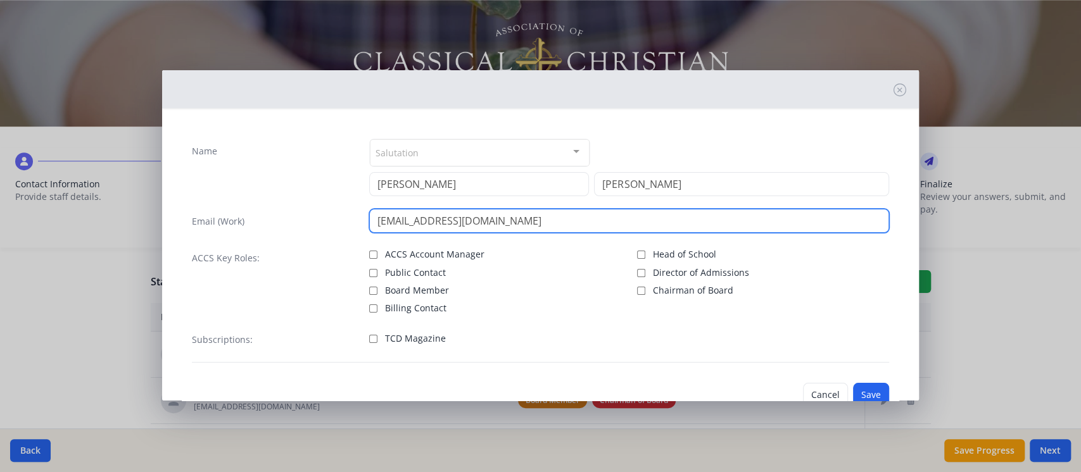
scroll to position [35, 0]
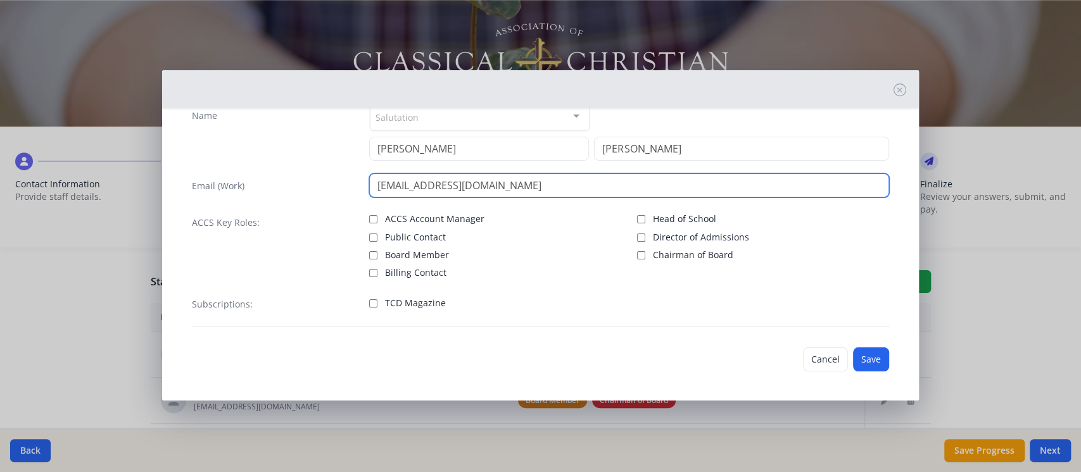
type input "[EMAIL_ADDRESS][DOMAIN_NAME]"
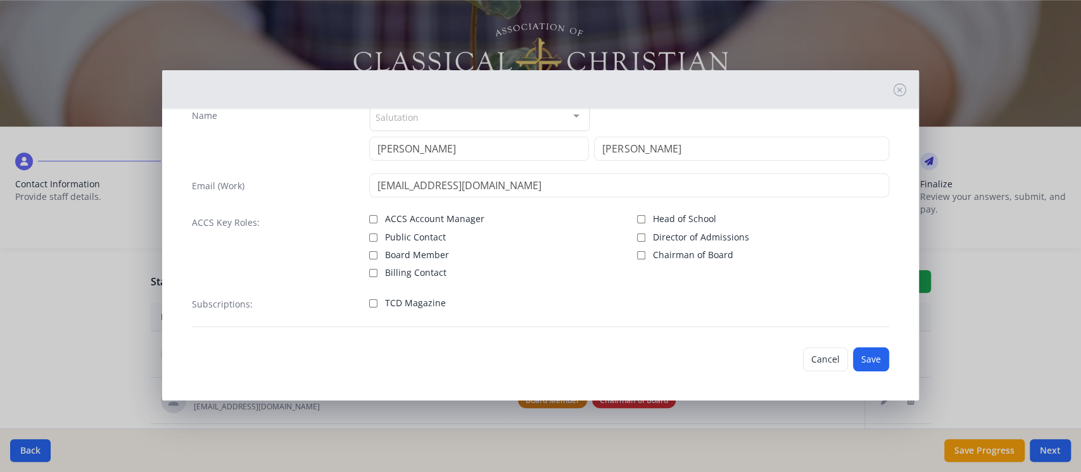
click at [410, 305] on span "TCD Magazine" at bounding box center [415, 303] width 61 height 13
click at [377, 305] on input "TCD Magazine" at bounding box center [373, 304] width 8 height 8
checkbox input "true"
click at [868, 364] on button "Save" at bounding box center [871, 360] width 36 height 24
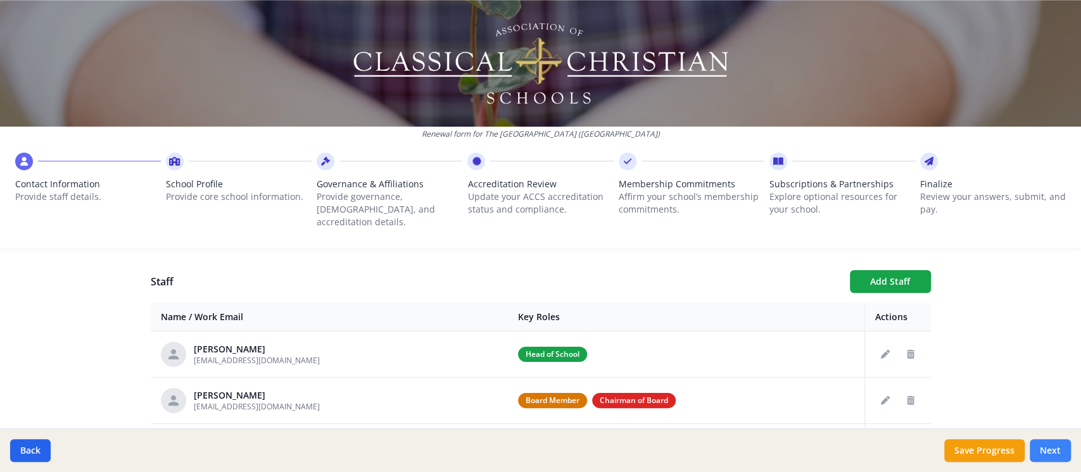
click at [972, 424] on button "Next" at bounding box center [1050, 450] width 41 height 23
type input "[PHONE_NUMBER]"
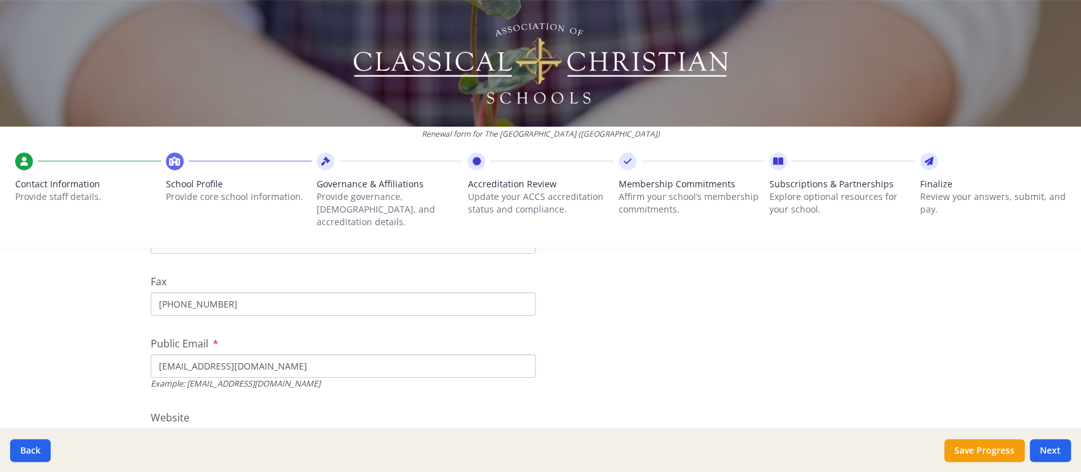
scroll to position [304, 0]
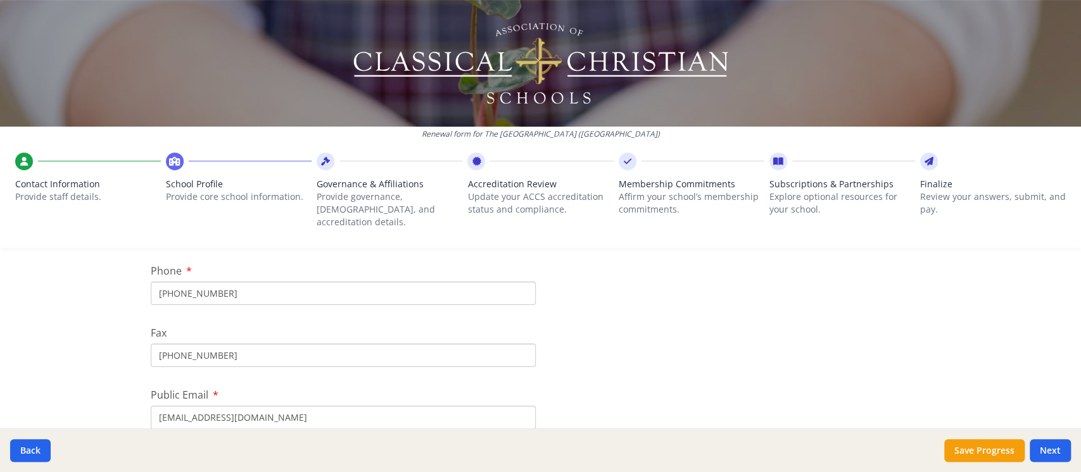
drag, startPoint x: 212, startPoint y: 339, endPoint x: 81, endPoint y: 327, distance: 130.9
click at [89, 327] on div "Renewal form for The [GEOGRAPHIC_DATA] ([GEOGRAPHIC_DATA]) Contact Information …" at bounding box center [540, 236] width 1081 height 472
click at [320, 291] on input "[PHONE_NUMBER]" at bounding box center [343, 293] width 385 height 23
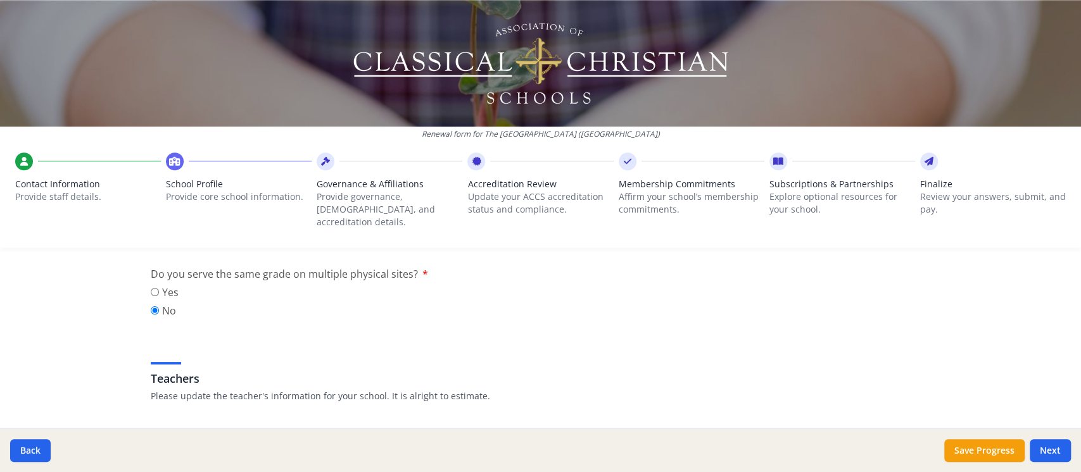
scroll to position [704, 0]
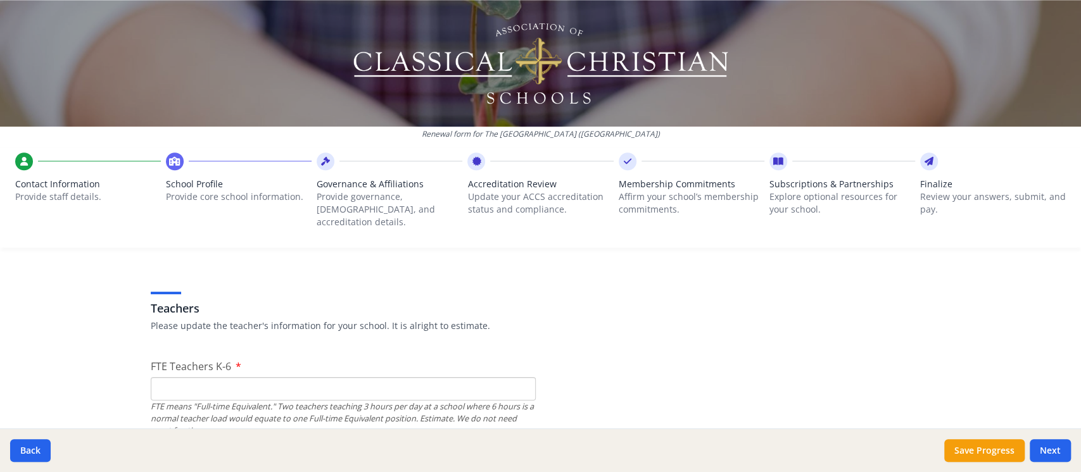
click at [179, 377] on input "FTE Teachers K-6" at bounding box center [343, 388] width 385 height 23
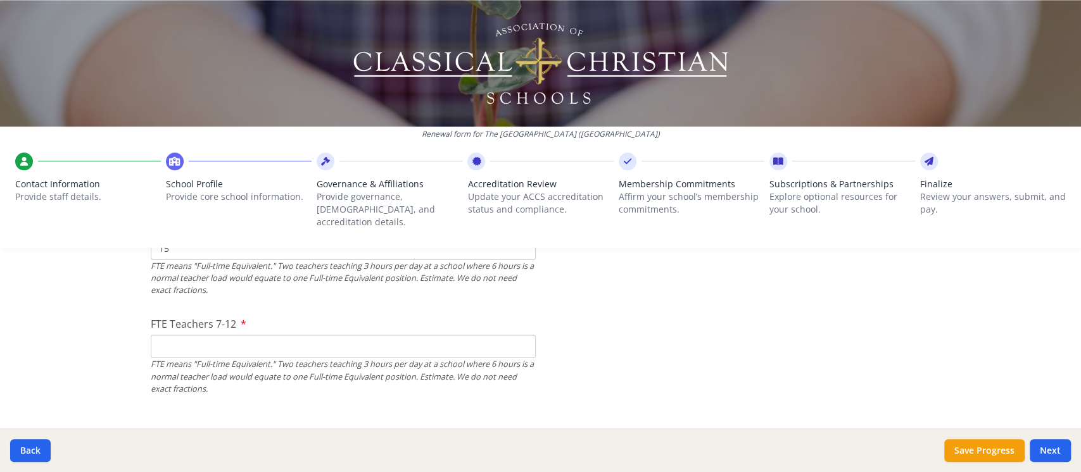
type input "15"
click at [184, 337] on input "FTE Teachers 7-12" at bounding box center [343, 346] width 385 height 23
type input "7"
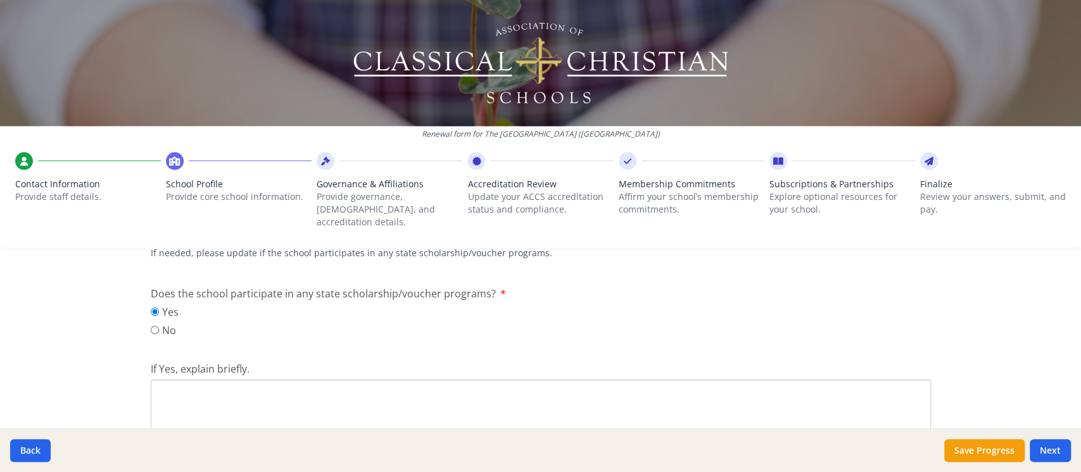
scroll to position [1759, 0]
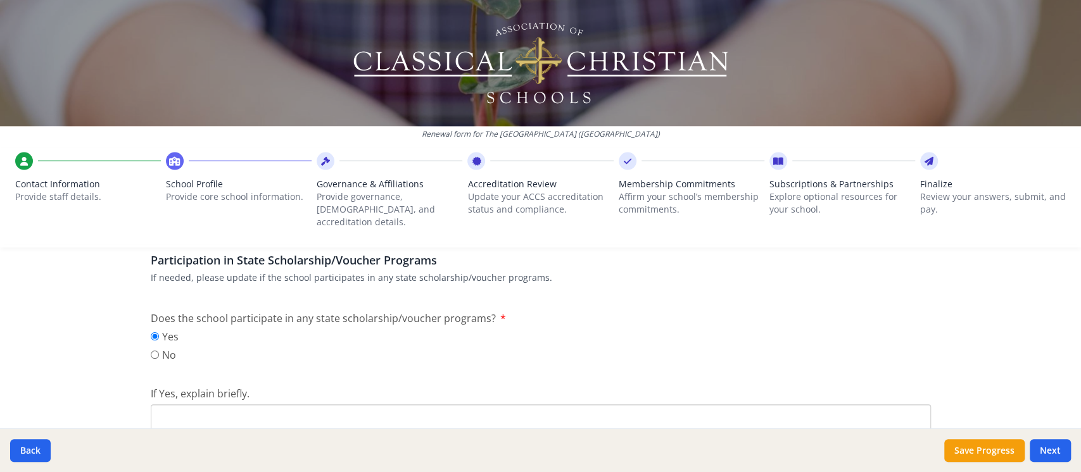
click at [377, 203] on textarea "If Yes, explain briefly." at bounding box center [541, 160] width 780 height 85
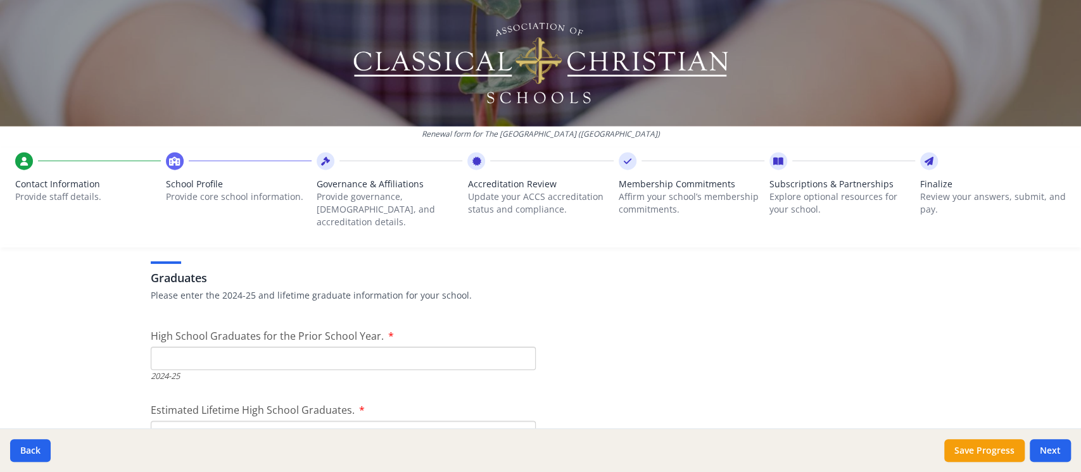
scroll to position [2040, 0]
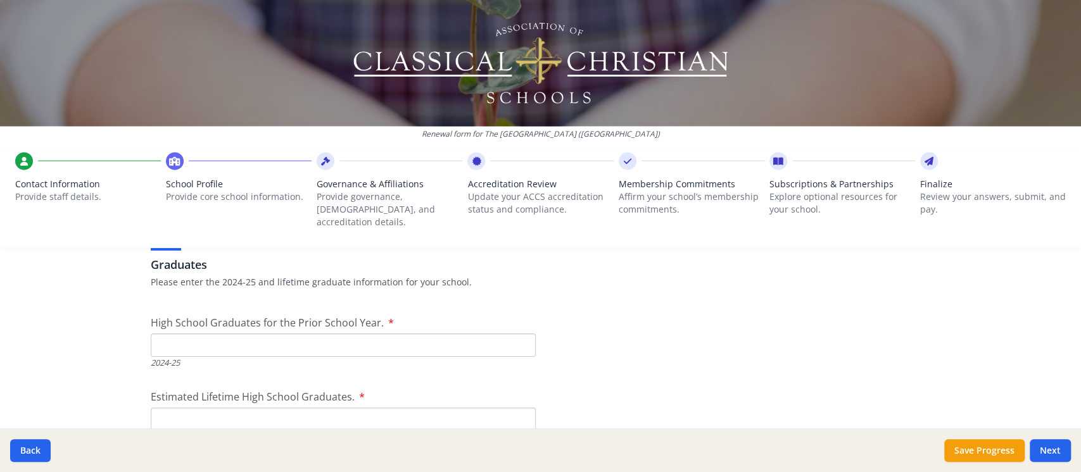
type textarea "We accept [US_STATE] Promise funds."
click at [228, 334] on input "High School Graduates for the Prior School Year." at bounding box center [343, 345] width 385 height 23
type input "15"
click at [360, 357] on div "2024-25" at bounding box center [343, 363] width 385 height 12
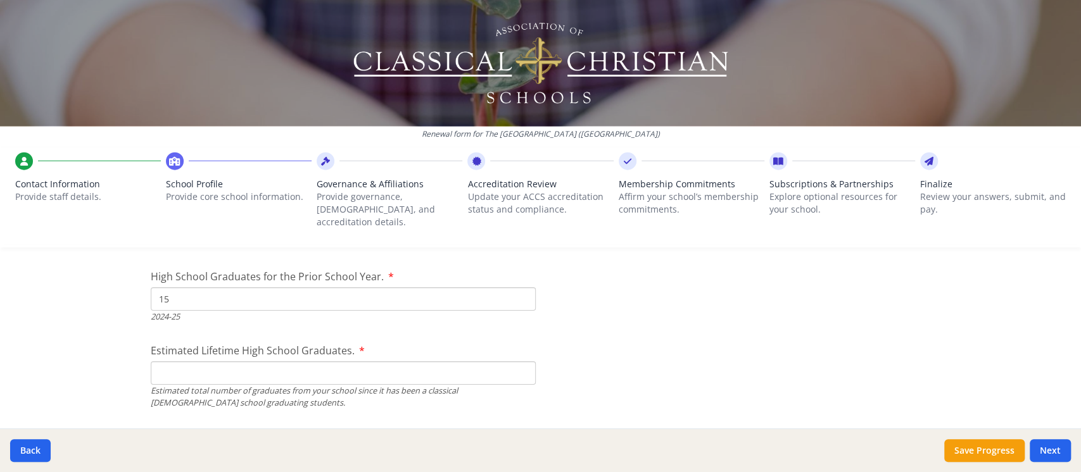
scroll to position [2111, 0]
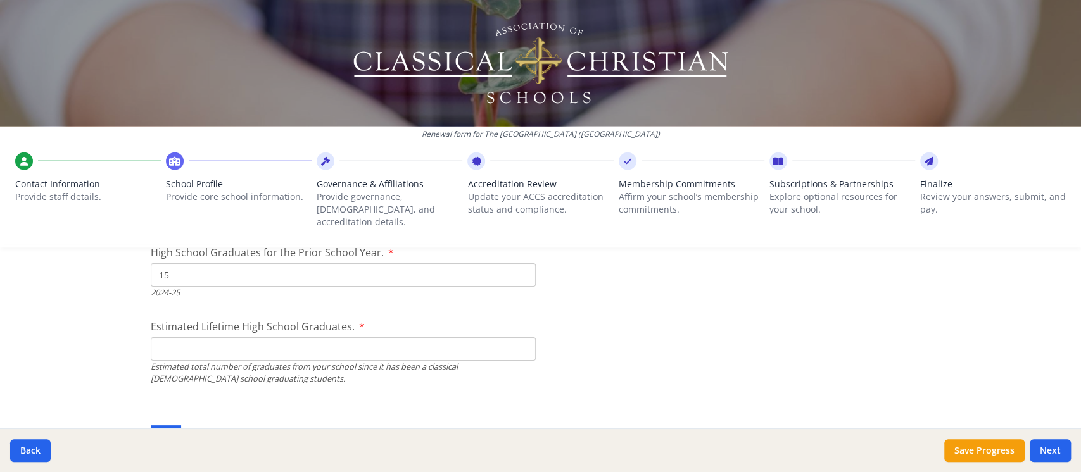
click at [259, 338] on input "Estimated Lifetime High School Graduates." at bounding box center [343, 349] width 385 height 23
type input "30"
click at [322, 361] on div "Estimated total number of graduates from your school since it has been a classi…" at bounding box center [343, 373] width 385 height 24
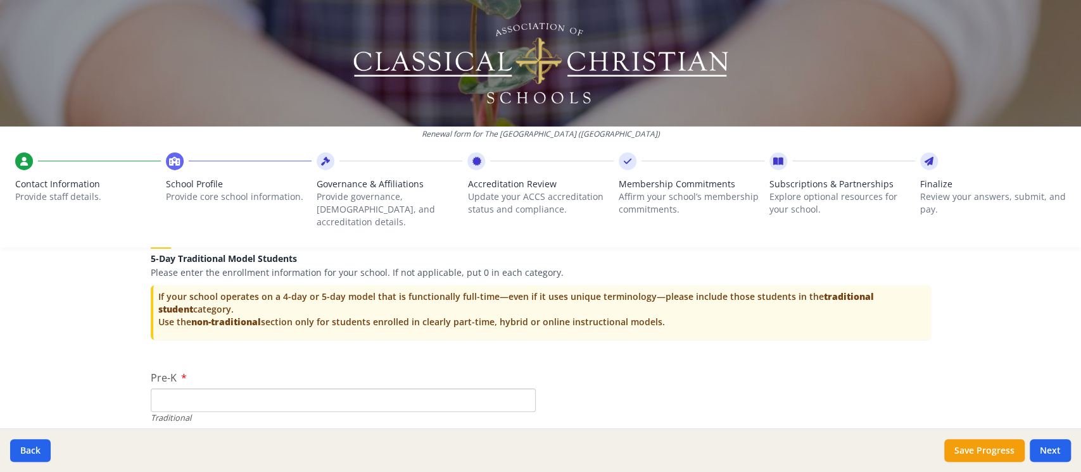
scroll to position [2814, 0]
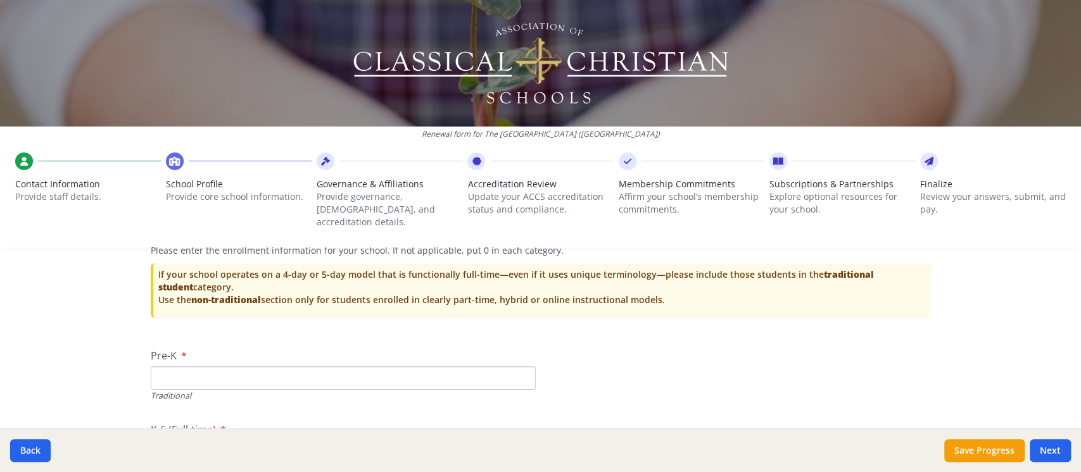
click at [348, 367] on input "Pre-K" at bounding box center [343, 378] width 385 height 23
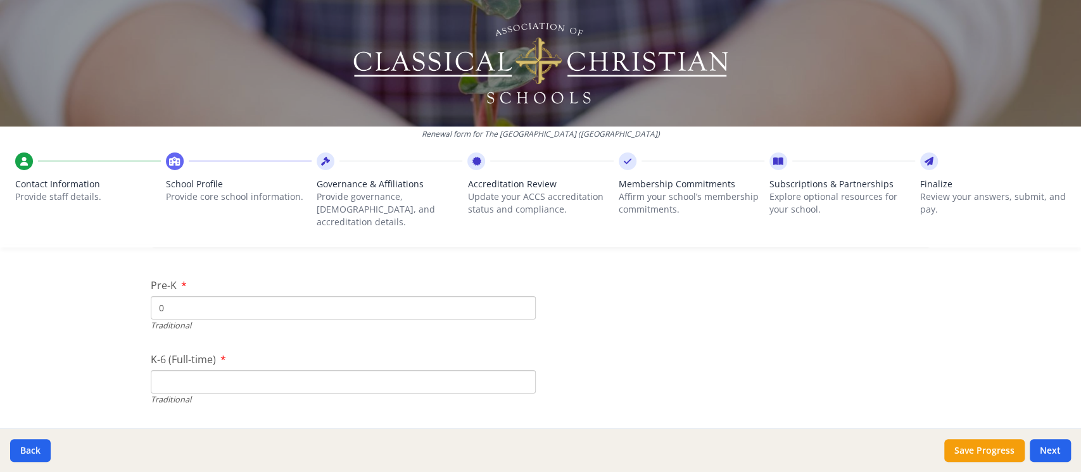
scroll to position [2955, 0]
type input "0"
click at [161, 300] on input "K-6 (Full-time)" at bounding box center [343, 311] width 385 height 23
type input "224"
click at [183, 374] on input "7-12 (Full-time)" at bounding box center [343, 385] width 385 height 23
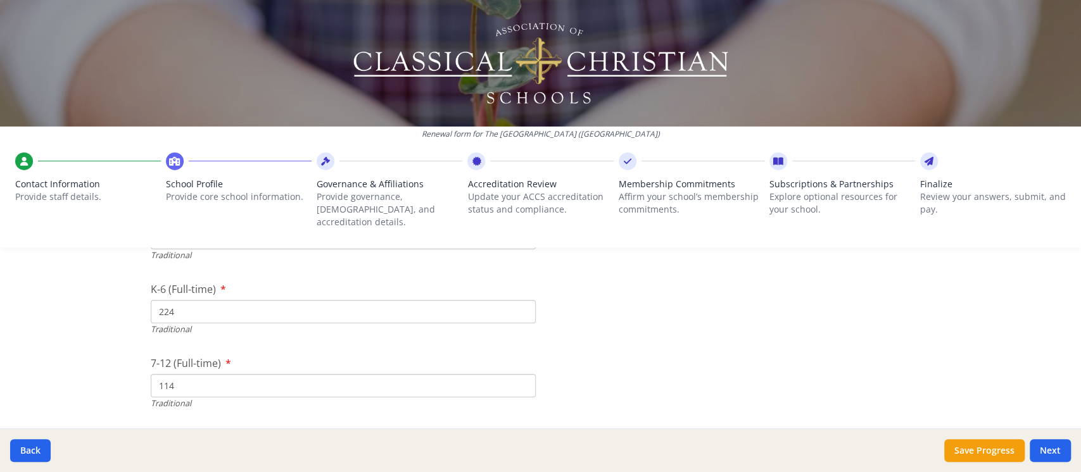
scroll to position [3025, 0]
type input "114"
click at [183, 378] on input "Number of New Students for the 2025-26 School Year." at bounding box center [343, 389] width 385 height 23
type input "59"
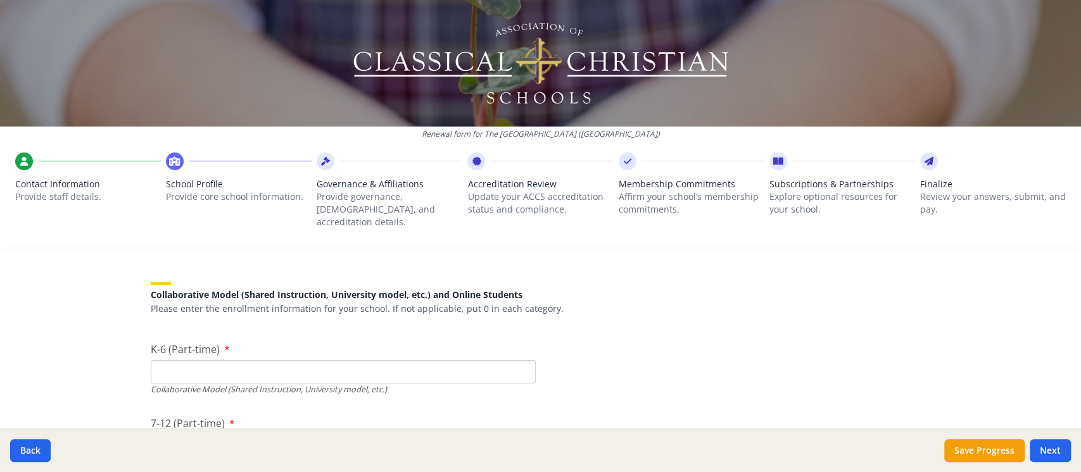
scroll to position [3237, 0]
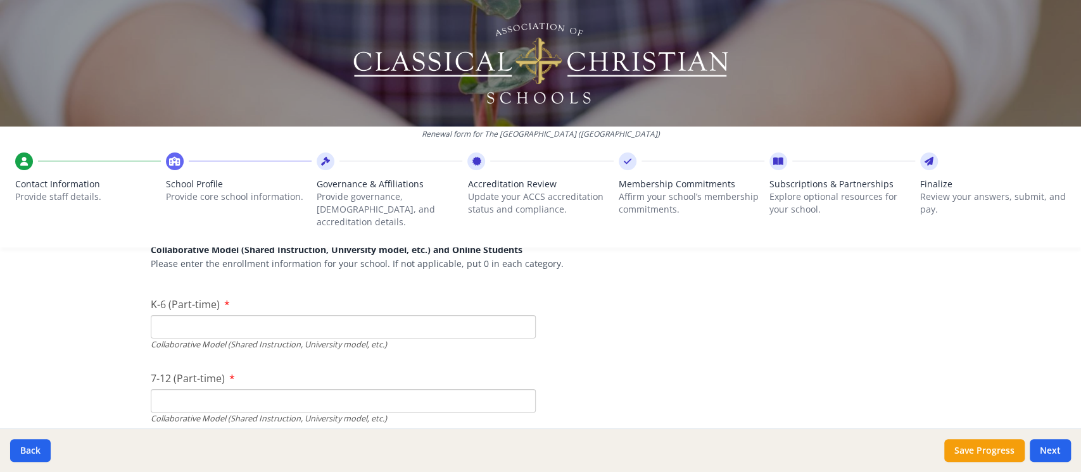
click at [258, 315] on input "K-6 (Part-time)" at bounding box center [343, 326] width 385 height 23
type input "0"
click at [239, 389] on input "7-12 (Part-time)" at bounding box center [343, 400] width 385 height 23
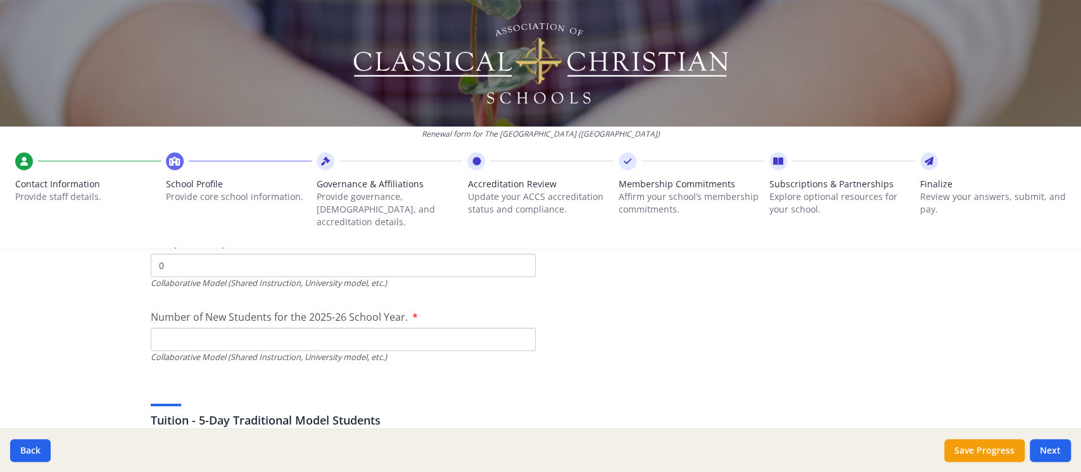
scroll to position [3377, 0]
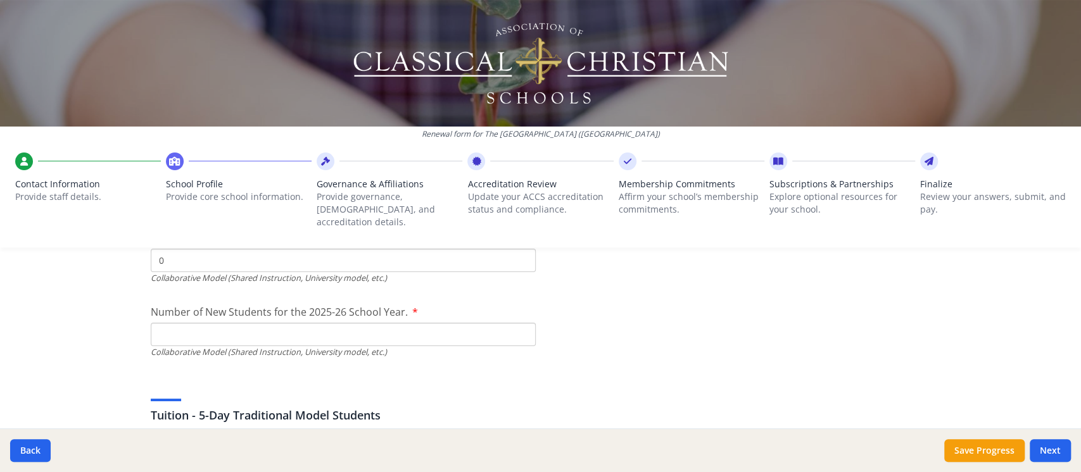
type input "0"
drag, startPoint x: 224, startPoint y: 319, endPoint x: 253, endPoint y: 316, distance: 29.3
click at [224, 49] on input "Number of New Students for the 2025-26 School Year." at bounding box center [343, 37] width 385 height 23
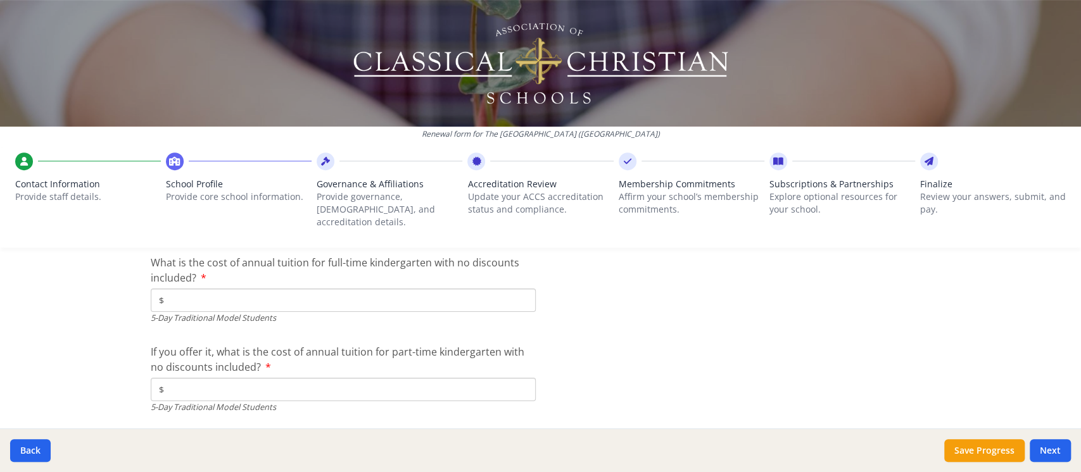
scroll to position [3518, 0]
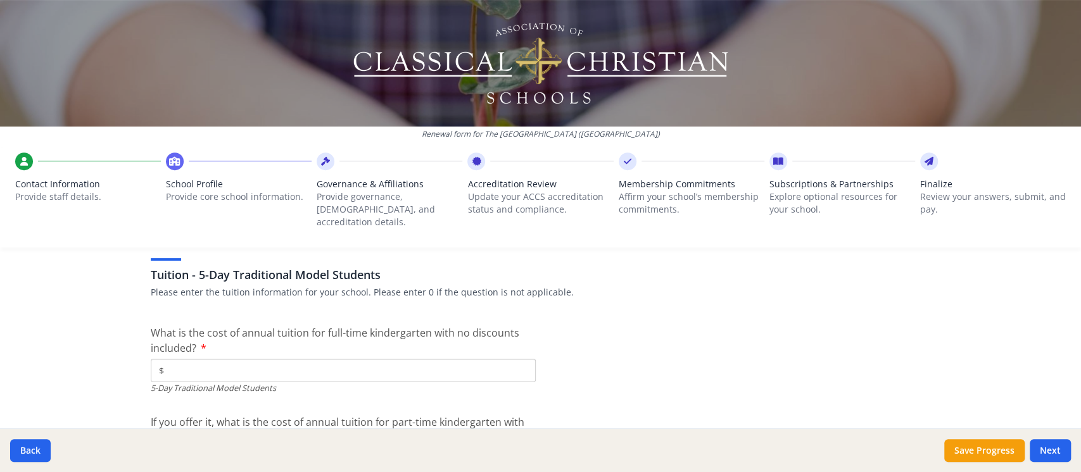
type input "0"
click at [181, 359] on input "$" at bounding box center [343, 370] width 385 height 23
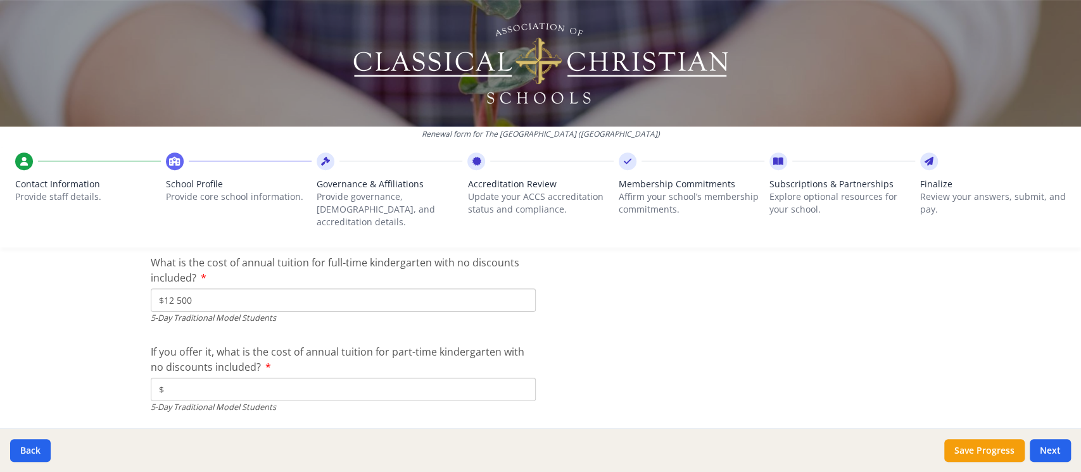
type input "$12 500"
click at [225, 378] on input "$" at bounding box center [343, 389] width 385 height 23
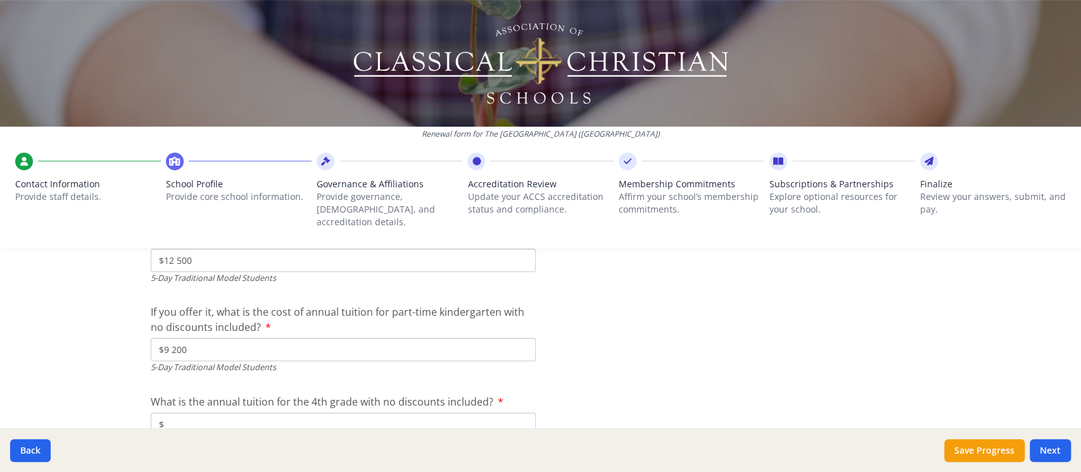
scroll to position [3729, 0]
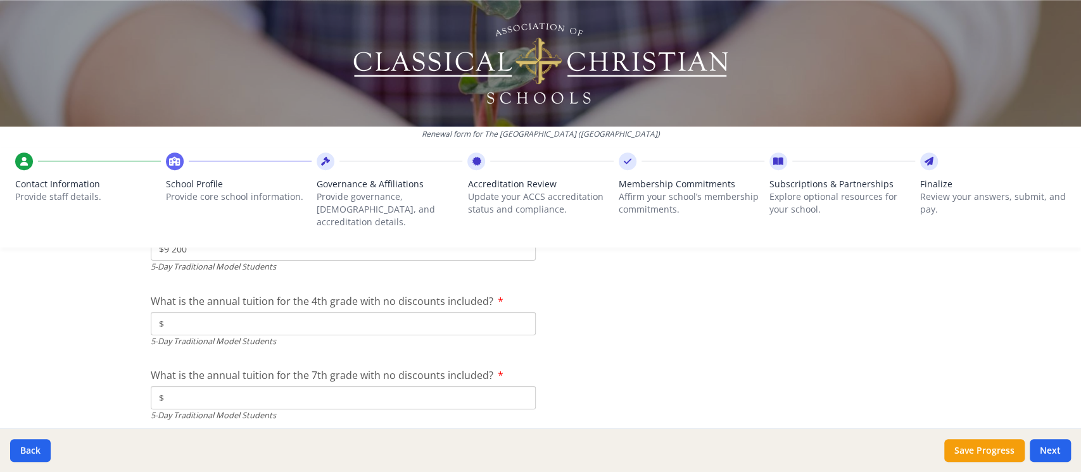
type input "$9 200"
click at [287, 317] on input "$" at bounding box center [343, 323] width 385 height 23
type input "$14 200"
click at [261, 386] on input "$" at bounding box center [343, 397] width 385 height 23
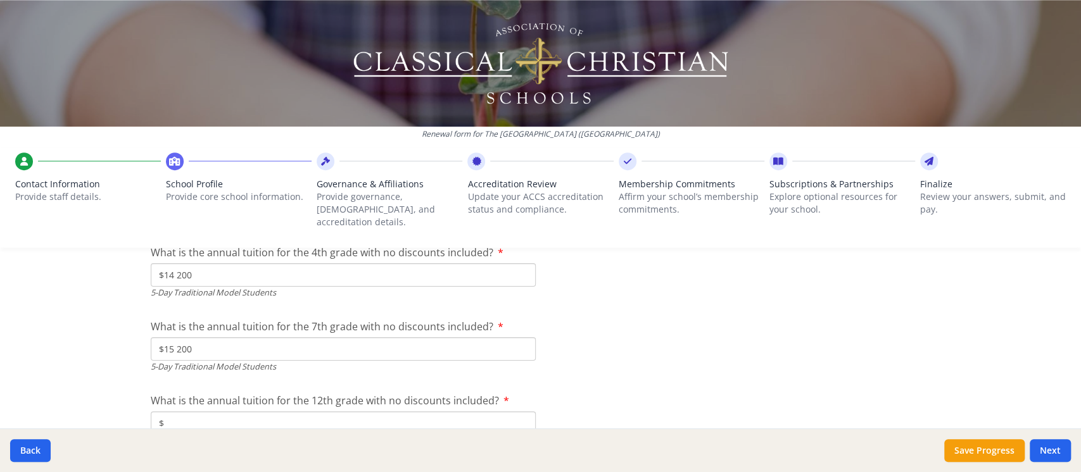
scroll to position [3800, 0]
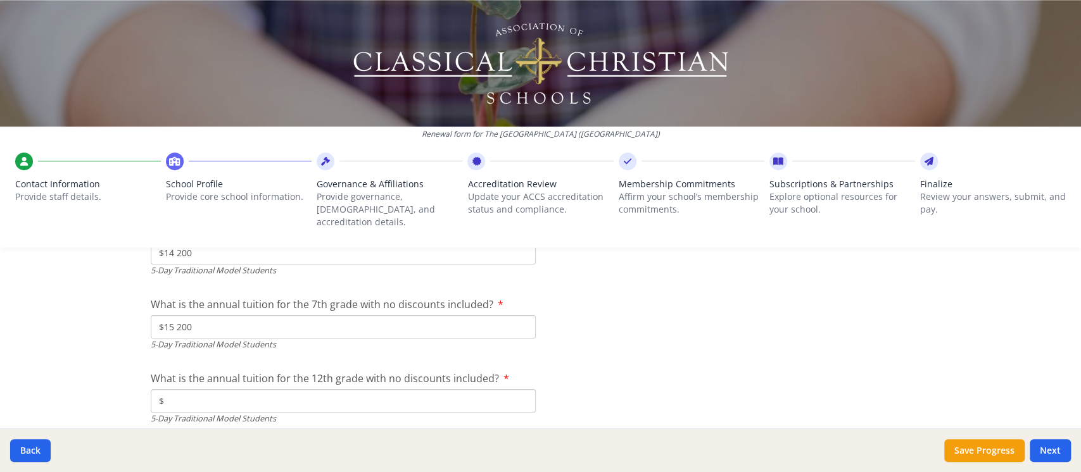
type input "$15 200"
click at [266, 389] on input "$" at bounding box center [343, 400] width 385 height 23
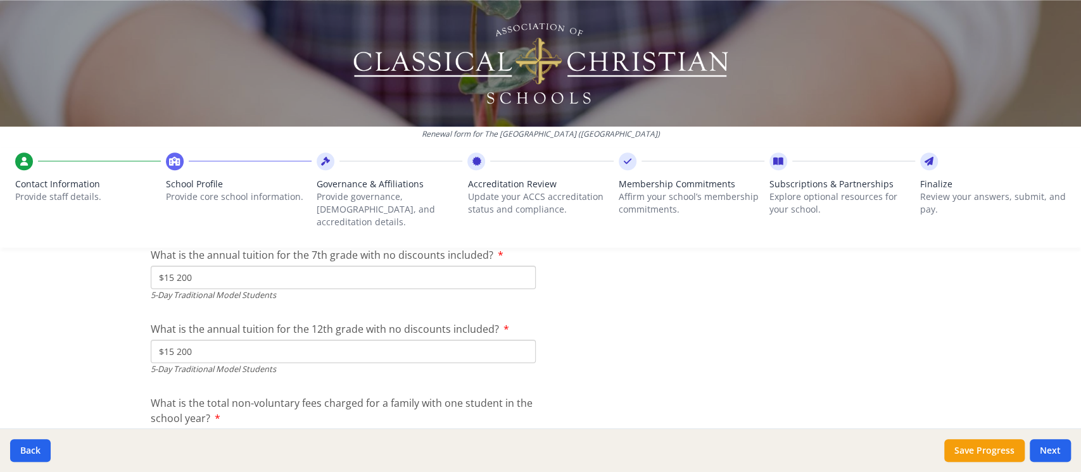
scroll to position [3940, 0]
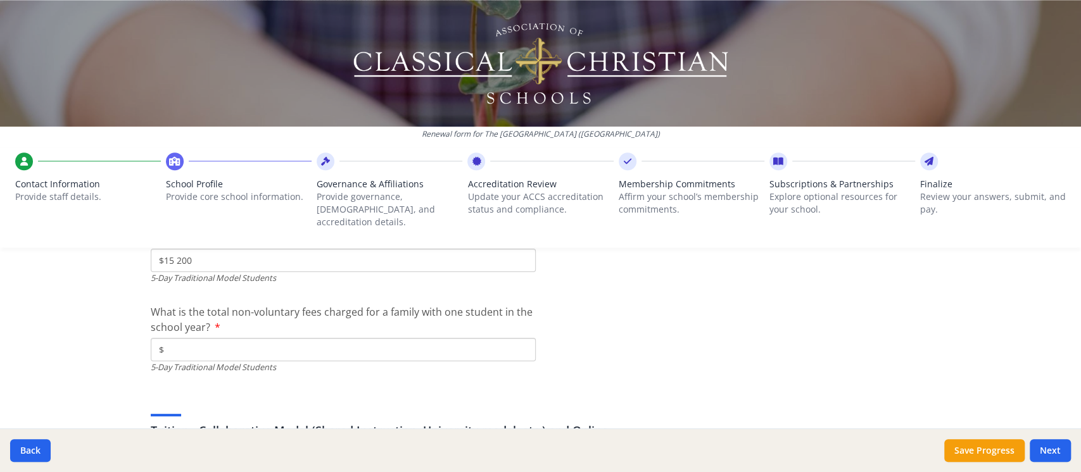
type input "$15 200"
click at [279, 338] on input "$" at bounding box center [343, 349] width 385 height 23
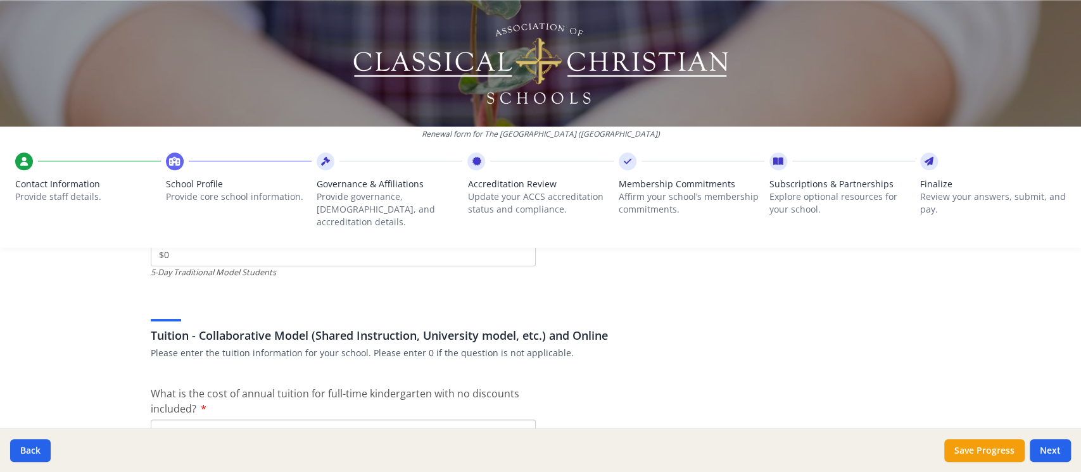
scroll to position [4081, 0]
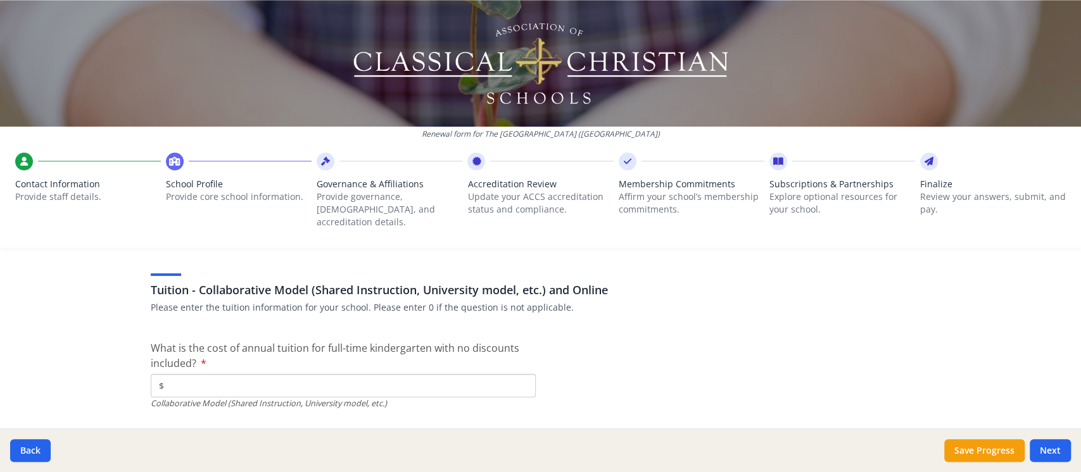
type input "$0"
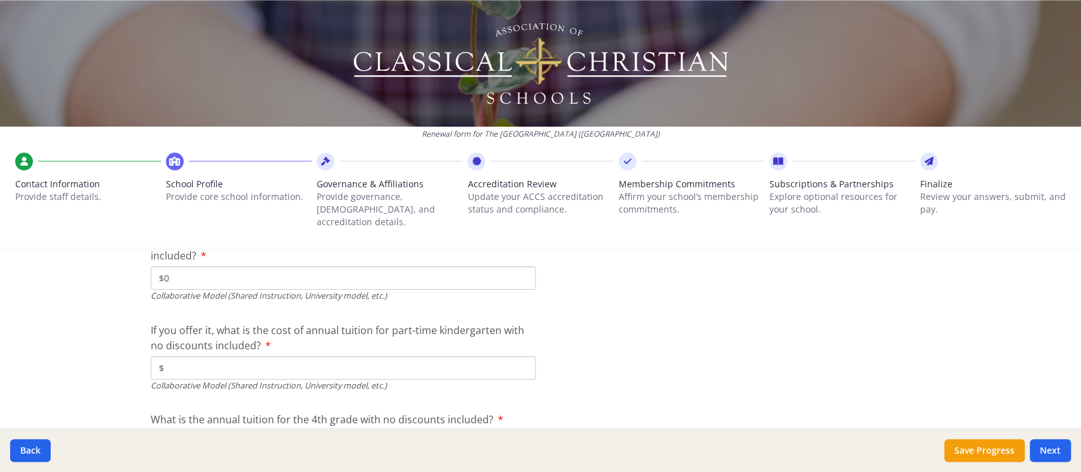
scroll to position [4221, 0]
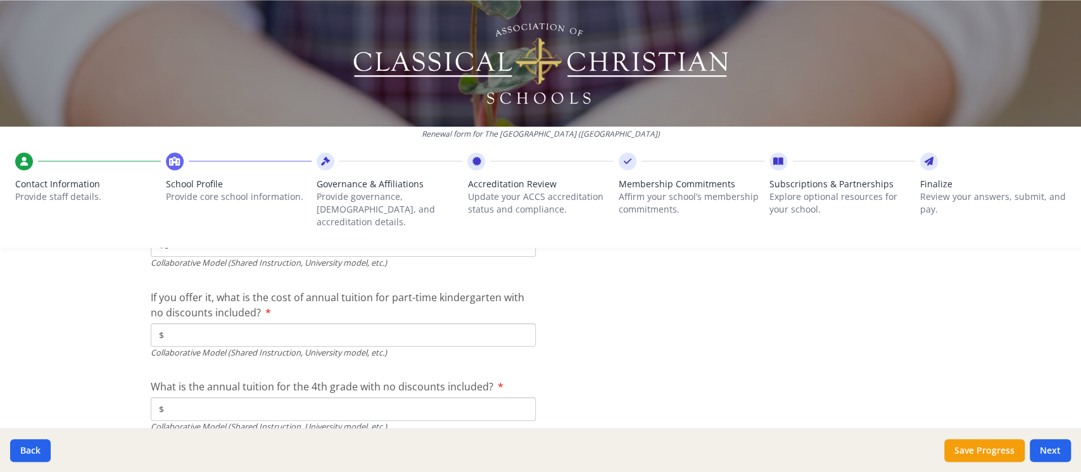
type input "$0"
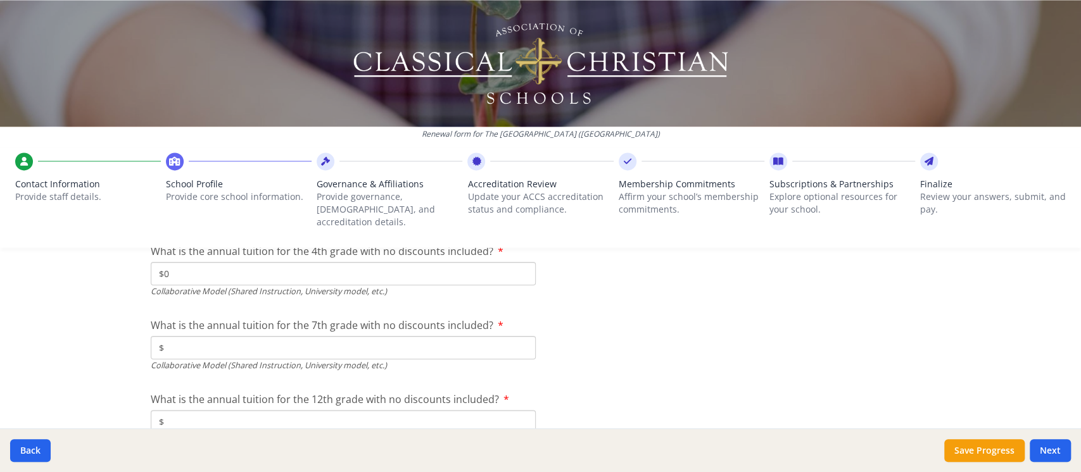
scroll to position [4362, 0]
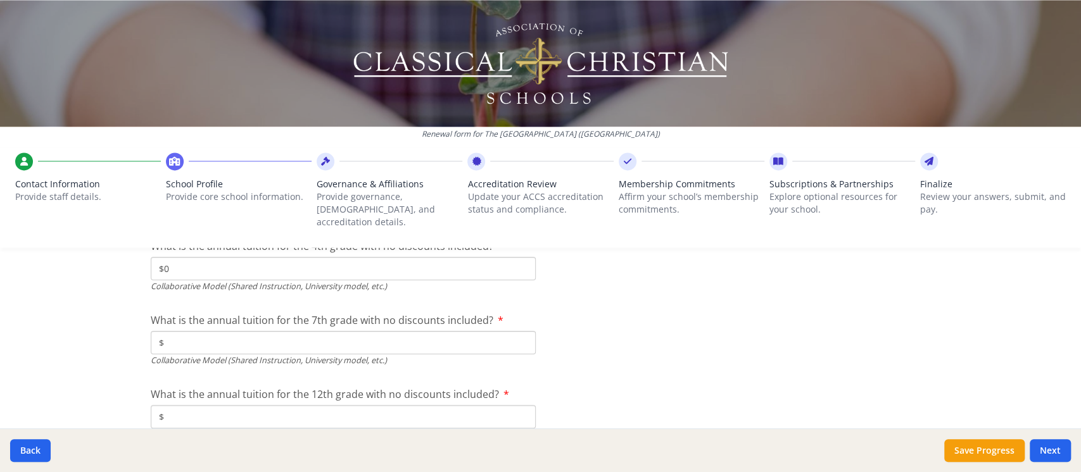
type input "$0"
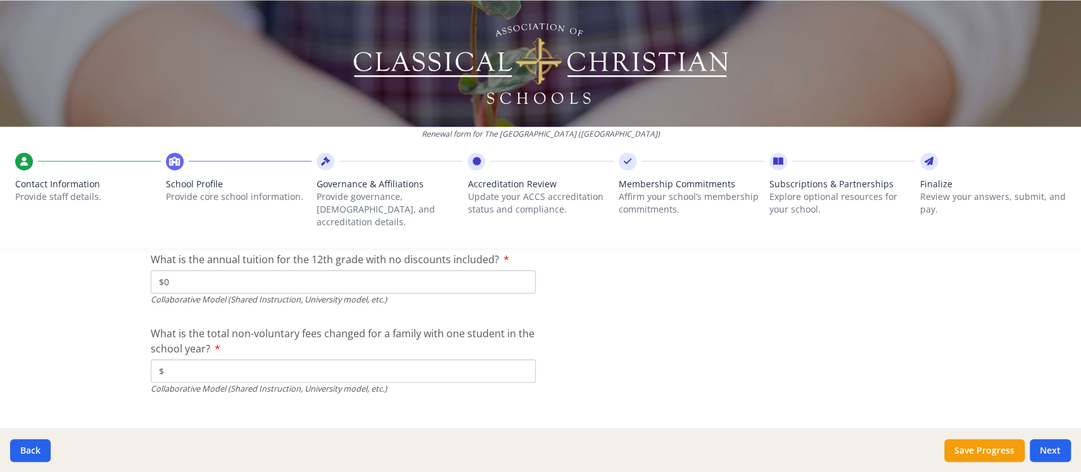
scroll to position [4499, 0]
type input "$0"
click at [206, 358] on input "$" at bounding box center [343, 369] width 385 height 23
type input "$0"
click at [972, 424] on button "Next" at bounding box center [1050, 450] width 41 height 23
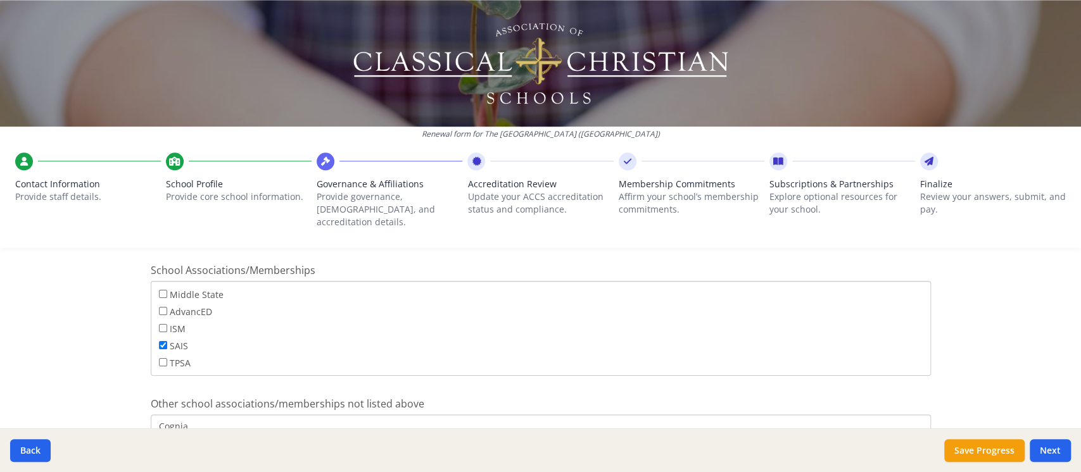
scroll to position [856, 0]
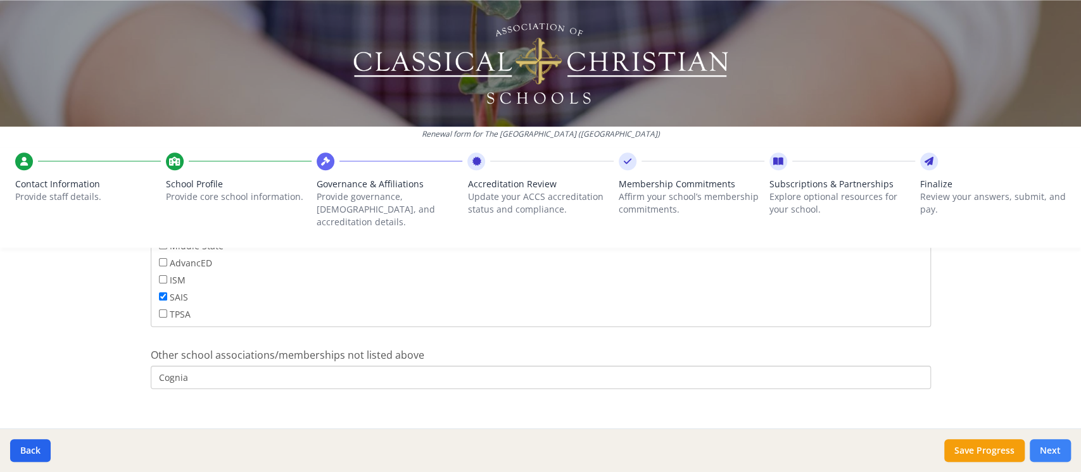
click at [972, 424] on button "Next" at bounding box center [1050, 450] width 41 height 23
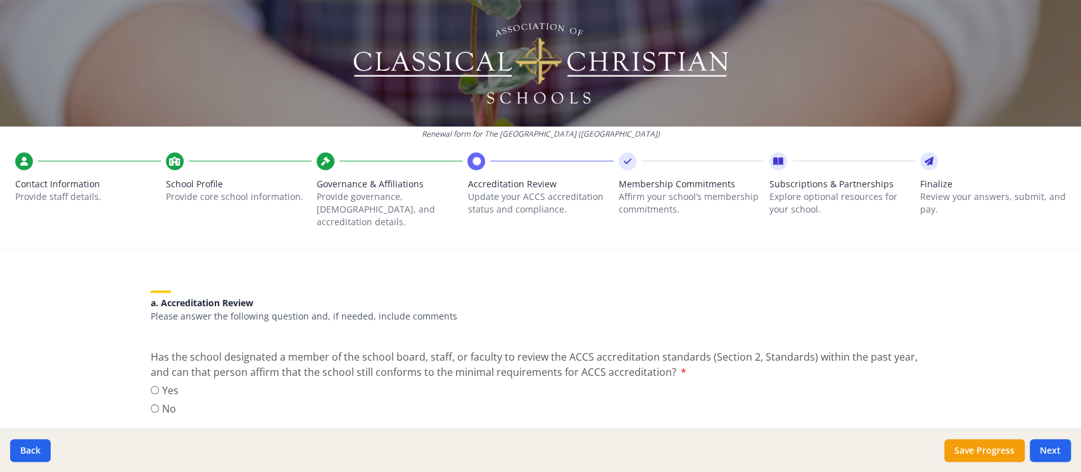
scroll to position [211, 0]
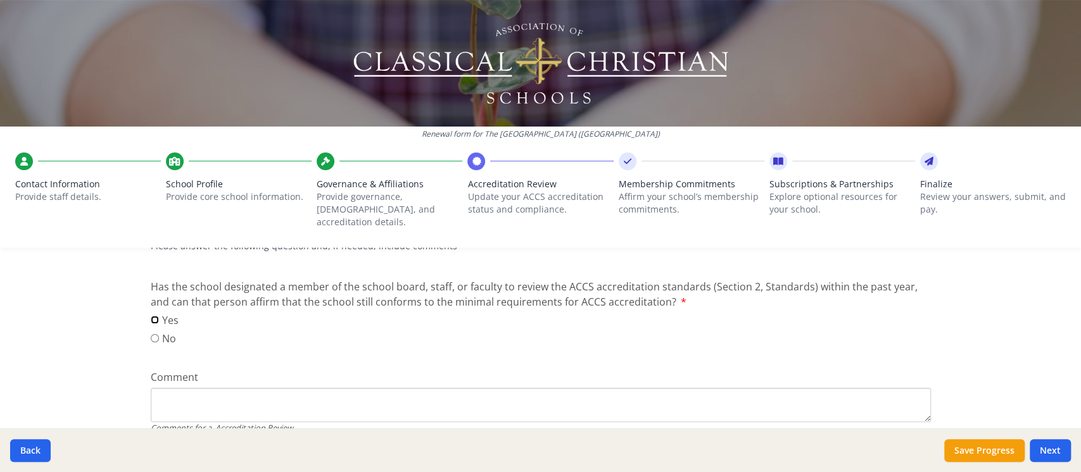
click at [151, 316] on input "Yes" at bounding box center [155, 320] width 8 height 8
radio input "true"
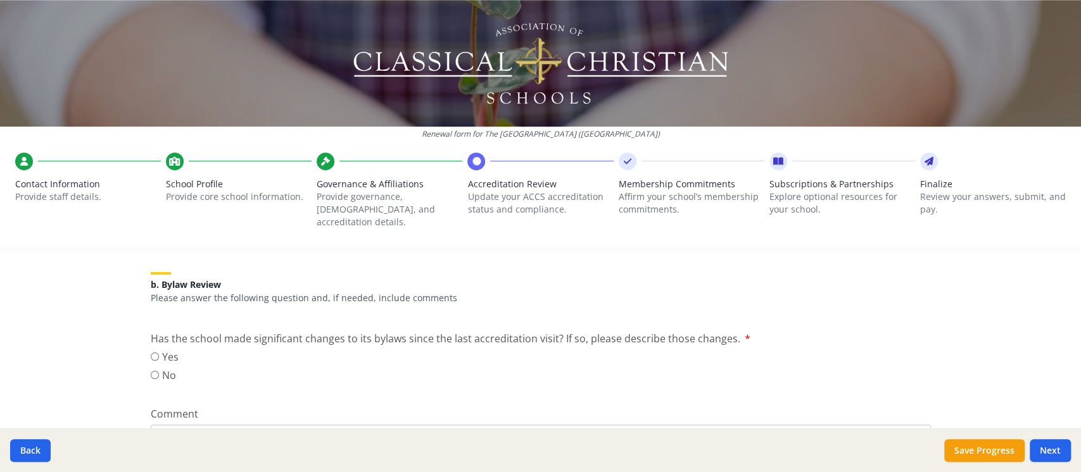
scroll to position [422, 0]
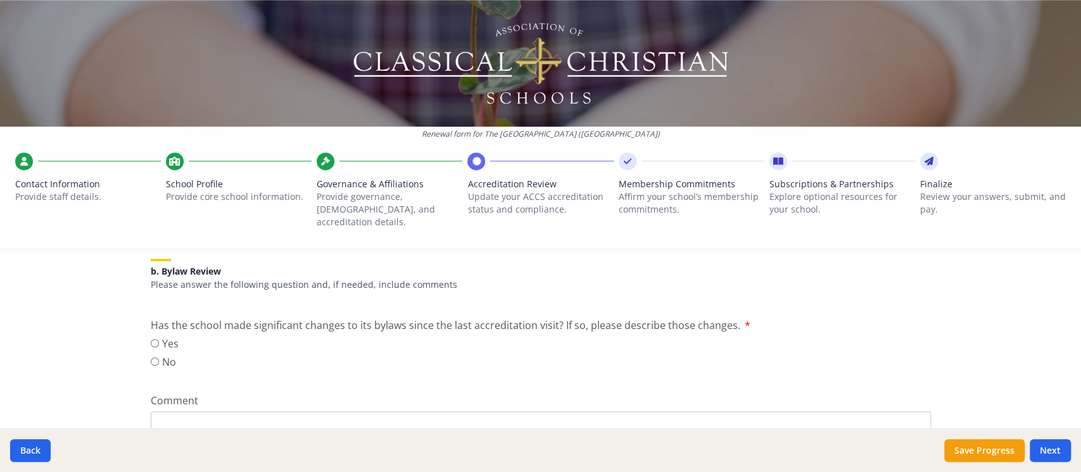
click at [153, 355] on label "No" at bounding box center [165, 362] width 28 height 15
click at [153, 358] on input "No" at bounding box center [155, 362] width 8 height 8
radio input "true"
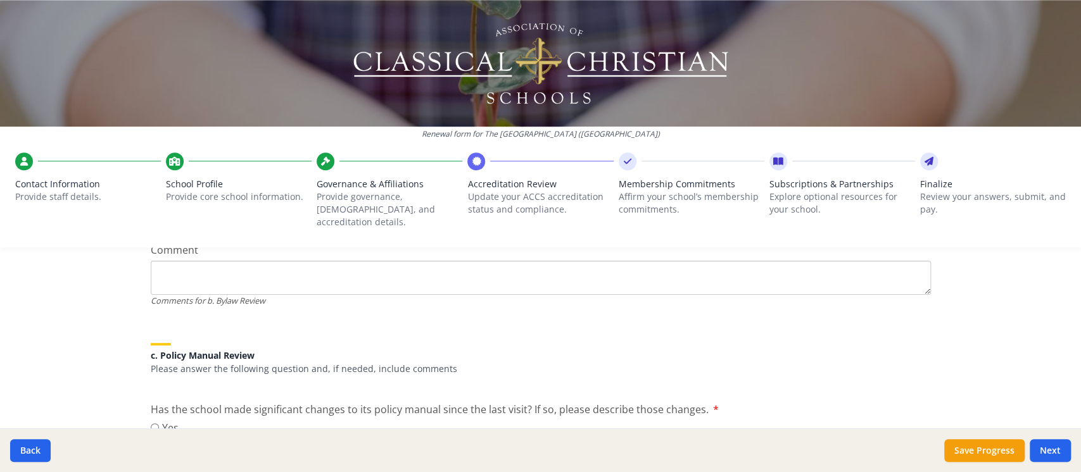
scroll to position [633, 0]
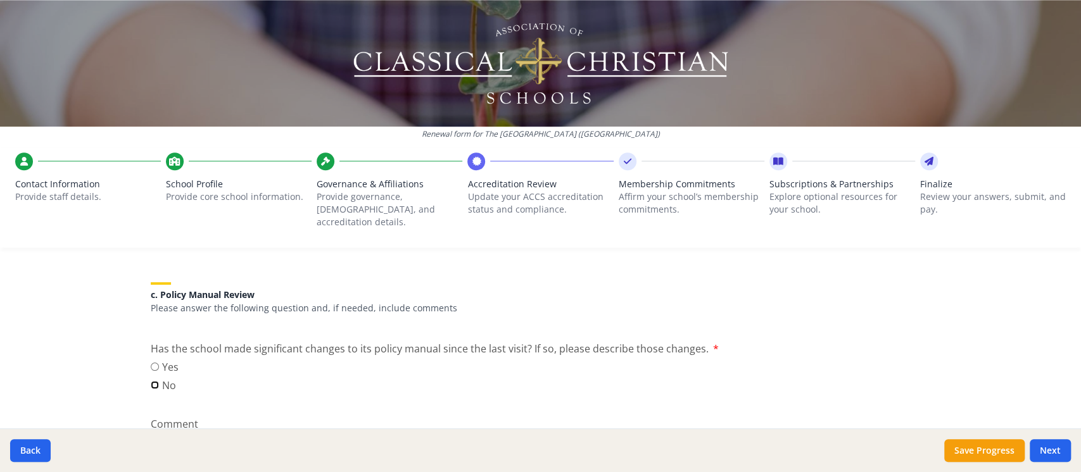
click at [151, 381] on input "No" at bounding box center [155, 385] width 8 height 8
radio input "true"
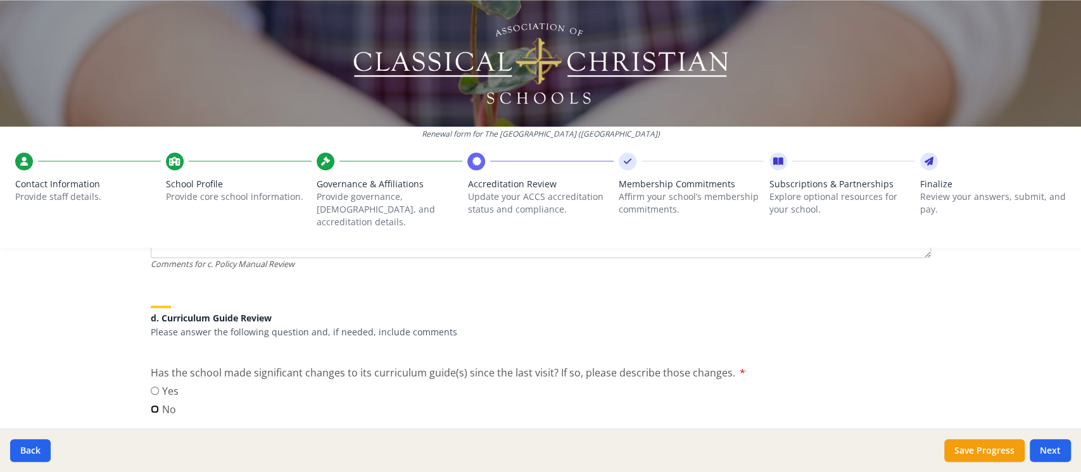
click at [151, 405] on input "No" at bounding box center [155, 409] width 8 height 8
radio input "true"
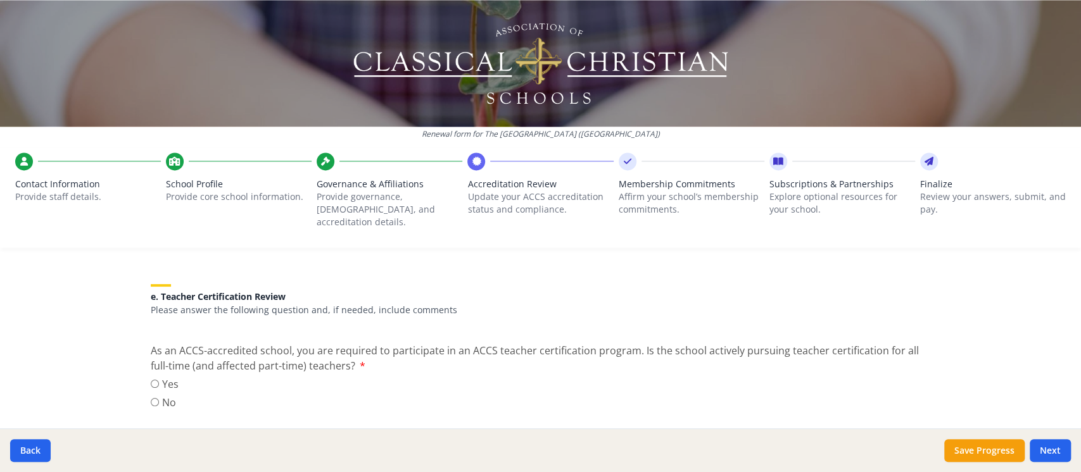
scroll to position [1125, 0]
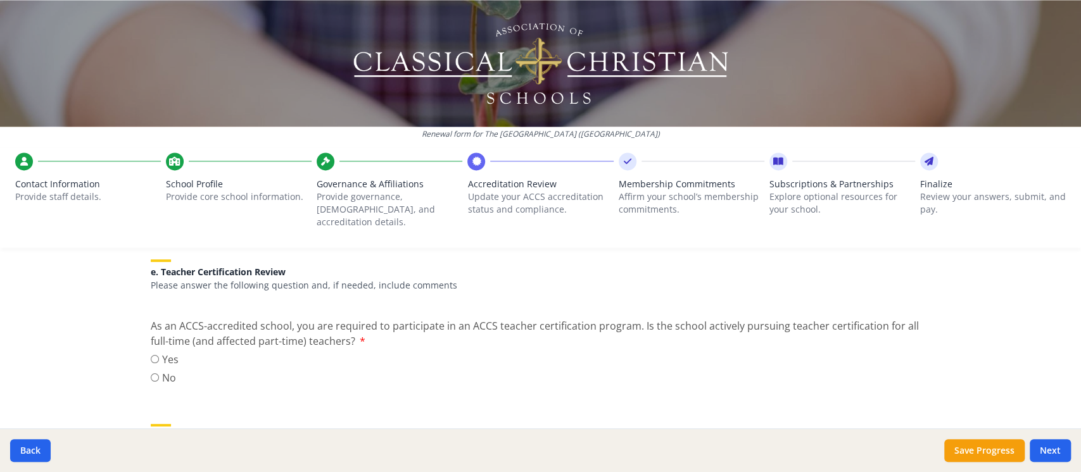
click at [155, 352] on label "Yes" at bounding box center [165, 359] width 28 height 15
click at [155, 355] on input "Yes" at bounding box center [155, 359] width 8 height 8
radio input "true"
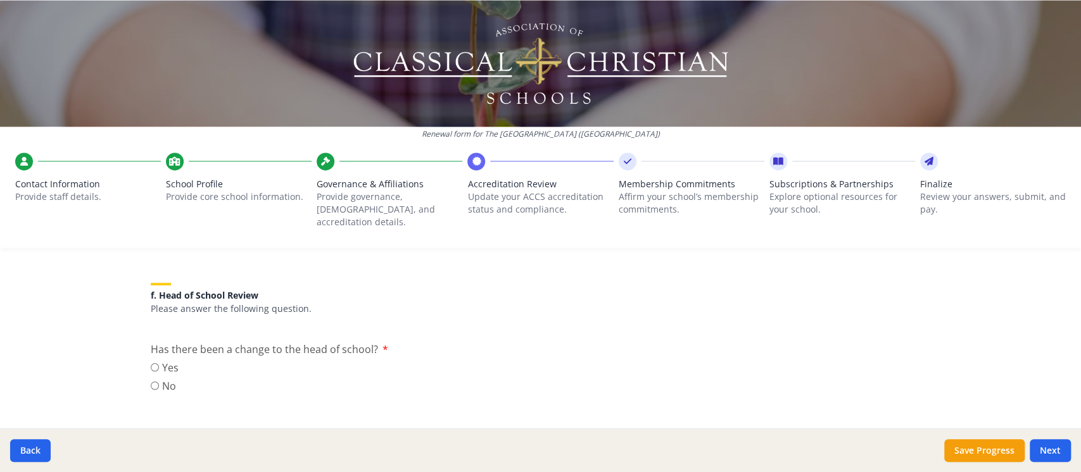
scroll to position [1337, 0]
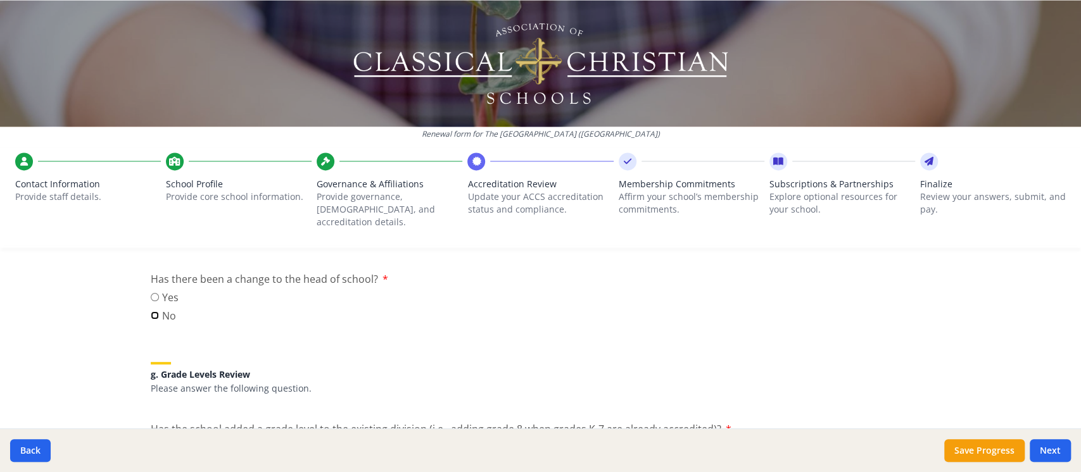
click at [151, 312] on input "No" at bounding box center [155, 316] width 8 height 8
radio input "true"
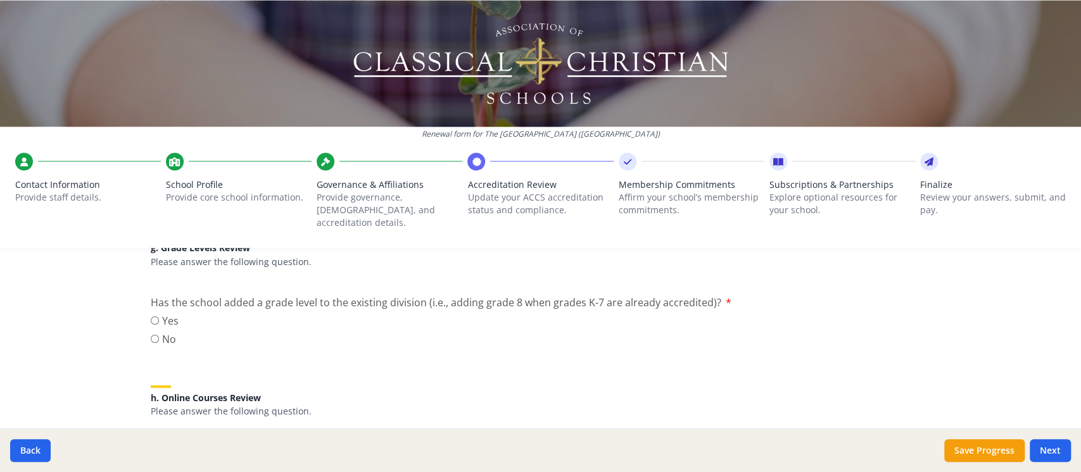
scroll to position [1477, 0]
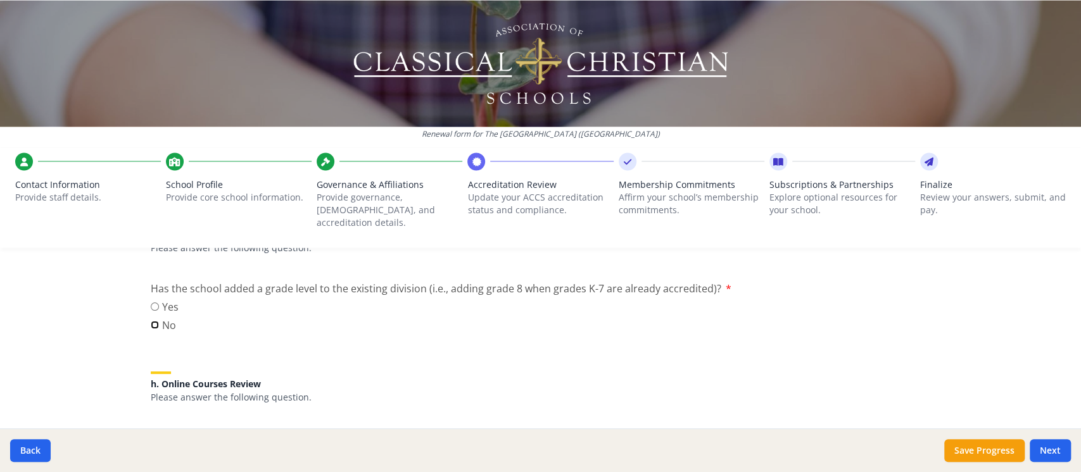
click at [151, 321] on input "No" at bounding box center [155, 325] width 8 height 8
radio input "true"
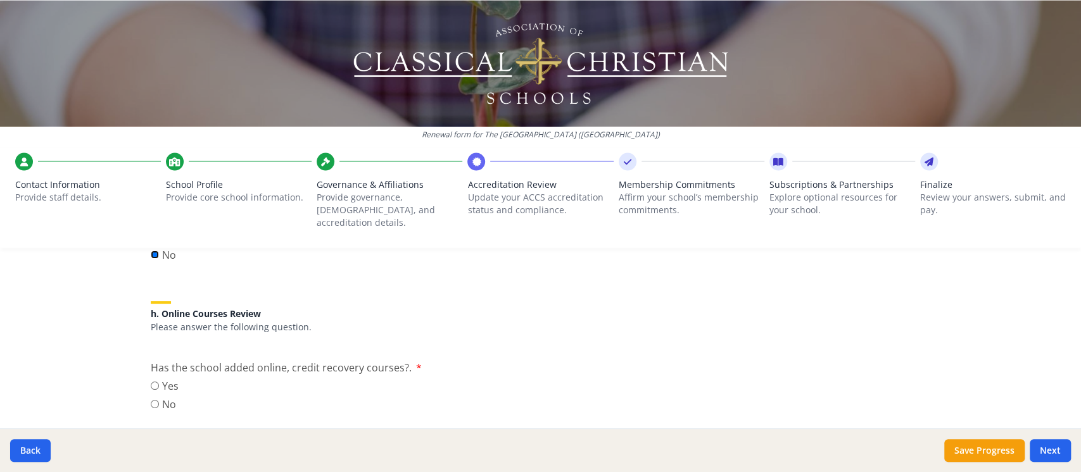
scroll to position [1618, 0]
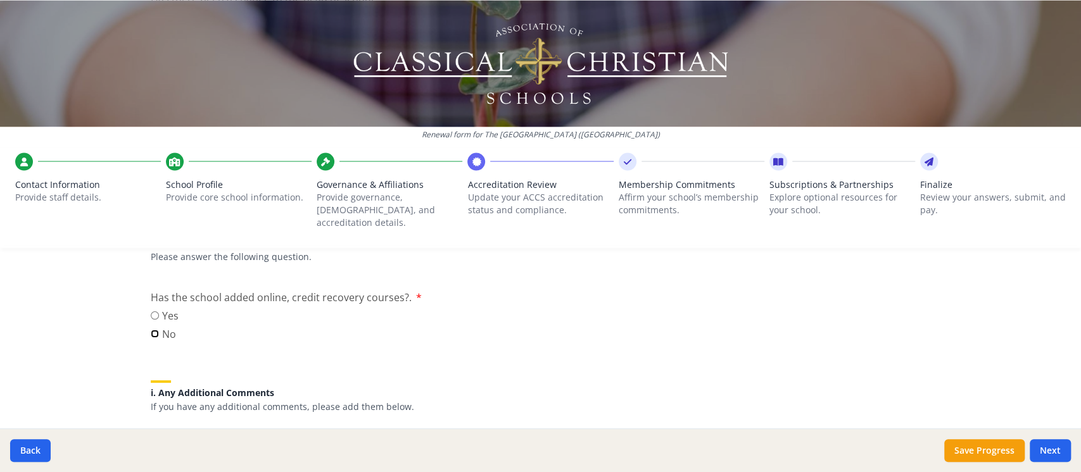
click at [151, 330] on input "No" at bounding box center [155, 334] width 8 height 8
radio input "true"
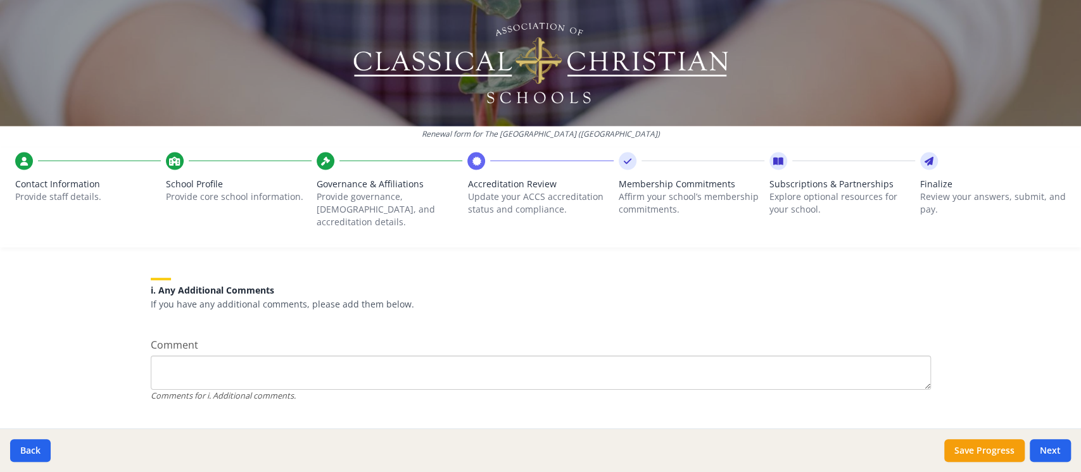
scroll to position [1731, 0]
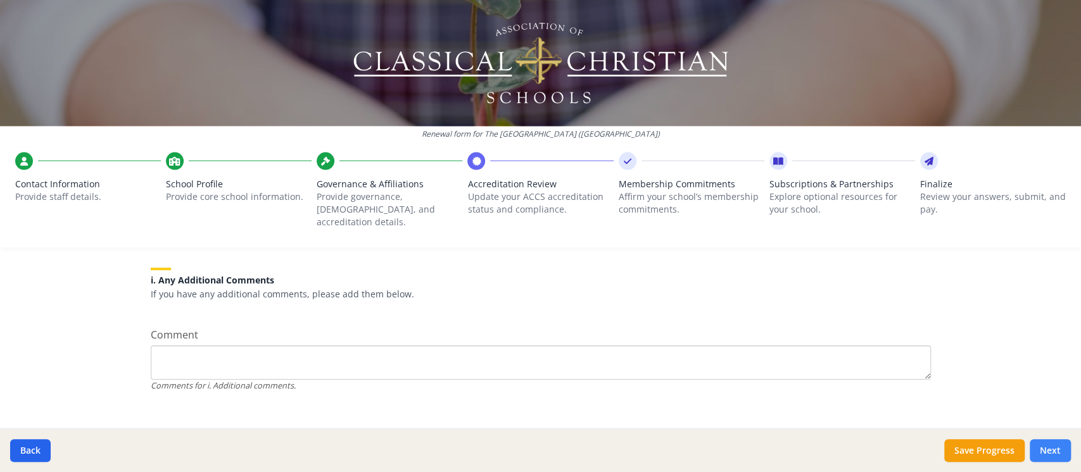
click at [972, 424] on button "Next" at bounding box center [1050, 450] width 41 height 23
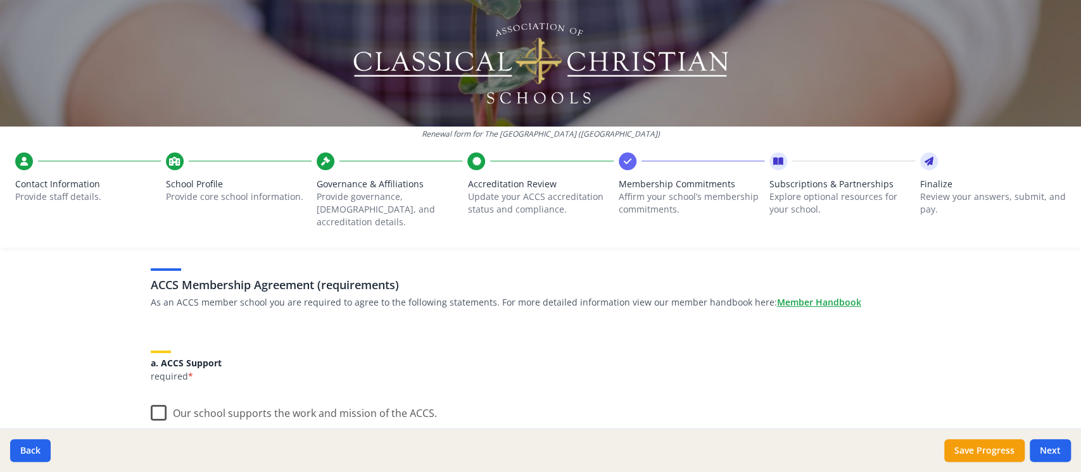
scroll to position [141, 0]
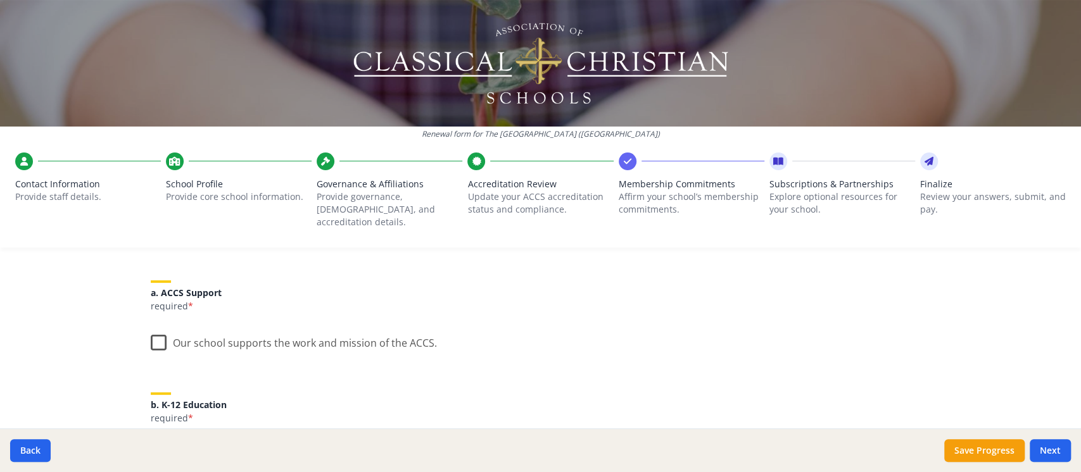
click at [152, 331] on label "Our school supports the work and mission of the ACCS." at bounding box center [294, 340] width 286 height 27
click at [0, 0] on input "Our school supports the work and mission of the ACCS." at bounding box center [0, 0] width 0 height 0
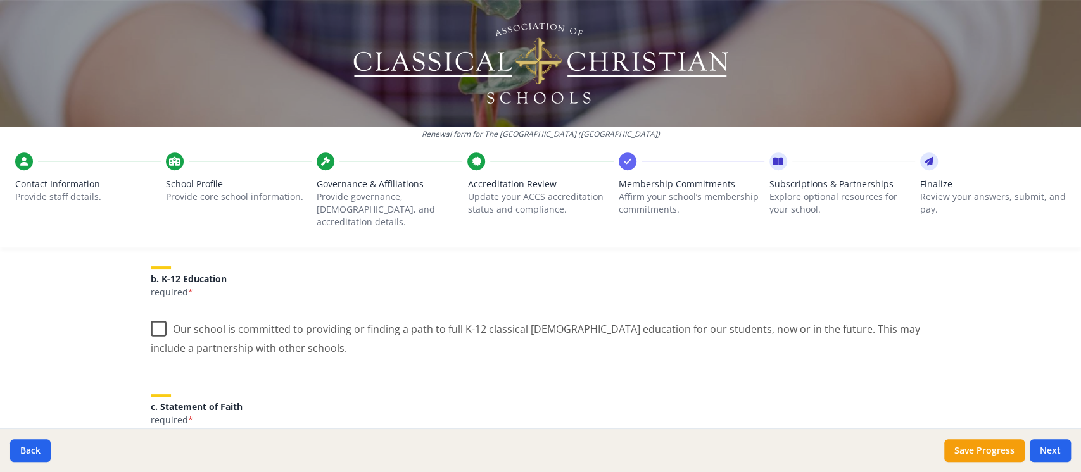
scroll to position [281, 0]
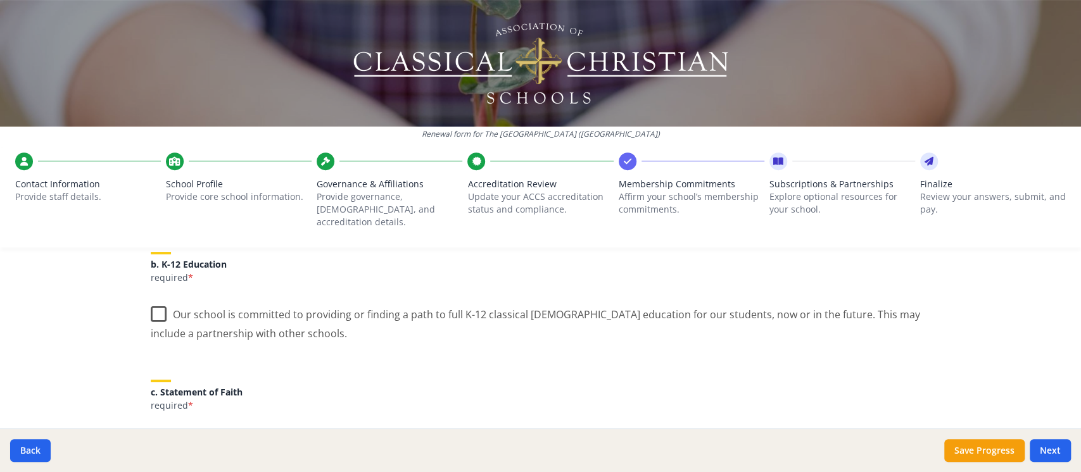
click at [152, 303] on label "Our school is committed to providing or finding a path to full K-12 classical […" at bounding box center [541, 319] width 780 height 42
click at [0, 0] on input "Our school is committed to providing or finding a path to full K-12 classical […" at bounding box center [0, 0] width 0 height 0
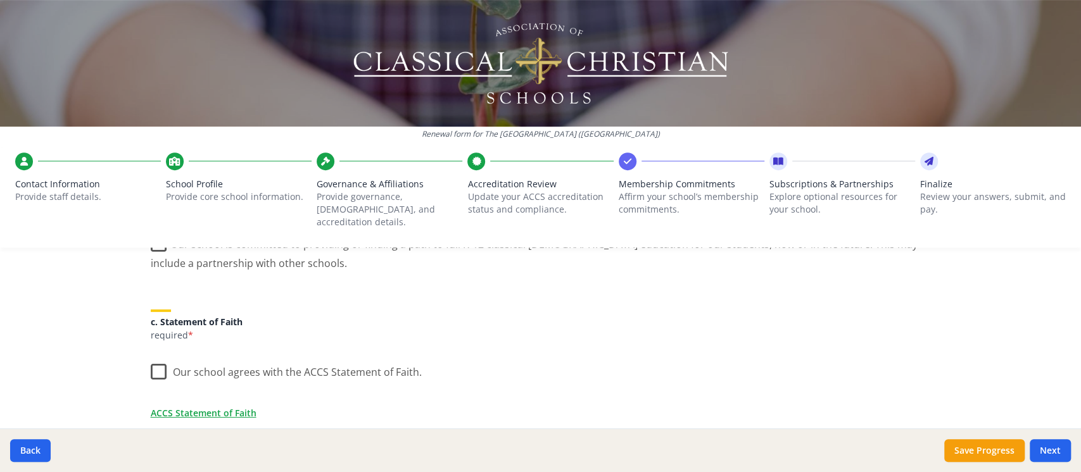
click at [153, 362] on label "Our school agrees with the ACCS Statement of Faith." at bounding box center [286, 369] width 271 height 27
click at [0, 0] on input "Our school agrees with the ACCS Statement of Faith." at bounding box center [0, 0] width 0 height 0
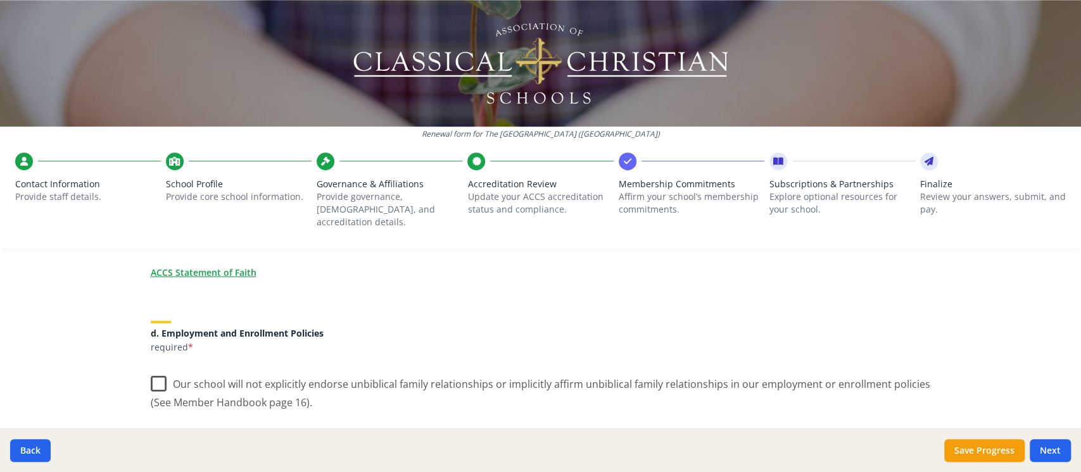
scroll to position [562, 0]
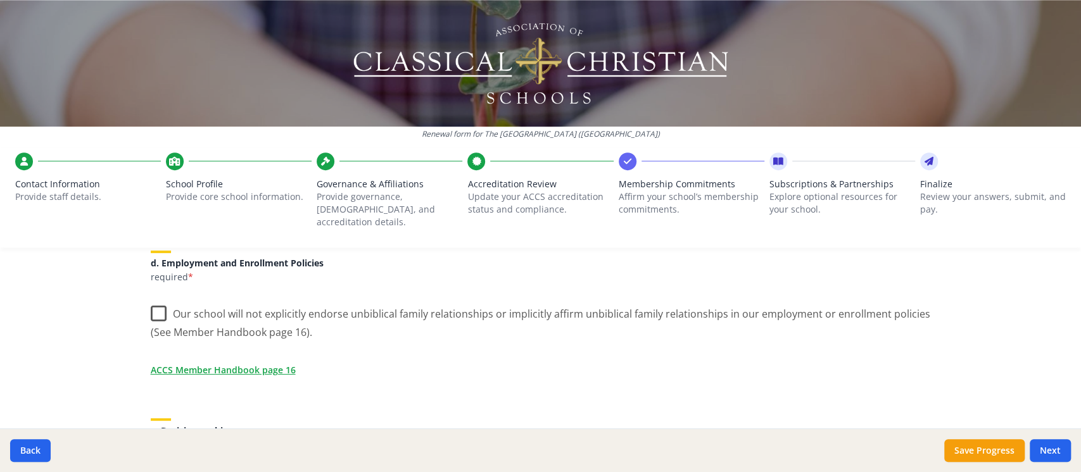
click at [153, 299] on label "Our school will not explicitly endorse unbiblical family relationships or impli…" at bounding box center [541, 319] width 780 height 42
click at [0, 0] on input "Our school will not explicitly endorse unbiblical family relationships or impli…" at bounding box center [0, 0] width 0 height 0
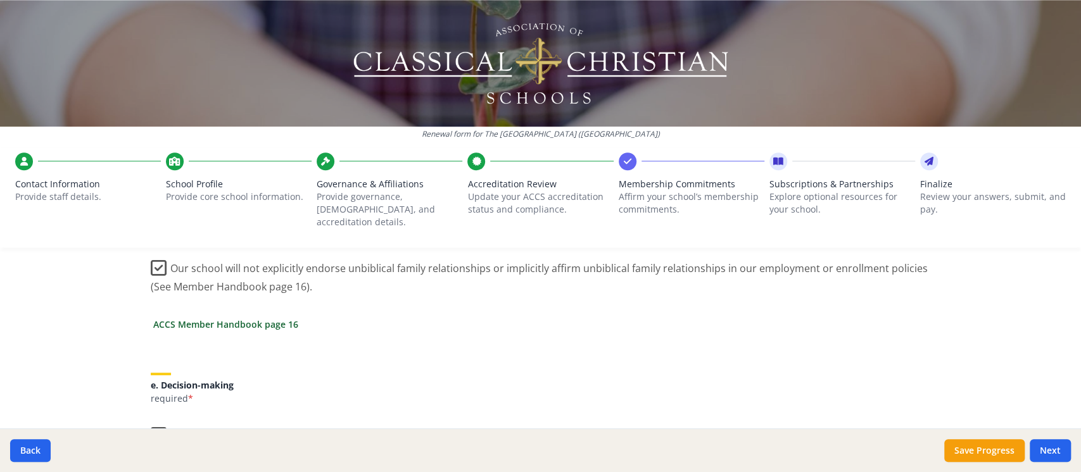
scroll to position [704, 0]
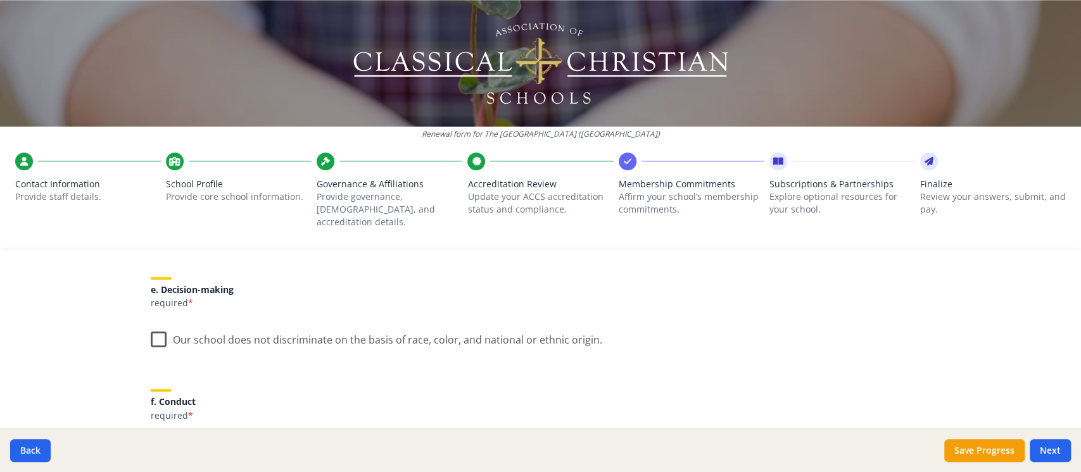
click at [157, 324] on label "Our school does not discriminate on the basis of race, color, and national or e…" at bounding box center [377, 337] width 452 height 27
click at [0, 0] on input "Our school does not discriminate on the basis of race, color, and national or e…" at bounding box center [0, 0] width 0 height 0
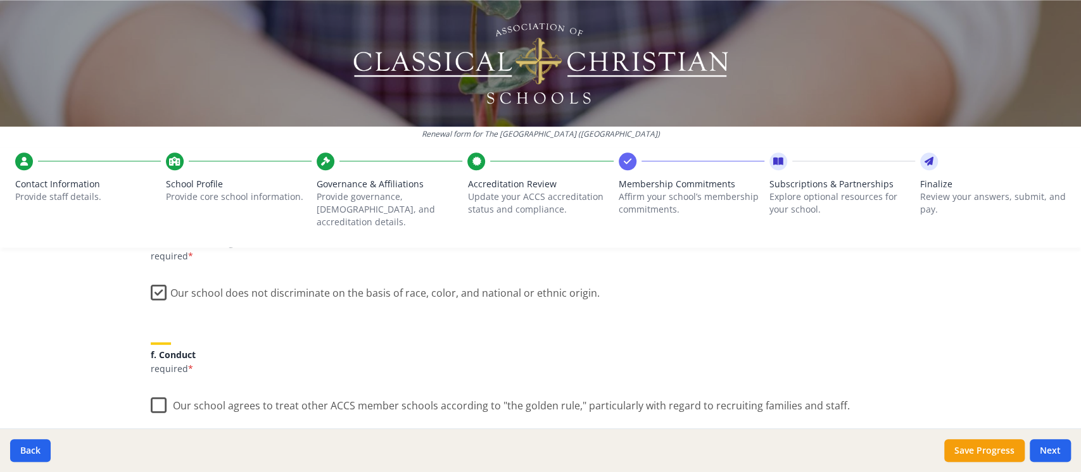
scroll to position [774, 0]
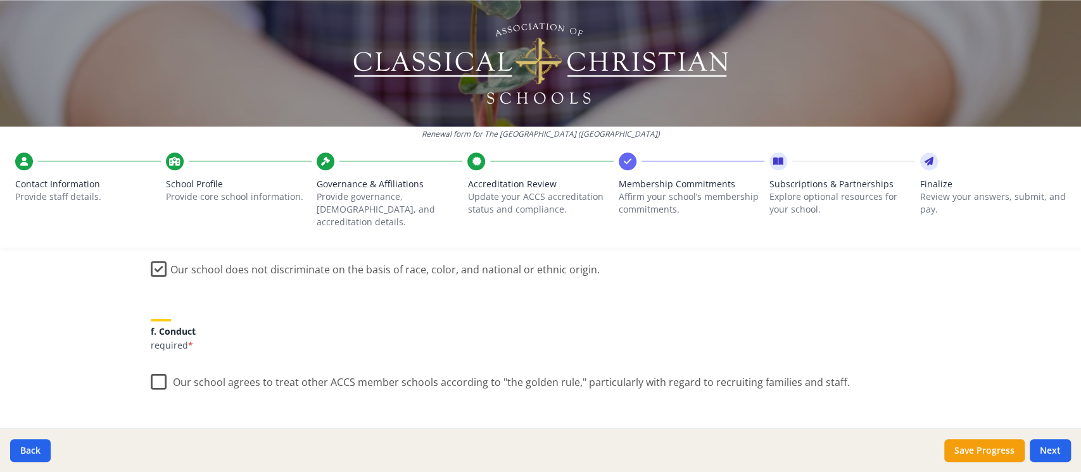
click at [157, 374] on label "Our school agrees to treat other ACCS member schools according to "the golden r…" at bounding box center [500, 379] width 699 height 27
click at [0, 0] on input "Our school agrees to treat other ACCS member schools according to "the golden r…" at bounding box center [0, 0] width 0 height 0
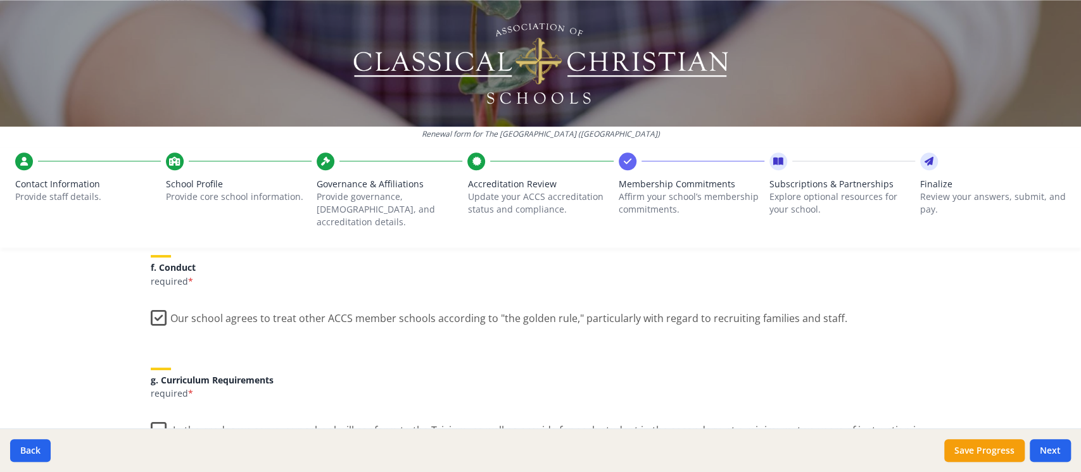
scroll to position [914, 0]
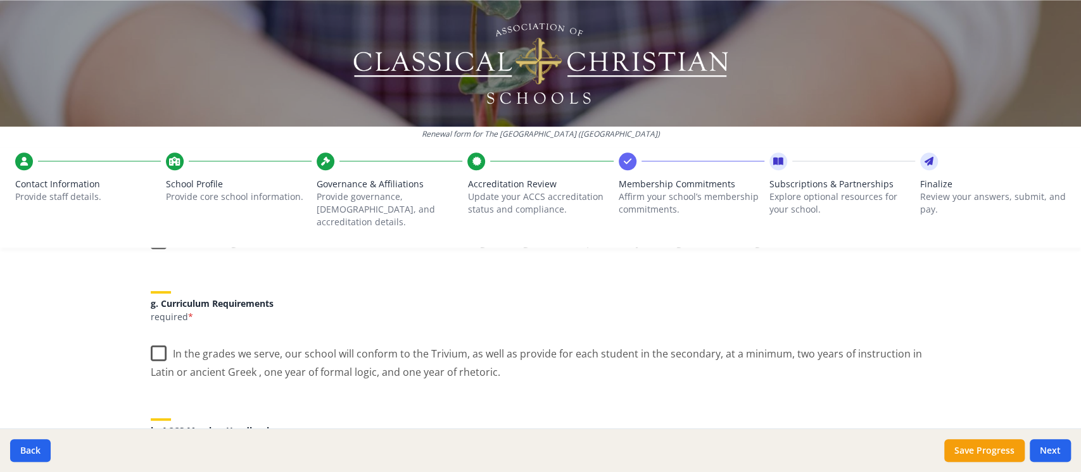
click at [157, 341] on label "In the grades we serve, our school will conform to the Trivium, as well as prov…" at bounding box center [541, 359] width 780 height 42
click at [0, 0] on input "In the grades we serve, our school will conform to the Trivium, as well as prov…" at bounding box center [0, 0] width 0 height 0
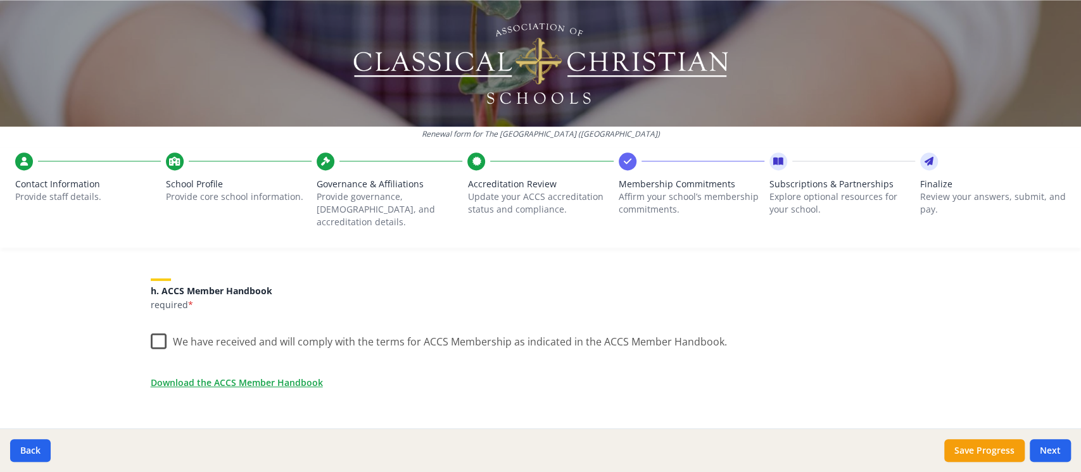
scroll to position [1055, 0]
click at [151, 325] on label "We have received and will comply with the terms for ACCS Membership as indicate…" at bounding box center [439, 338] width 576 height 27
click at [0, 0] on input "We have received and will comply with the terms for ACCS Membership as indicate…" at bounding box center [0, 0] width 0 height 0
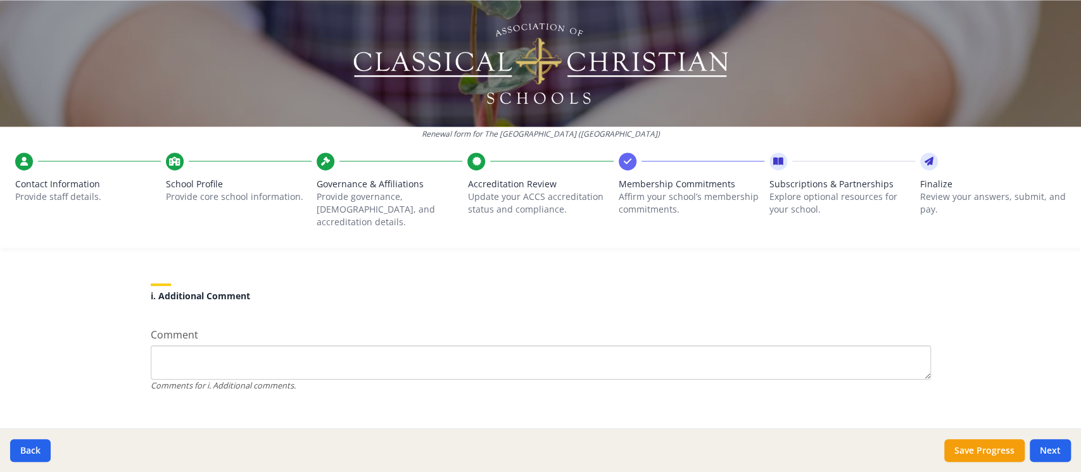
scroll to position [1203, 0]
click at [972, 424] on button "Next" at bounding box center [1050, 450] width 41 height 23
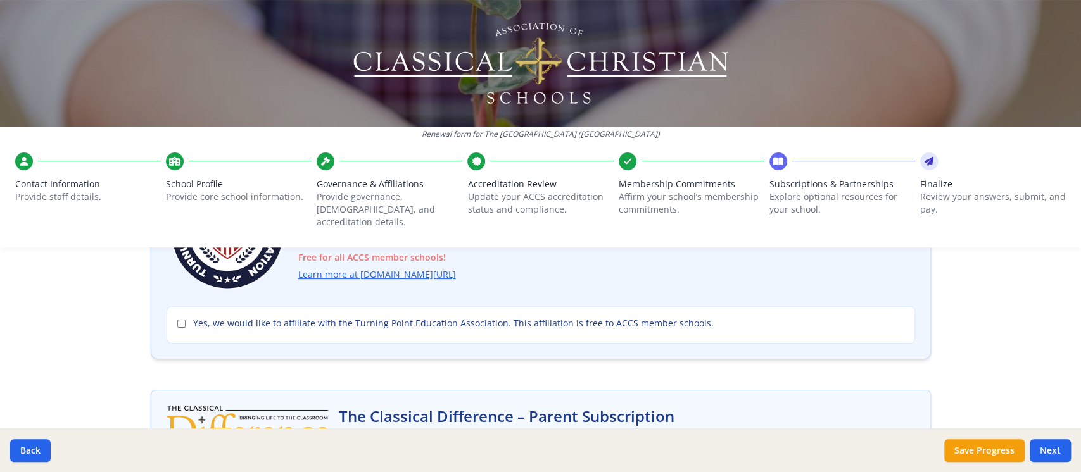
scroll to position [141, 0]
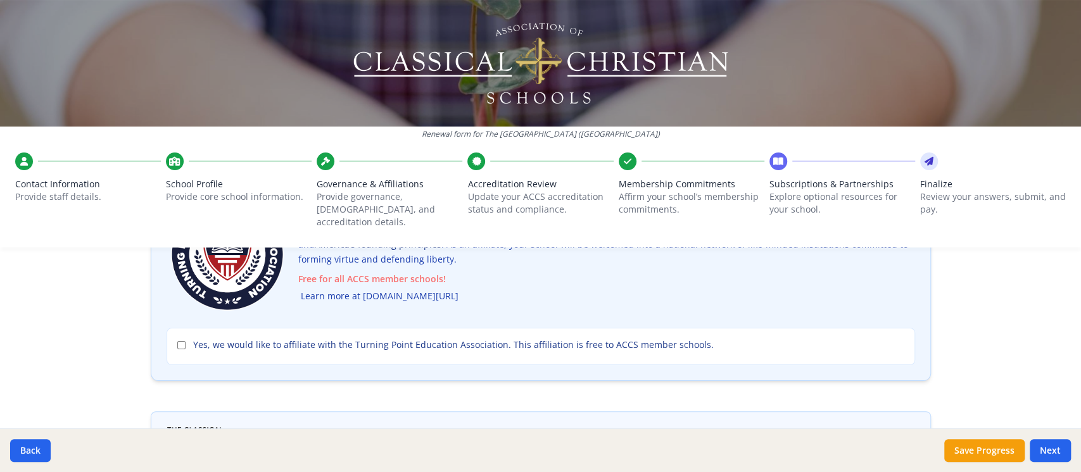
click at [362, 289] on link "Learn more at [DOMAIN_NAME][URL]" at bounding box center [380, 296] width 158 height 15
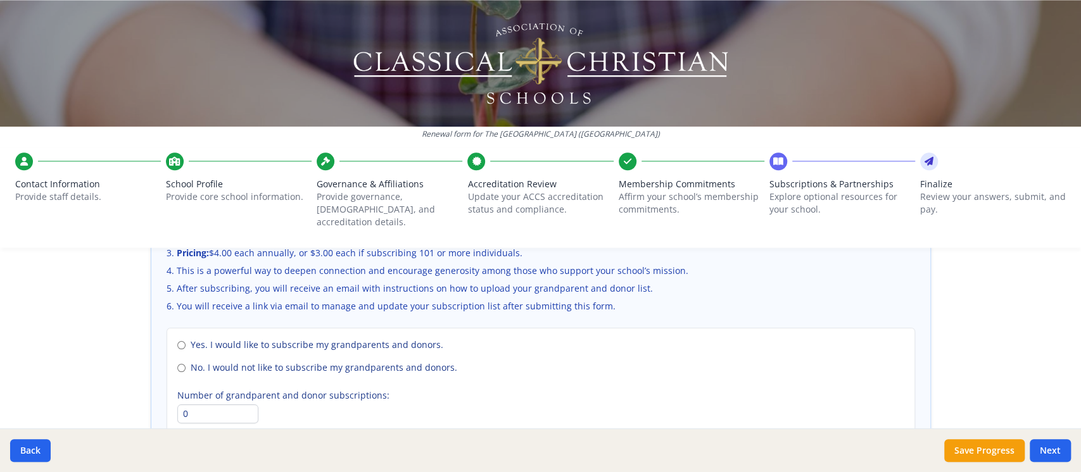
scroll to position [914, 0]
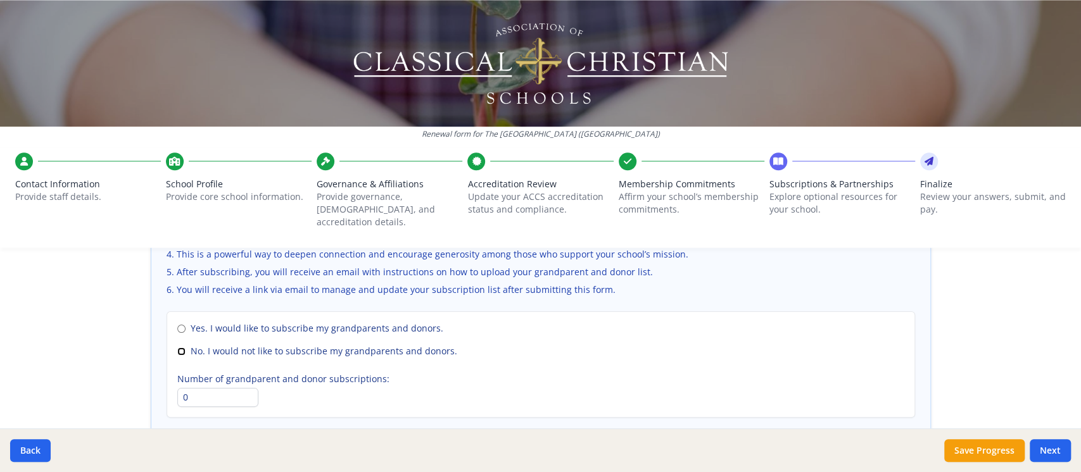
click at [177, 348] on input "No. I would not like to subscribe my grandparents and donors." at bounding box center [181, 352] width 8 height 8
radio input "true"
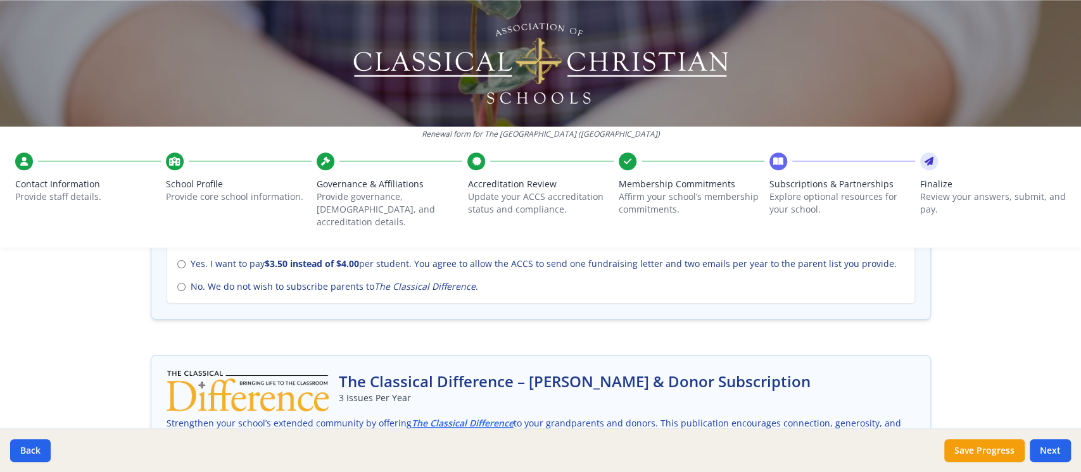
scroll to position [552, 0]
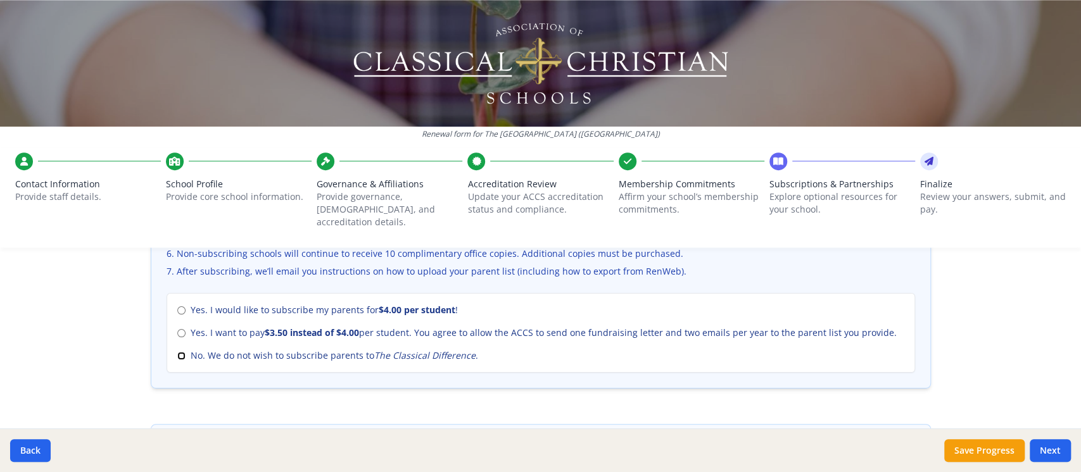
click at [179, 352] on input "No. We do not wish to subscribe parents to The Classical Difference ." at bounding box center [181, 356] width 8 height 8
radio input "true"
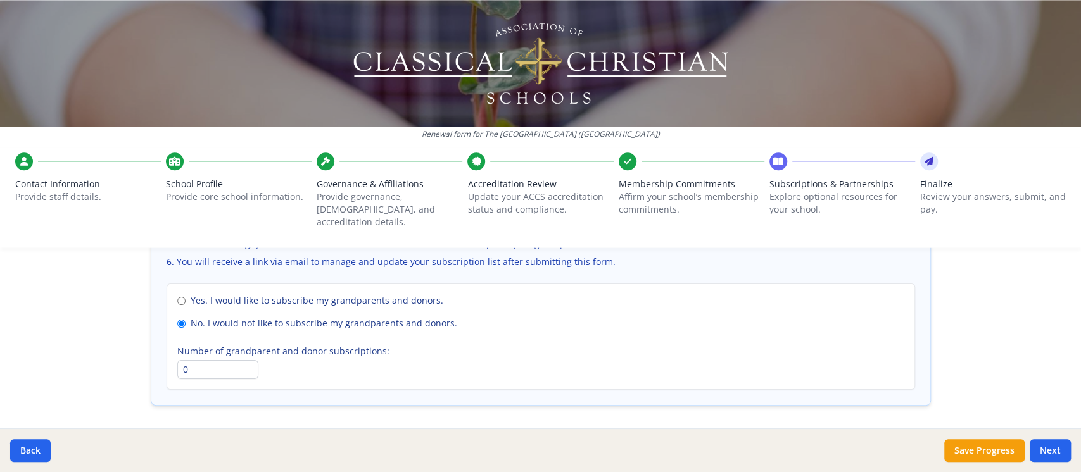
scroll to position [973, 0]
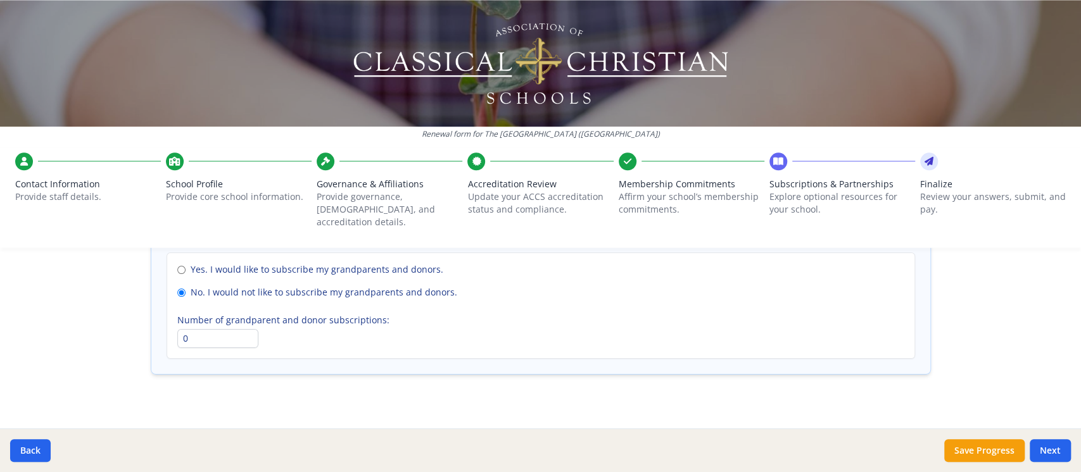
click at [972, 424] on button "Next" at bounding box center [1050, 450] width 41 height 23
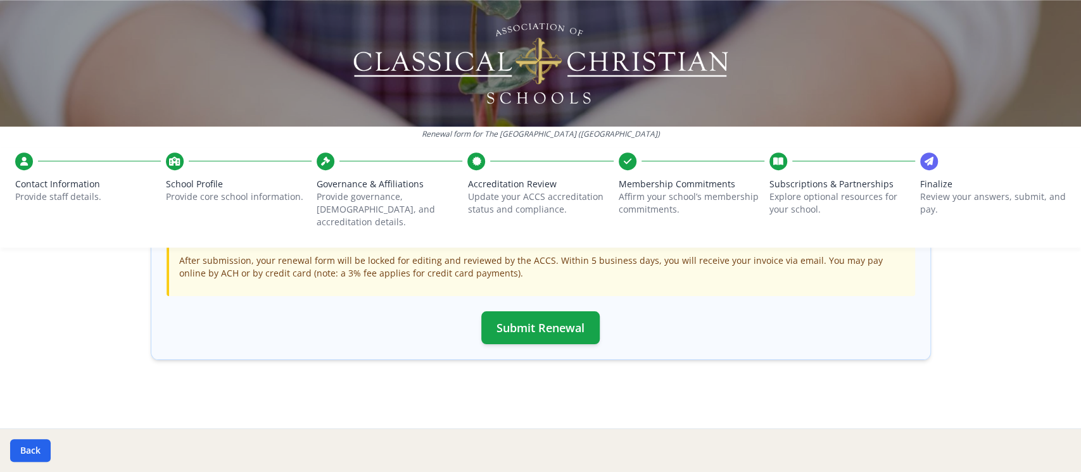
scroll to position [439, 0]
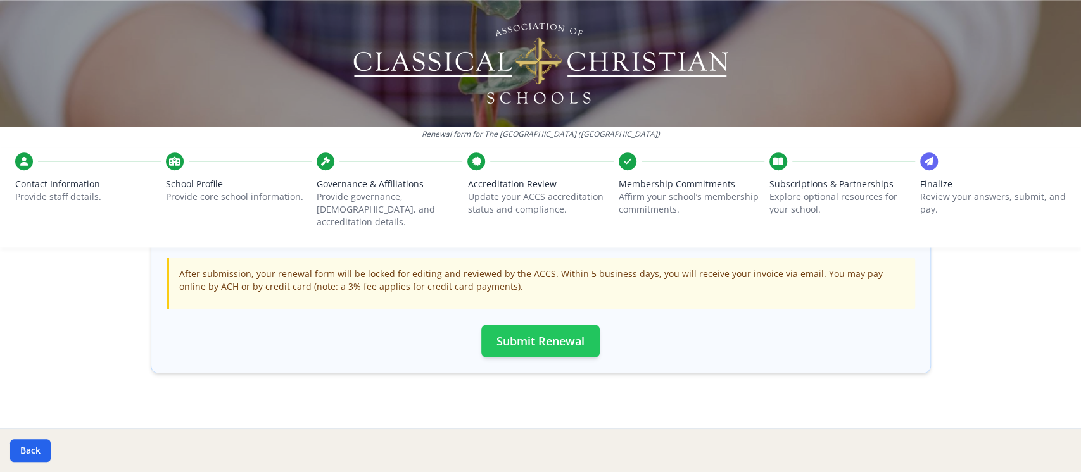
click at [541, 325] on button "Submit Renewal" at bounding box center [540, 341] width 118 height 33
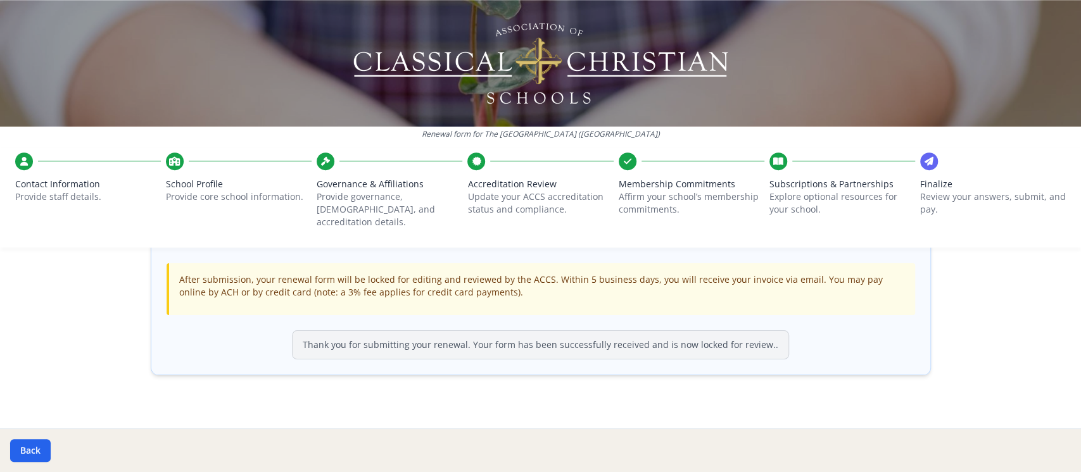
scroll to position [436, 0]
